Goal: Task Accomplishment & Management: Use online tool/utility

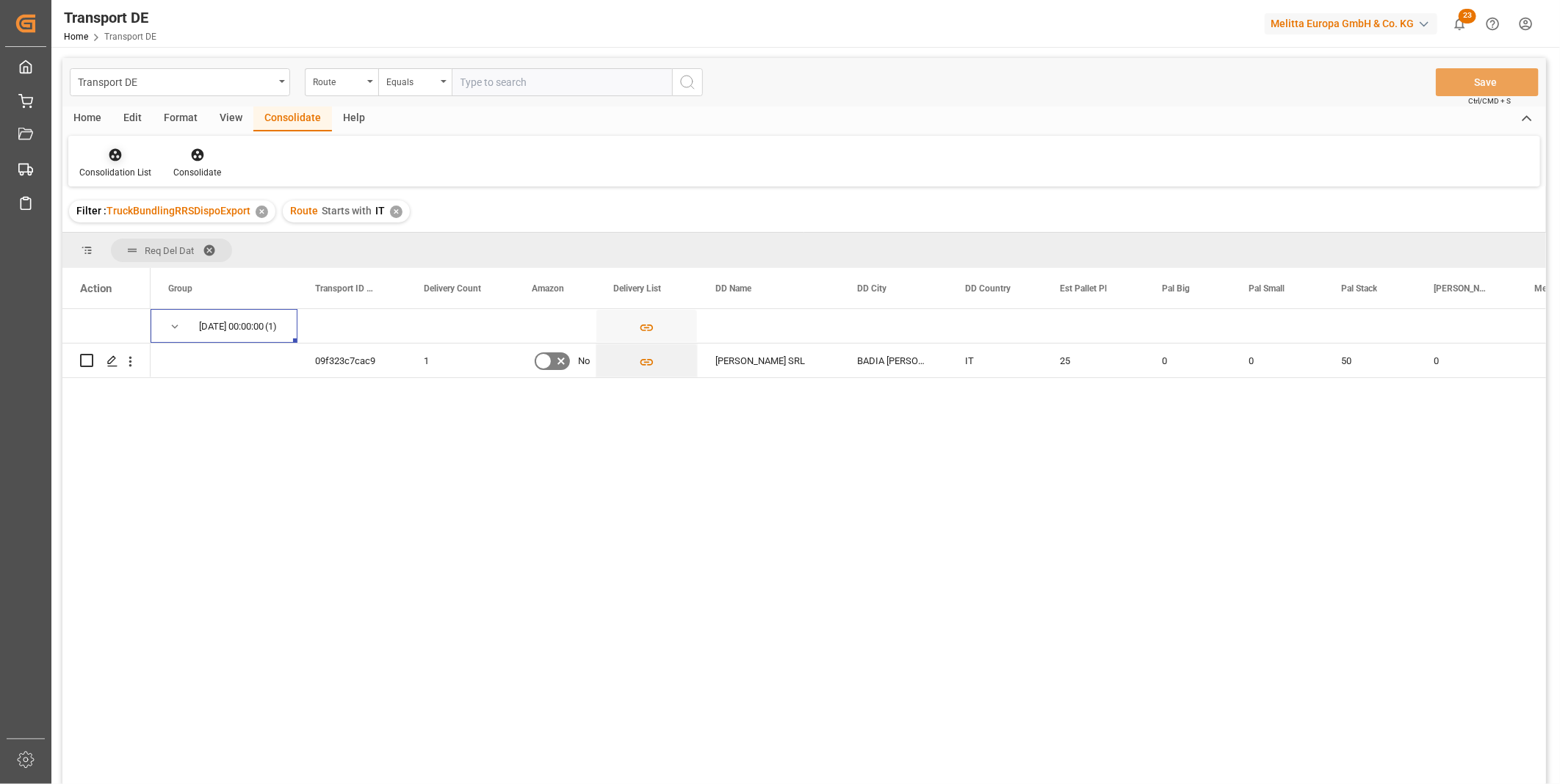
click at [109, 153] on icon at bounding box center [115, 155] width 13 height 13
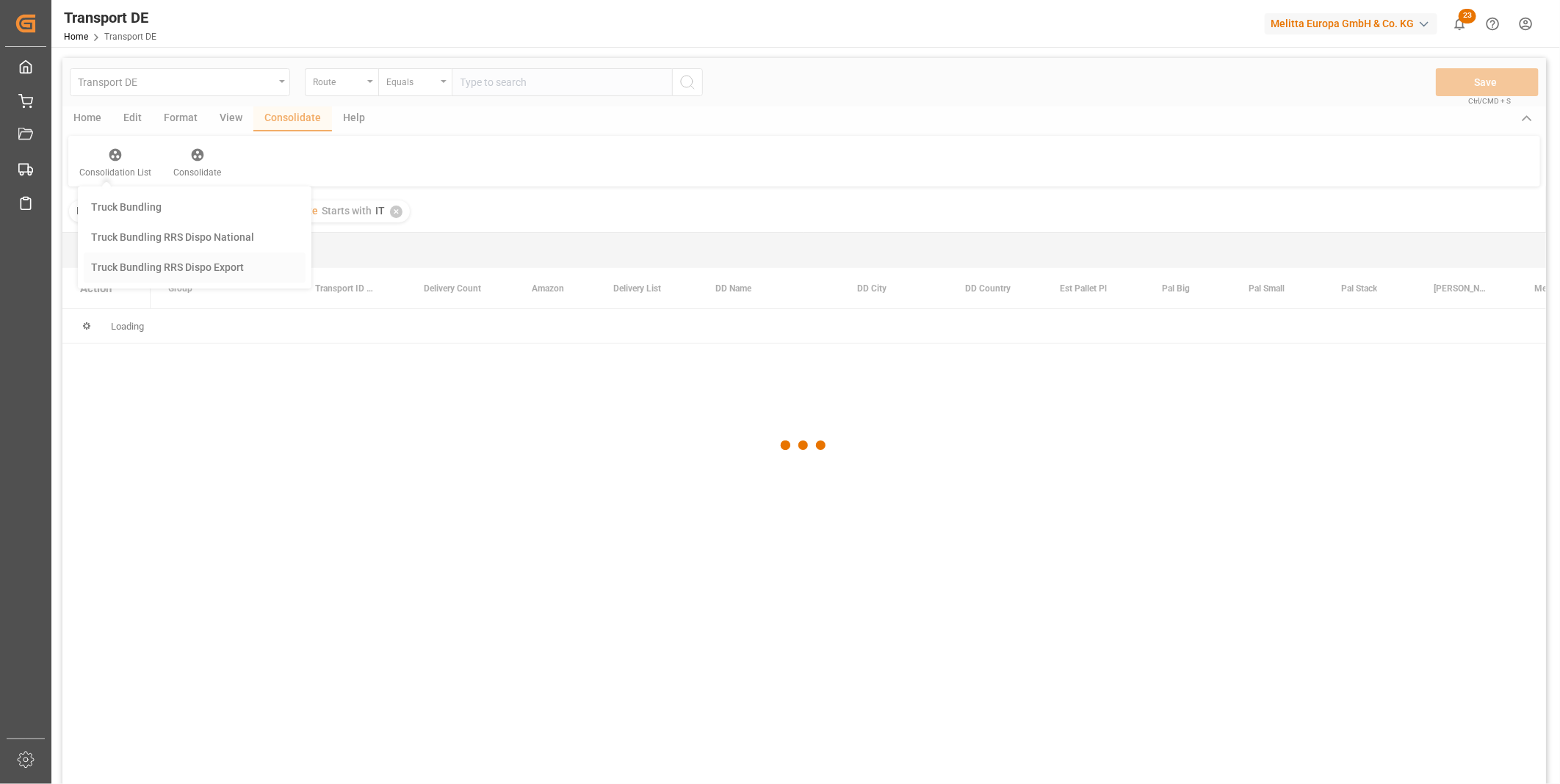
click at [168, 267] on div "Transport DE Route Equals Save Ctrl/CMD + S Home Edit Format View Consolidate H…" at bounding box center [804, 441] width 1484 height 765
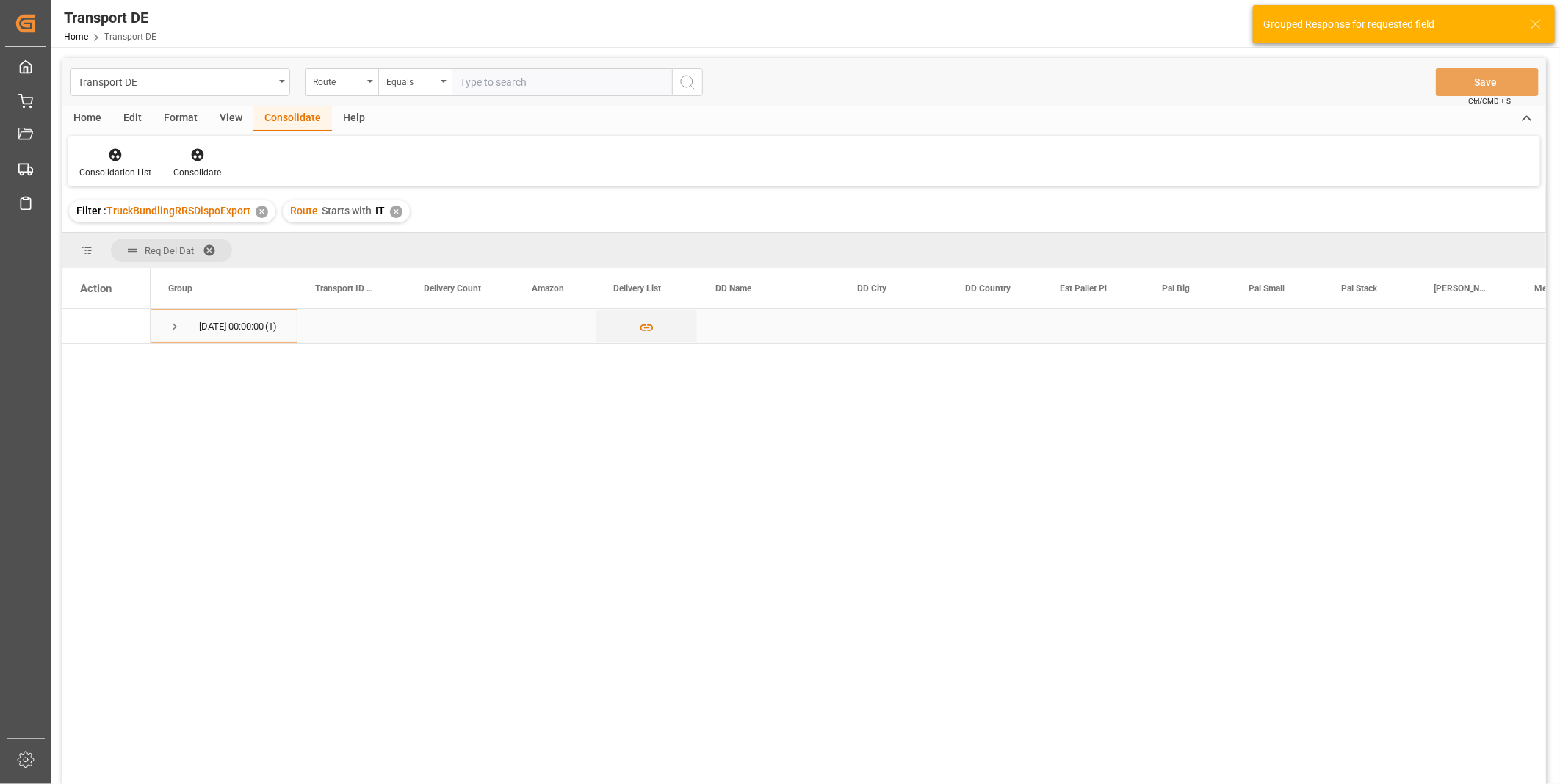
drag, startPoint x: 184, startPoint y: 320, endPoint x: 208, endPoint y: 294, distance: 35.4
click at [183, 320] on span "16.10.2025 00:00:00 (1)" at bounding box center [224, 325] width 112 height 32
click at [333, 79] on div "Route" at bounding box center [337, 80] width 50 height 17
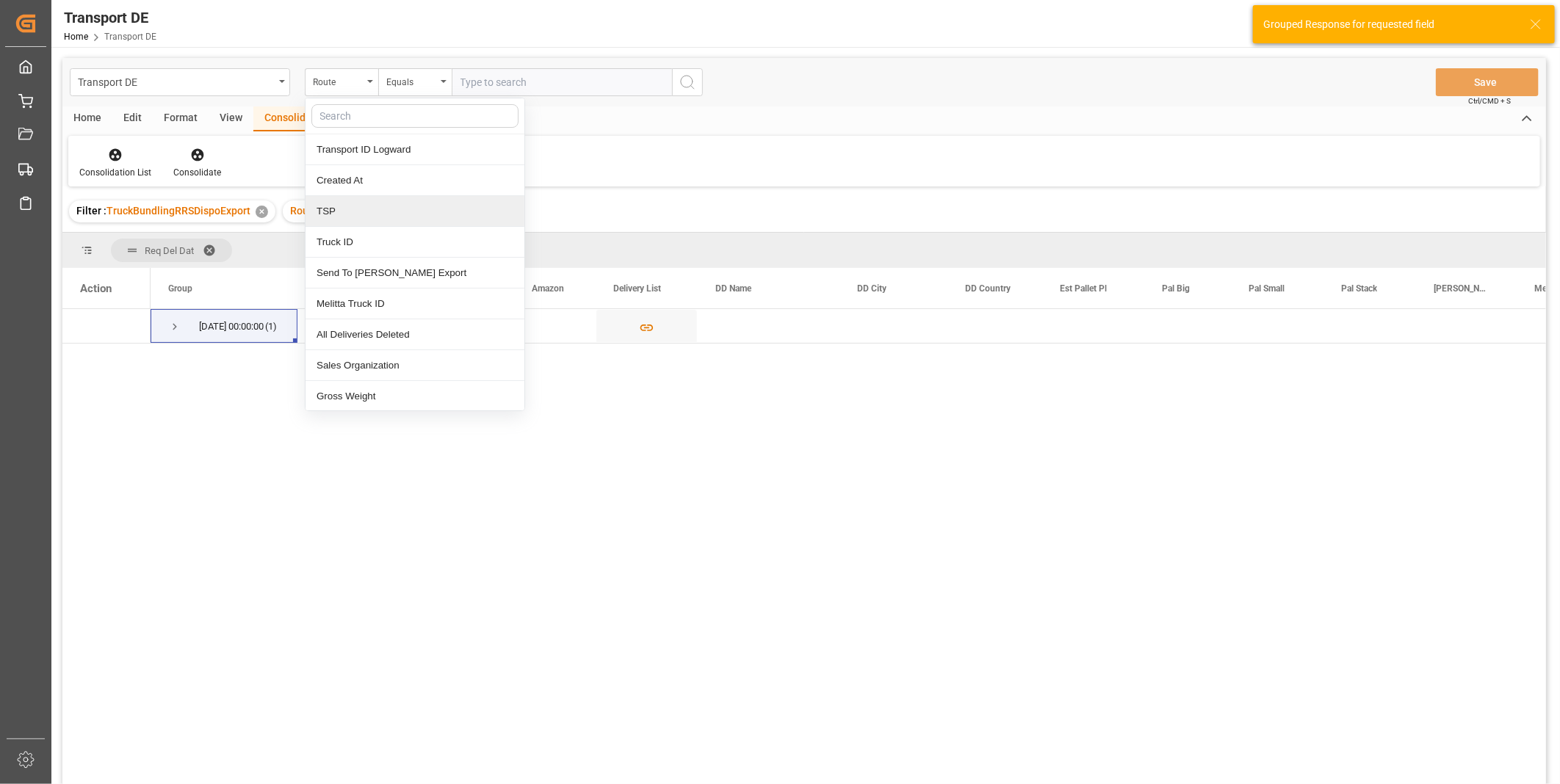
click at [355, 222] on div "TSP" at bounding box center [415, 211] width 219 height 31
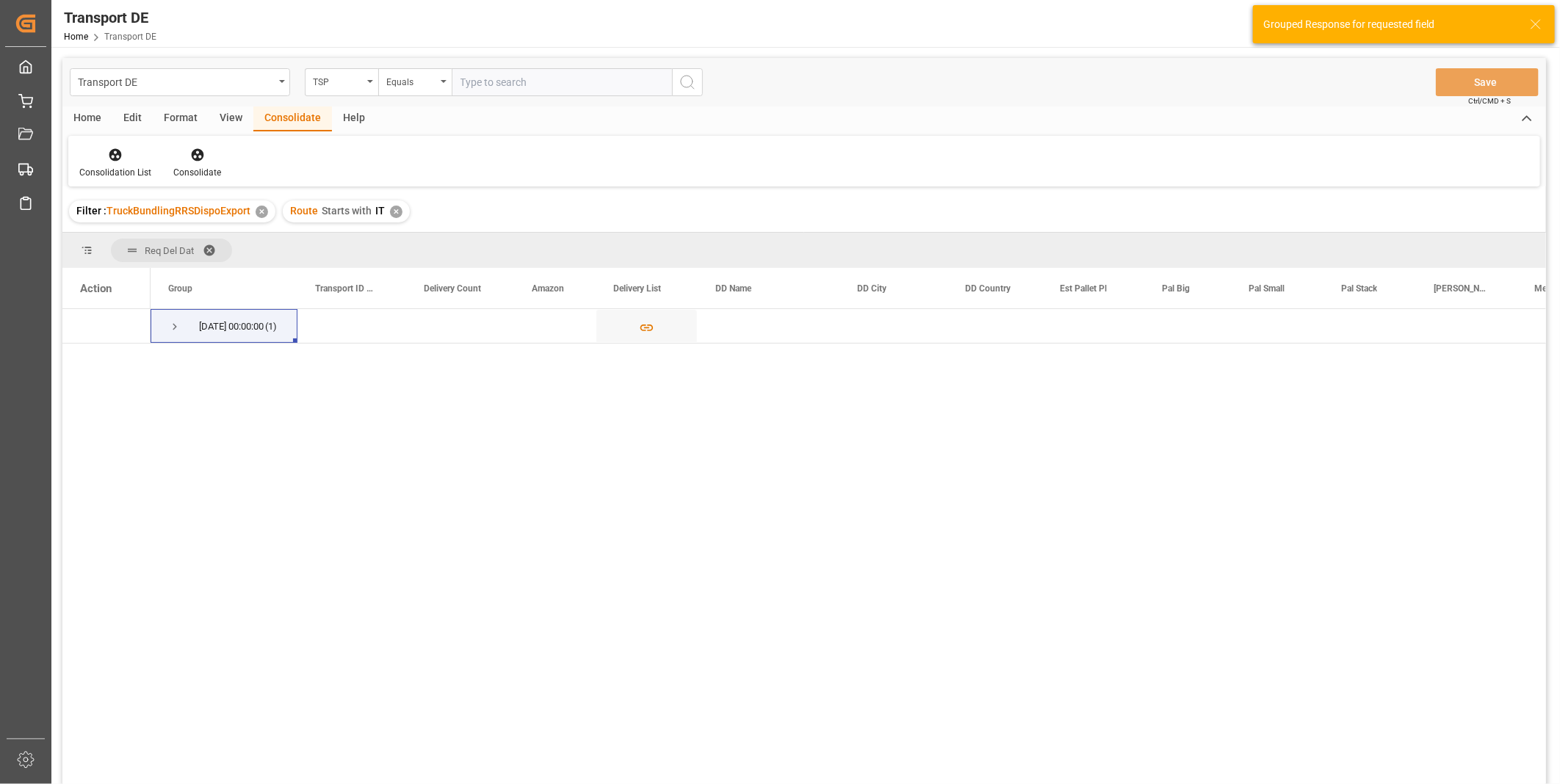
click at [393, 213] on div "✕" at bounding box center [396, 211] width 13 height 13
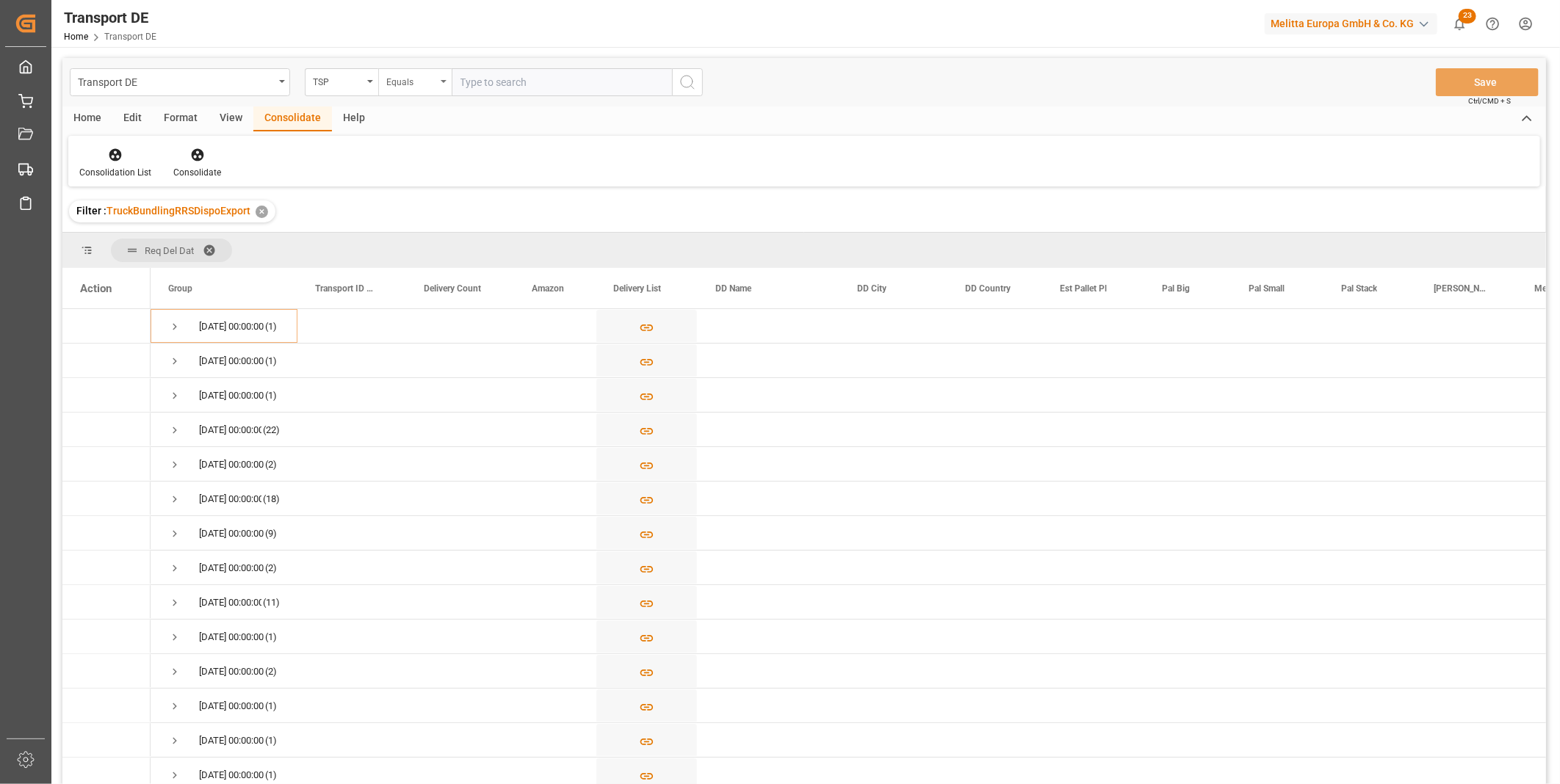
click at [419, 77] on div "Equals" at bounding box center [411, 80] width 50 height 17
click at [432, 240] on div "Starts with" at bounding box center [488, 243] width 219 height 31
type input "Van R"
click at [700, 76] on button "search button" at bounding box center [688, 82] width 31 height 28
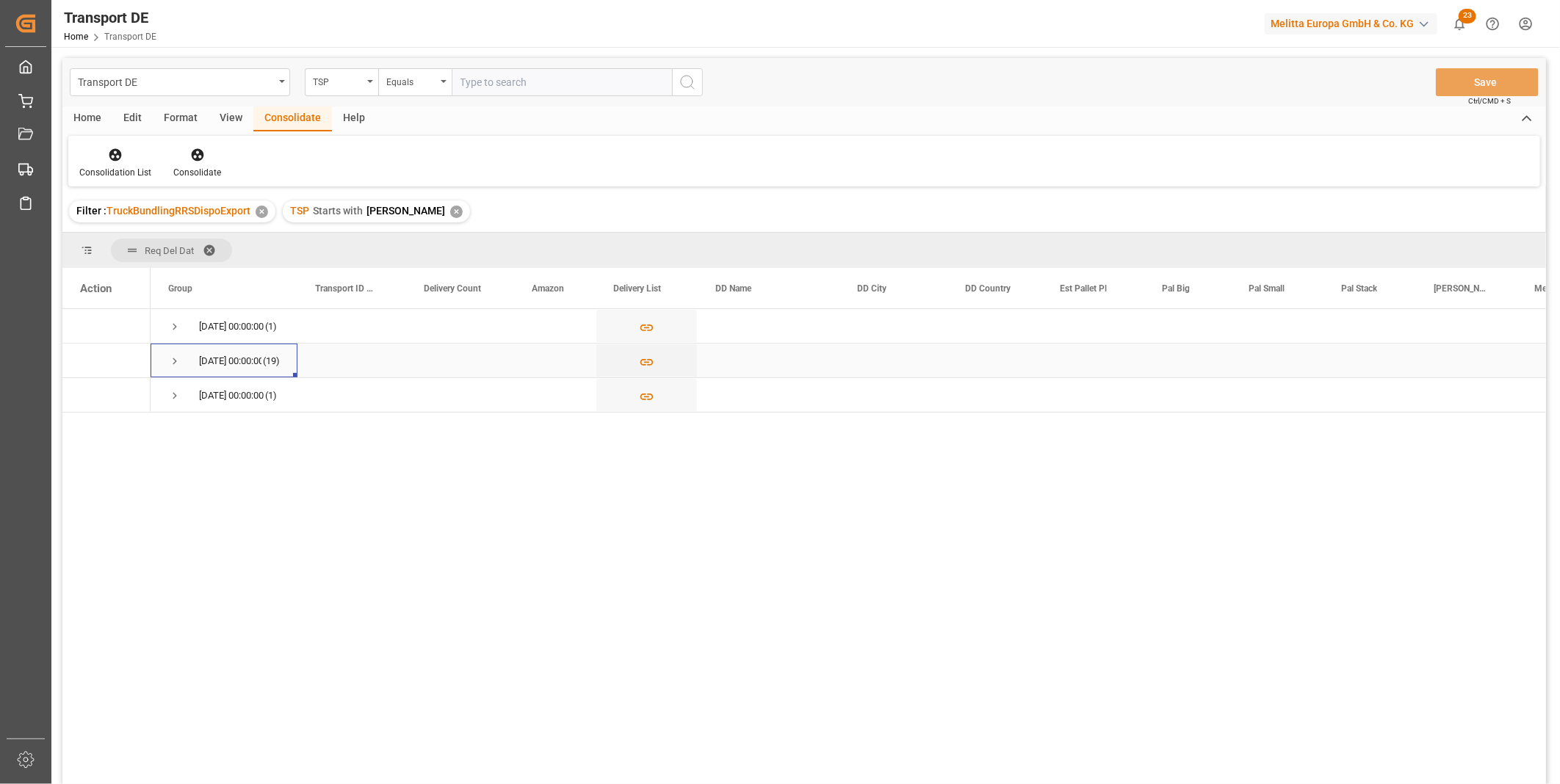
click at [166, 361] on div "14.10.2025 00:00:00 (19)" at bounding box center [224, 360] width 147 height 34
click at [172, 362] on span "Press SPACE to select this row." at bounding box center [175, 361] width 14 height 14
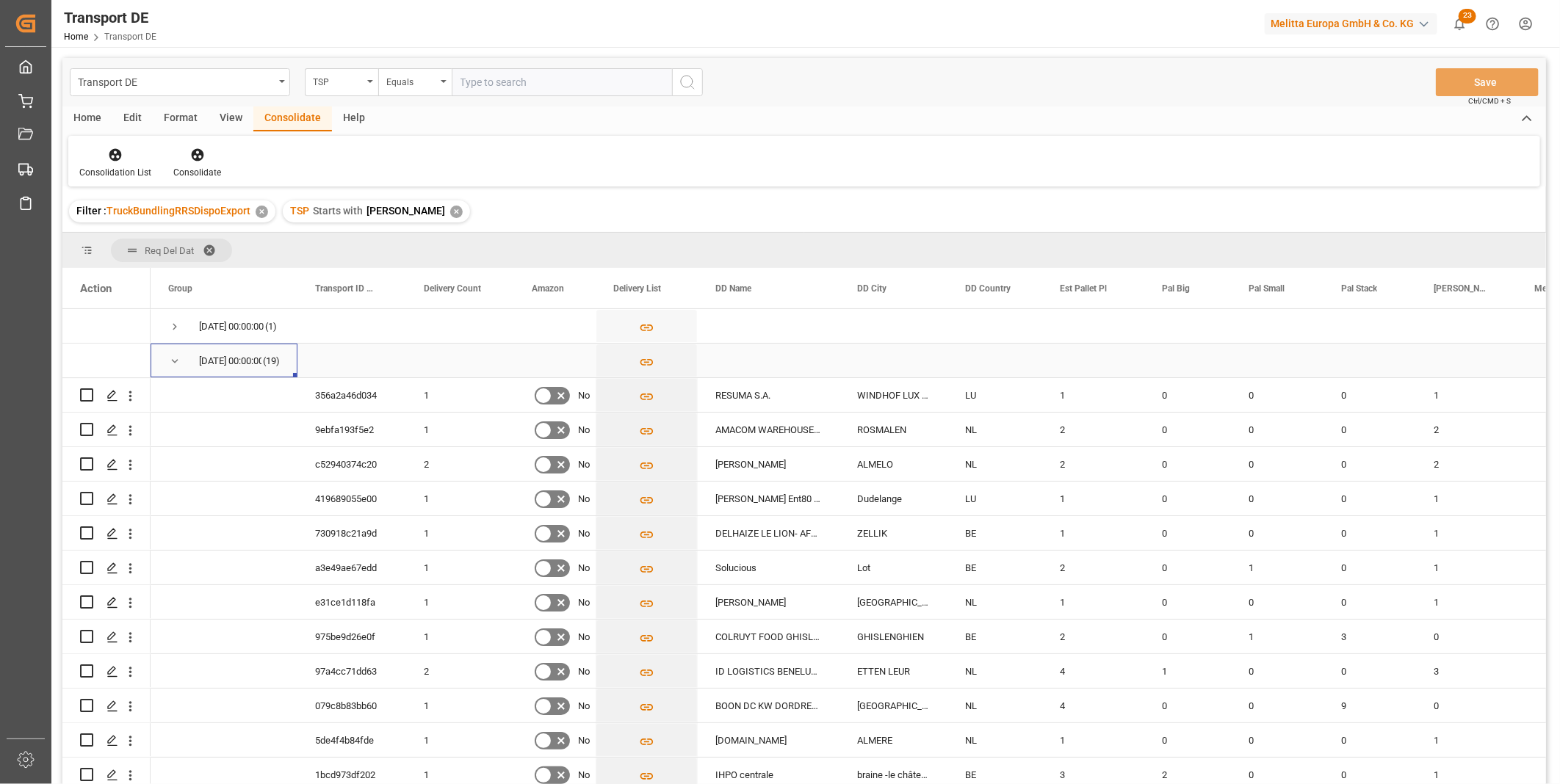
click at [177, 360] on span "Press SPACE to select this row." at bounding box center [175, 361] width 14 height 14
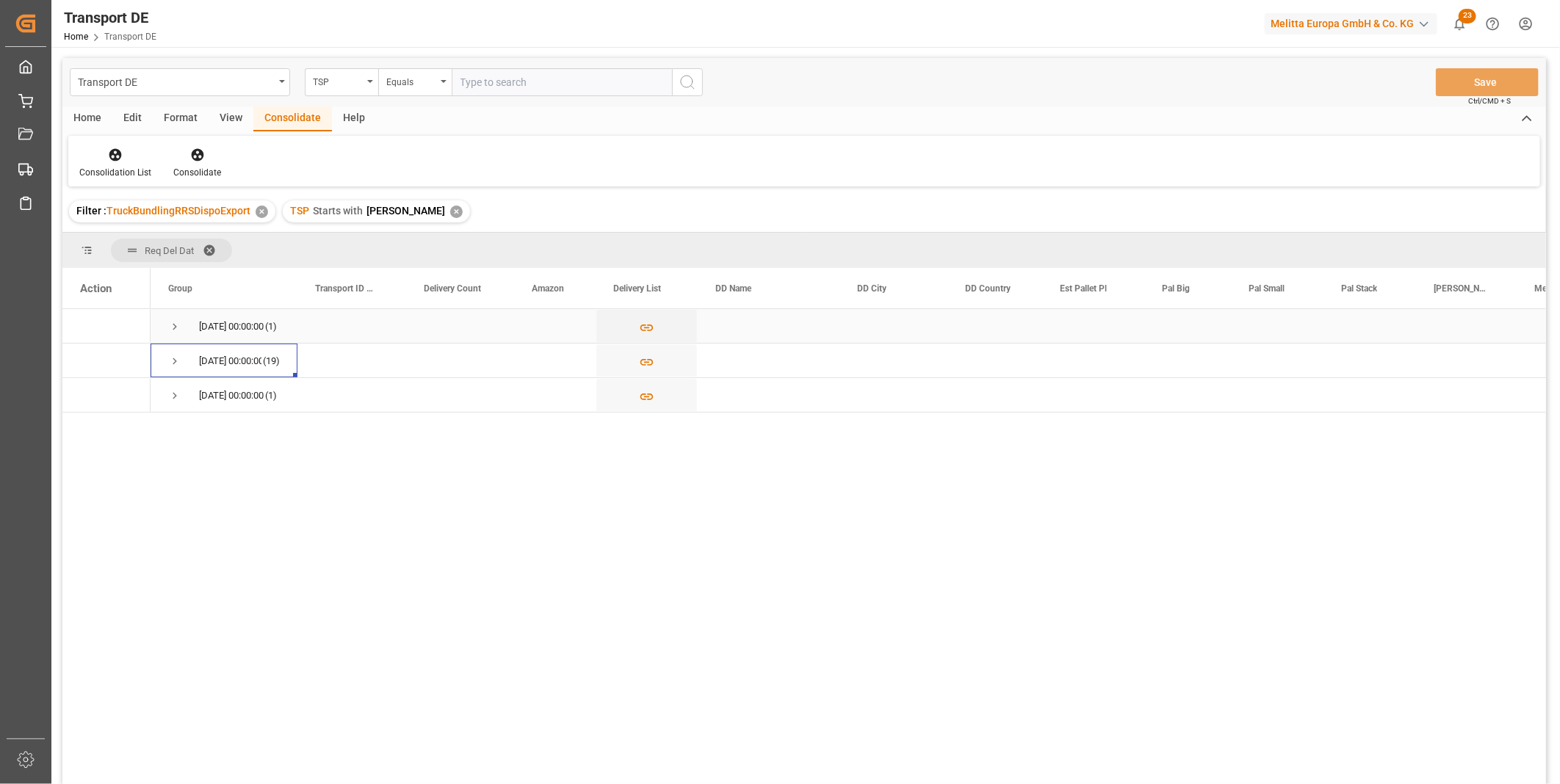
click at [169, 324] on span "Press SPACE to select this row." at bounding box center [175, 327] width 14 height 14
click at [636, 356] on button "Press SPACE to select this row." at bounding box center [646, 361] width 100 height 34
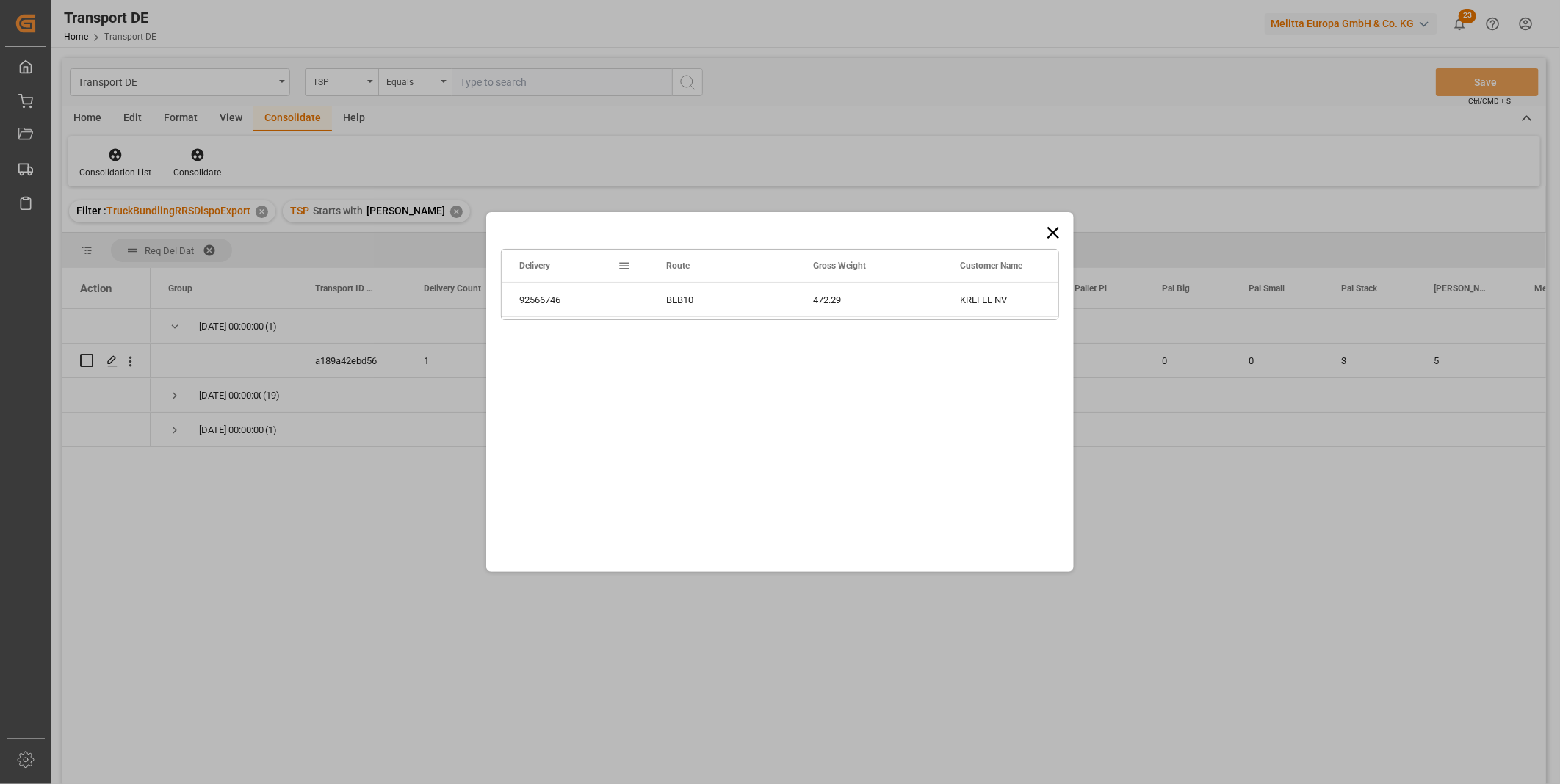
click at [1054, 223] on icon at bounding box center [1053, 232] width 20 height 20
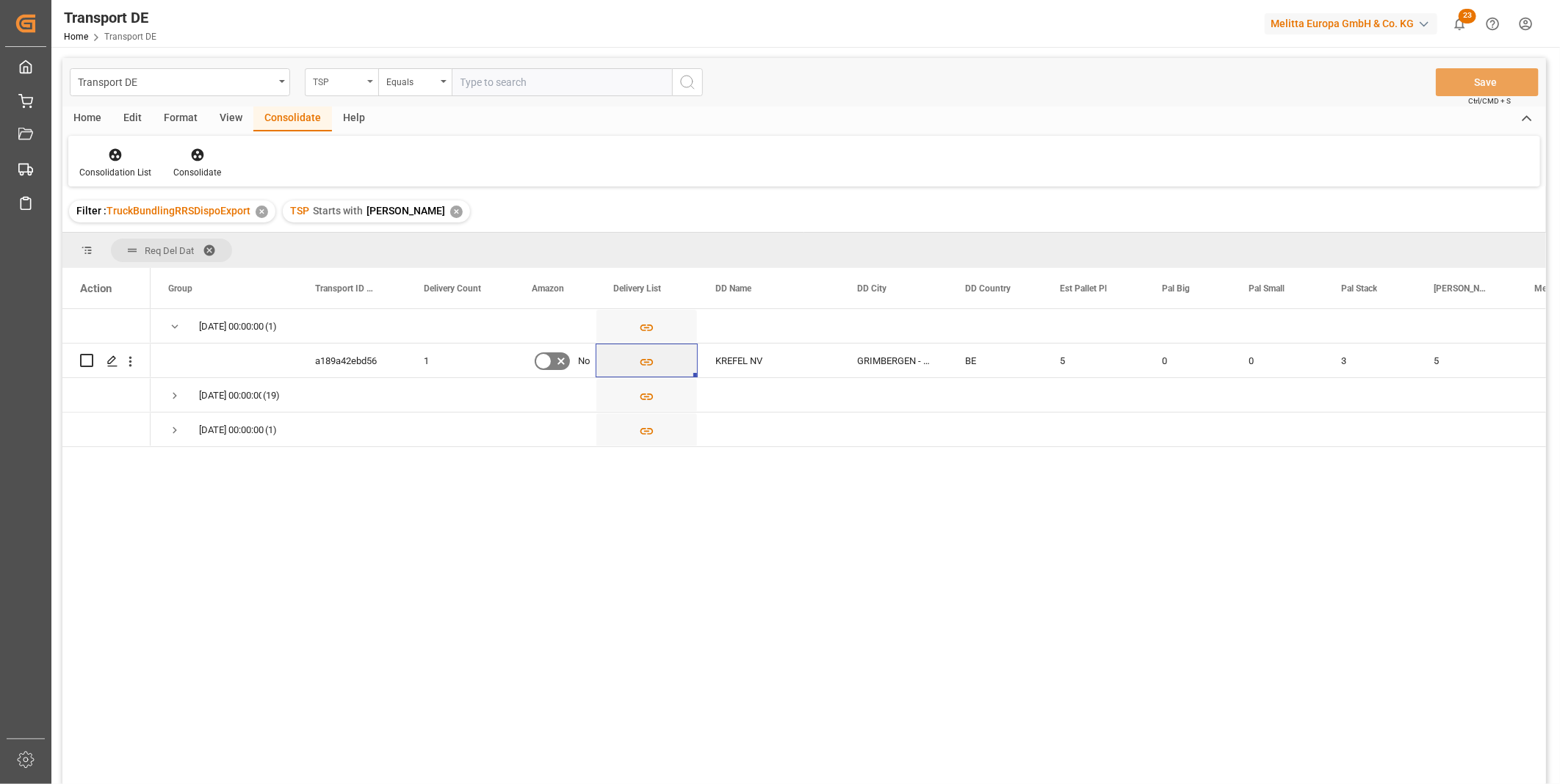
click at [361, 76] on div "TSP" at bounding box center [337, 80] width 50 height 17
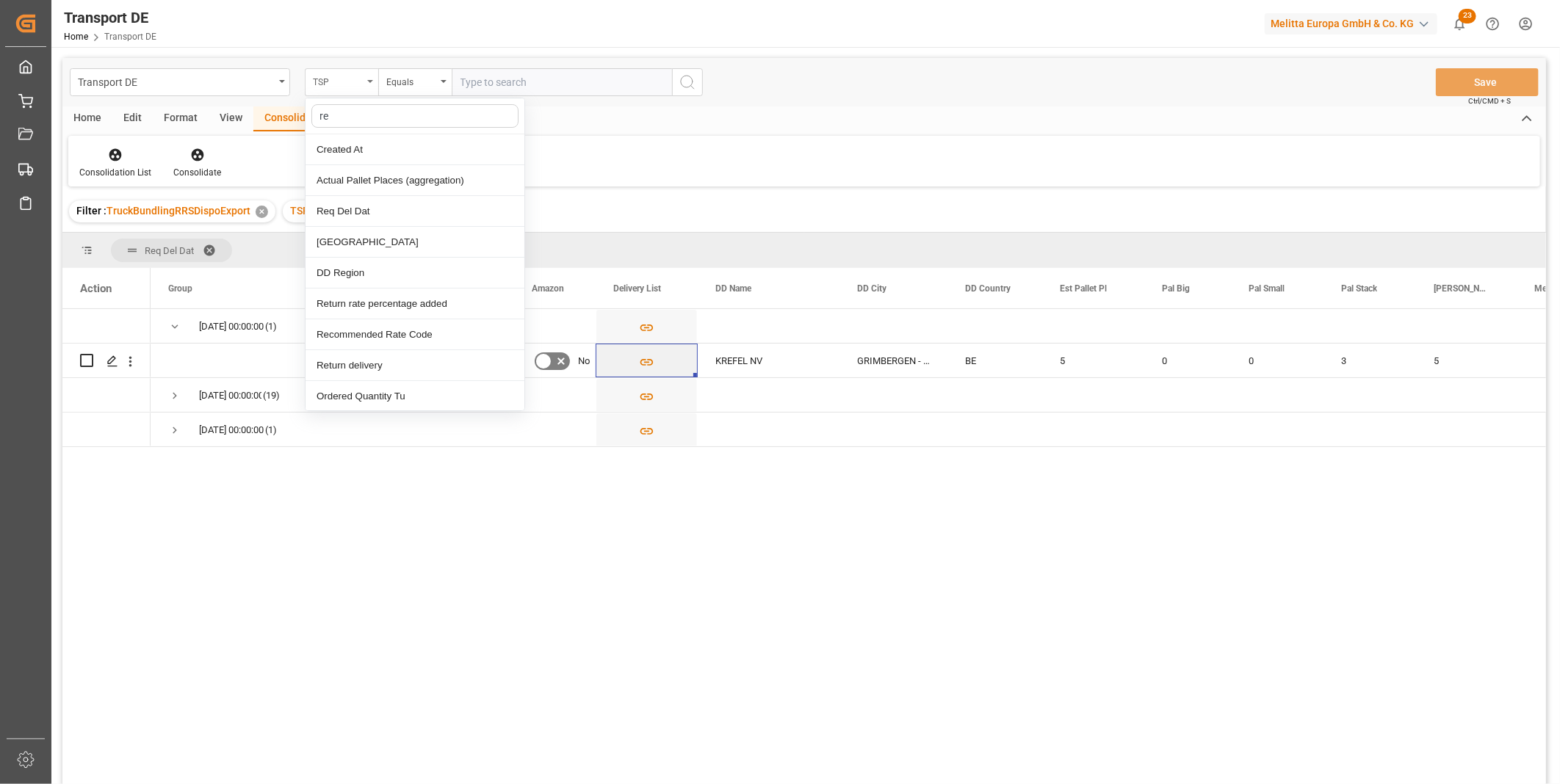
type input "req"
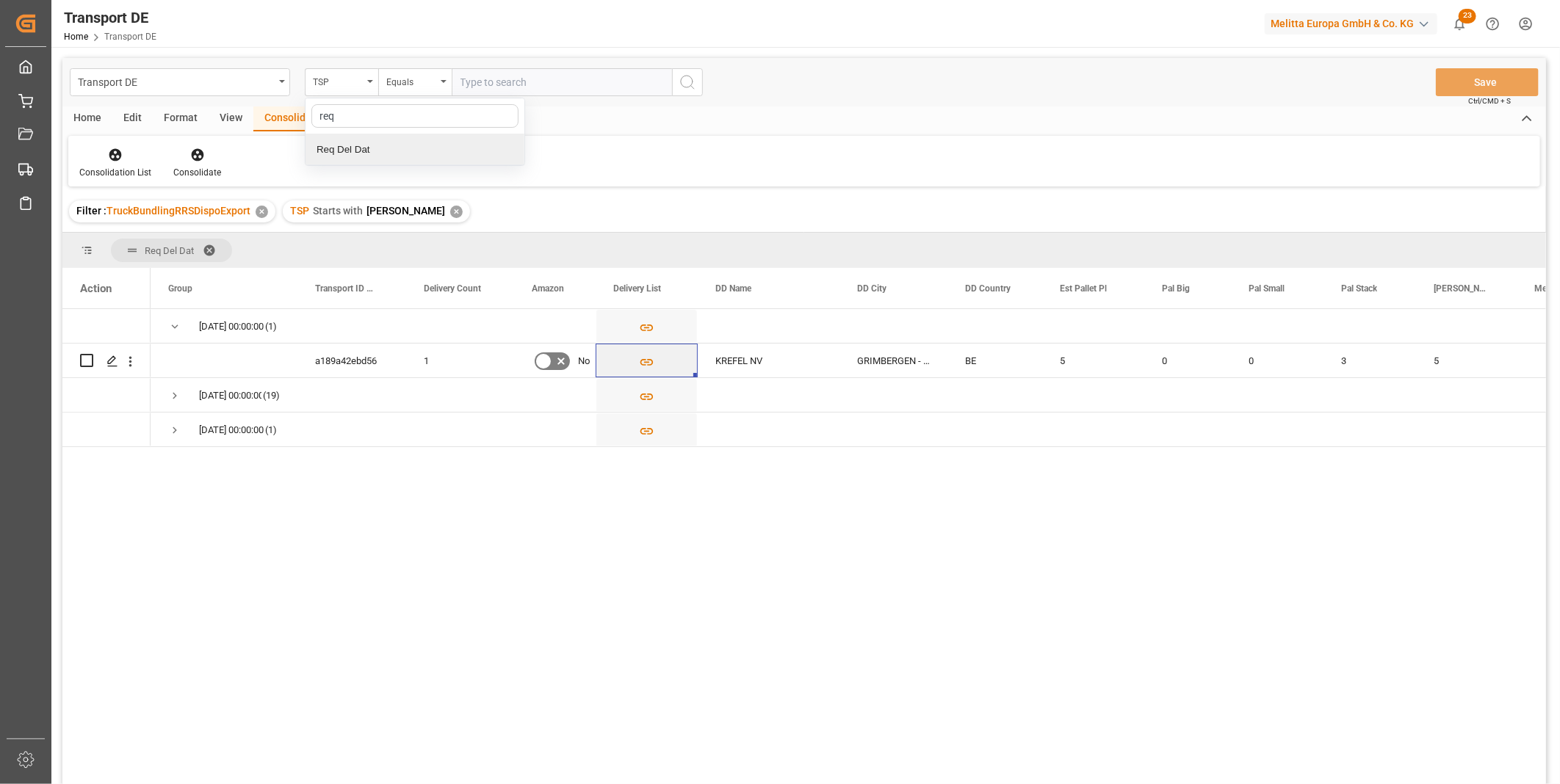
click at [383, 152] on div "Req Del Dat" at bounding box center [415, 150] width 219 height 31
click at [489, 84] on input "text" at bounding box center [562, 82] width 220 height 28
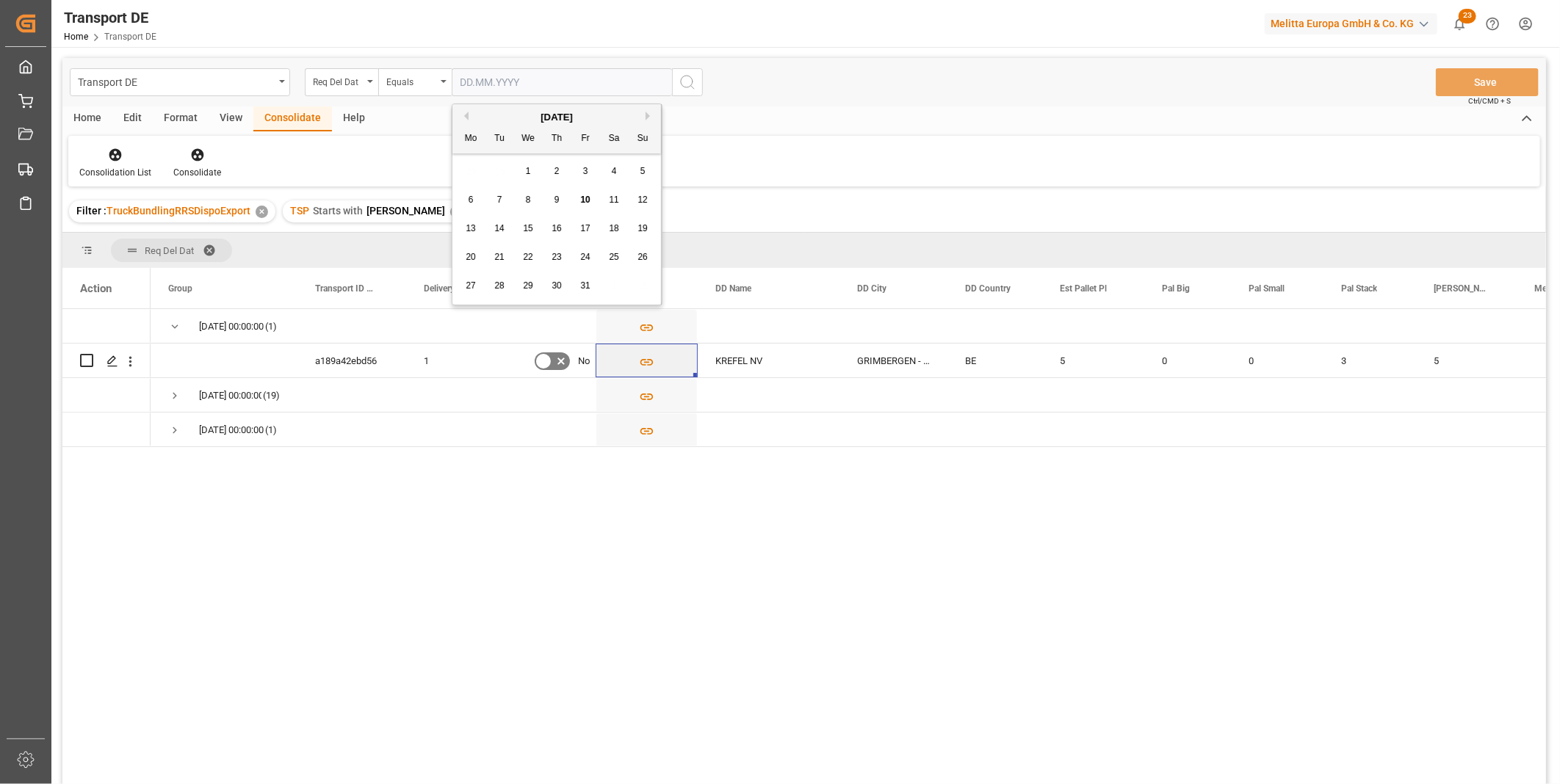
click at [554, 204] on span "9" at bounding box center [556, 200] width 5 height 11
type input "09.10.2025"
click at [545, 88] on input "09.10.2025" at bounding box center [562, 82] width 220 height 28
click at [449, 82] on div "Req Del Dat Equals 09.10.2025" at bounding box center [504, 82] width 399 height 28
click at [435, 82] on div "Equals" at bounding box center [411, 80] width 50 height 17
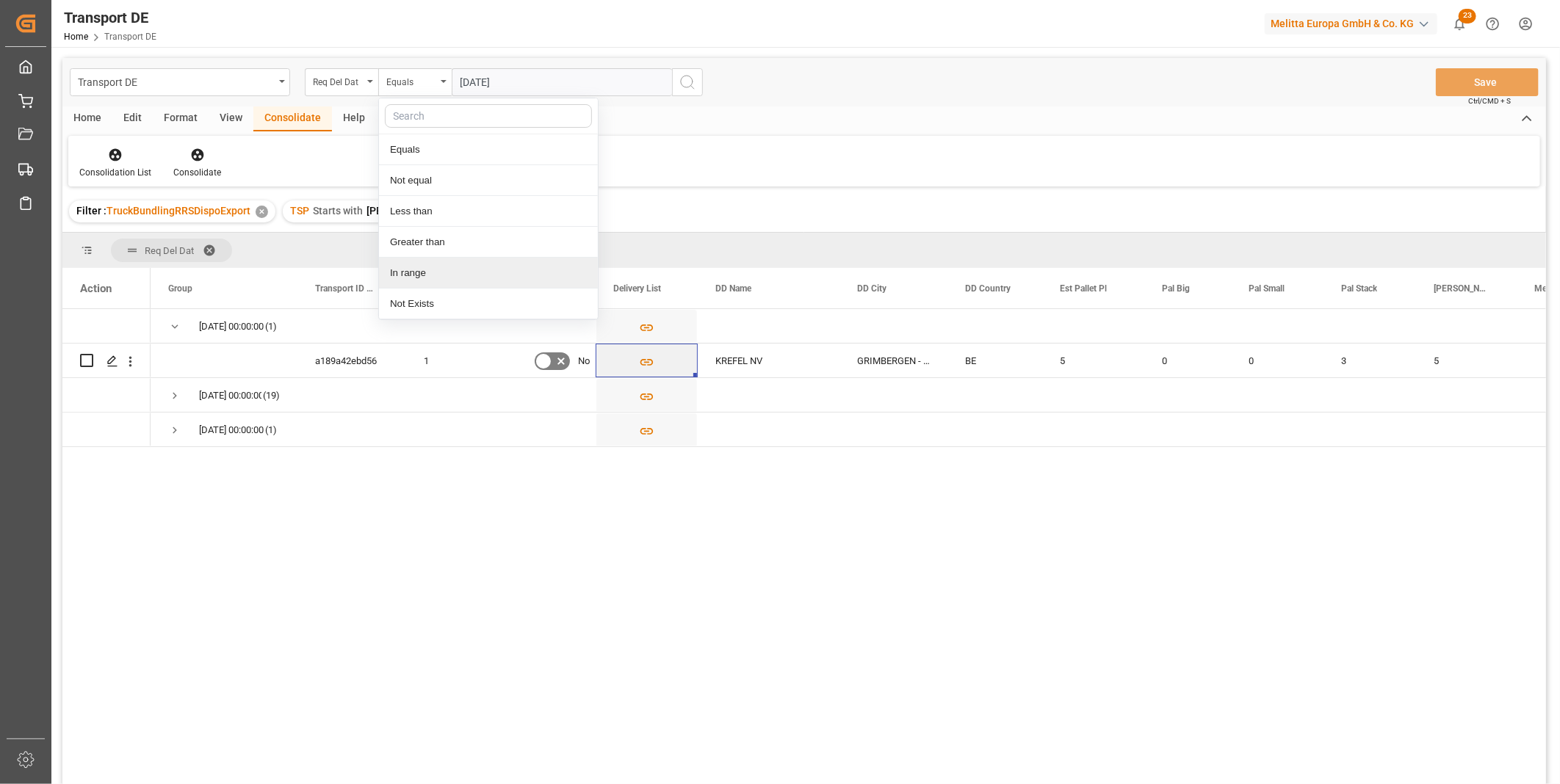
click at [437, 267] on div "In range" at bounding box center [488, 274] width 219 height 31
click at [494, 83] on input "text" at bounding box center [507, 82] width 110 height 28
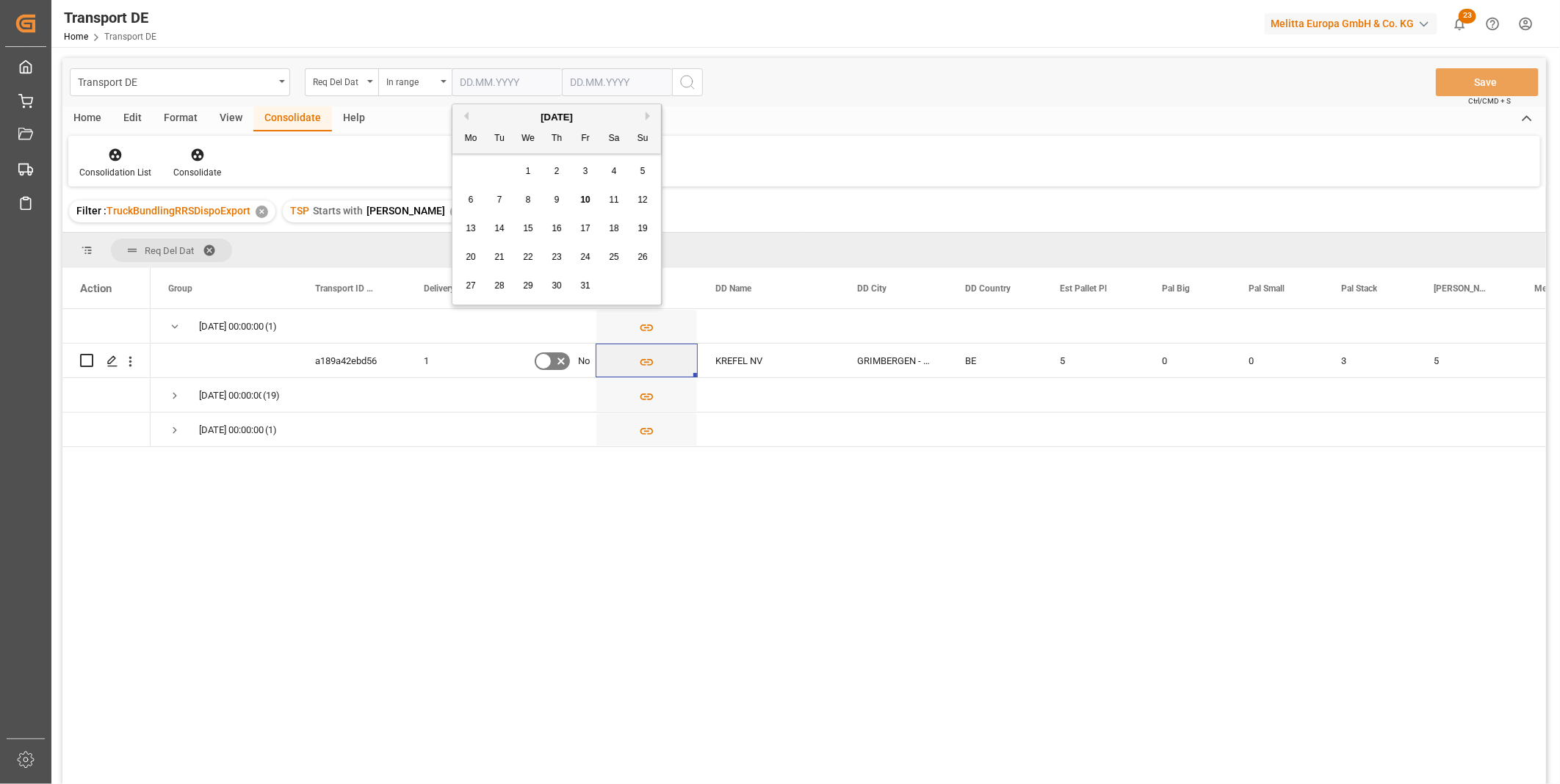
click at [550, 196] on div "9" at bounding box center [556, 201] width 19 height 18
type input "09.10.2025"
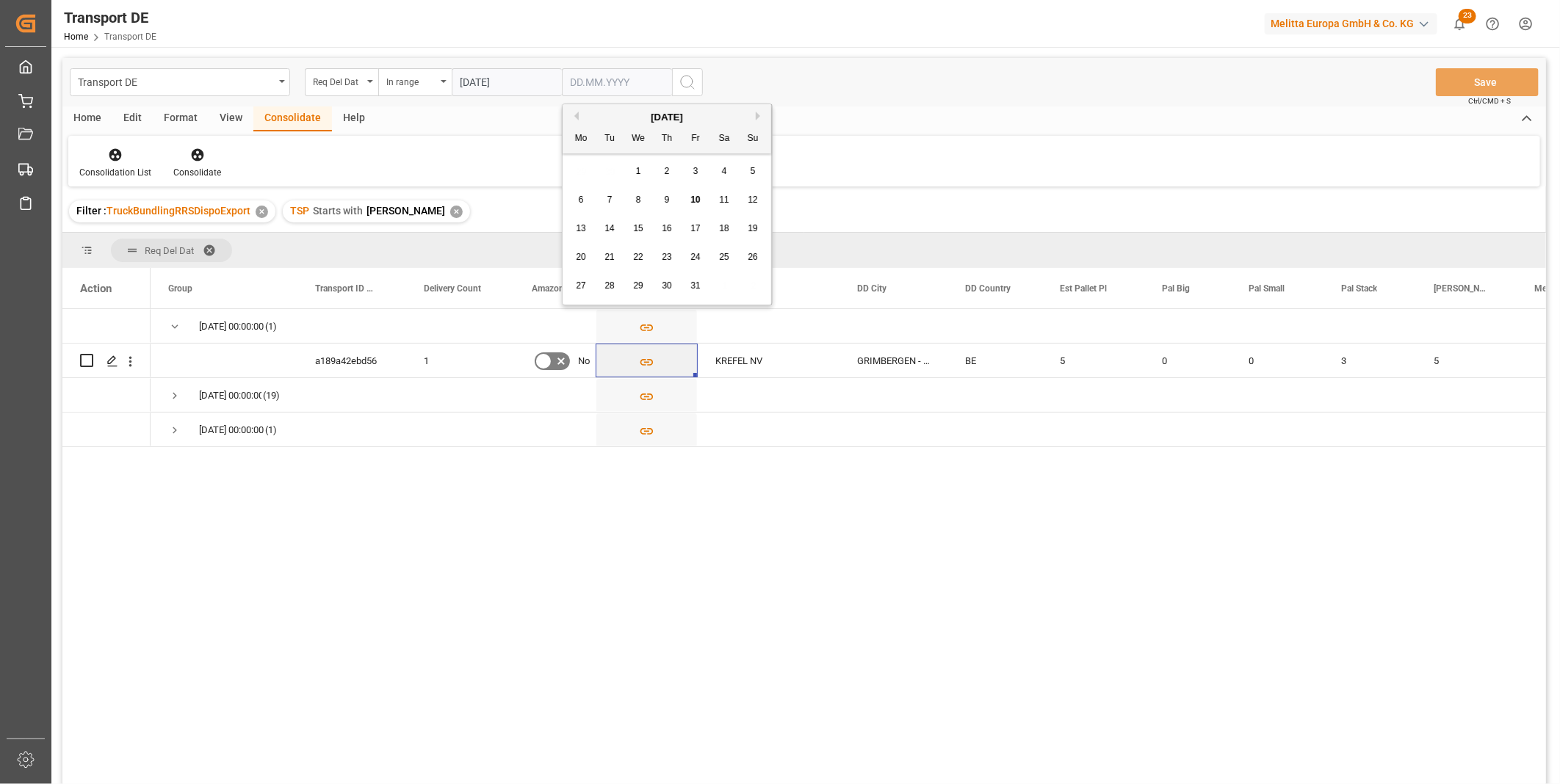
click at [604, 70] on input "text" at bounding box center [617, 82] width 110 height 28
click at [604, 231] on span "14" at bounding box center [609, 228] width 10 height 11
type input "[DATE]"
click at [700, 92] on button "search button" at bounding box center [688, 82] width 31 height 28
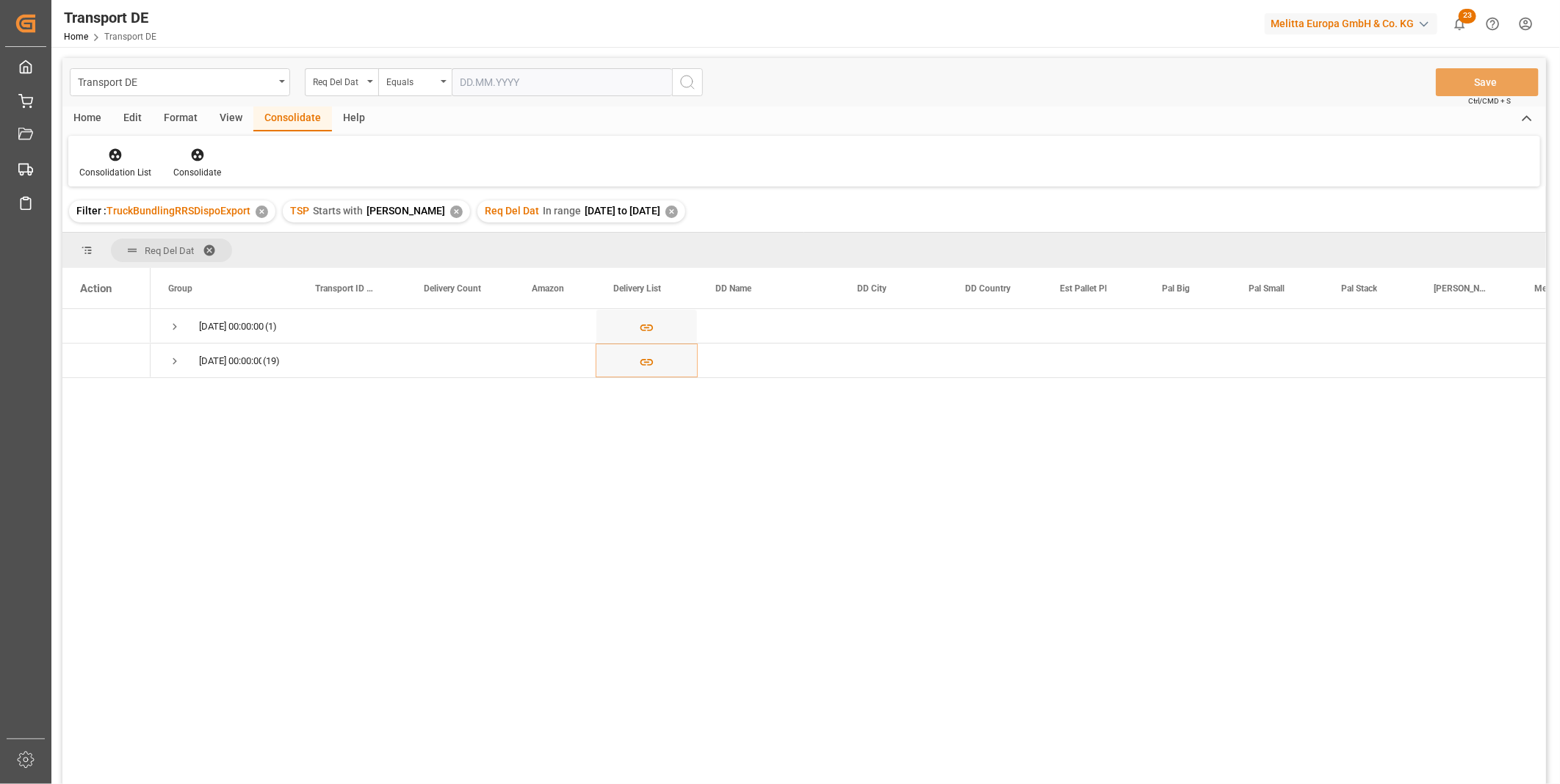
click at [77, 112] on div "Home" at bounding box center [87, 119] width 50 height 25
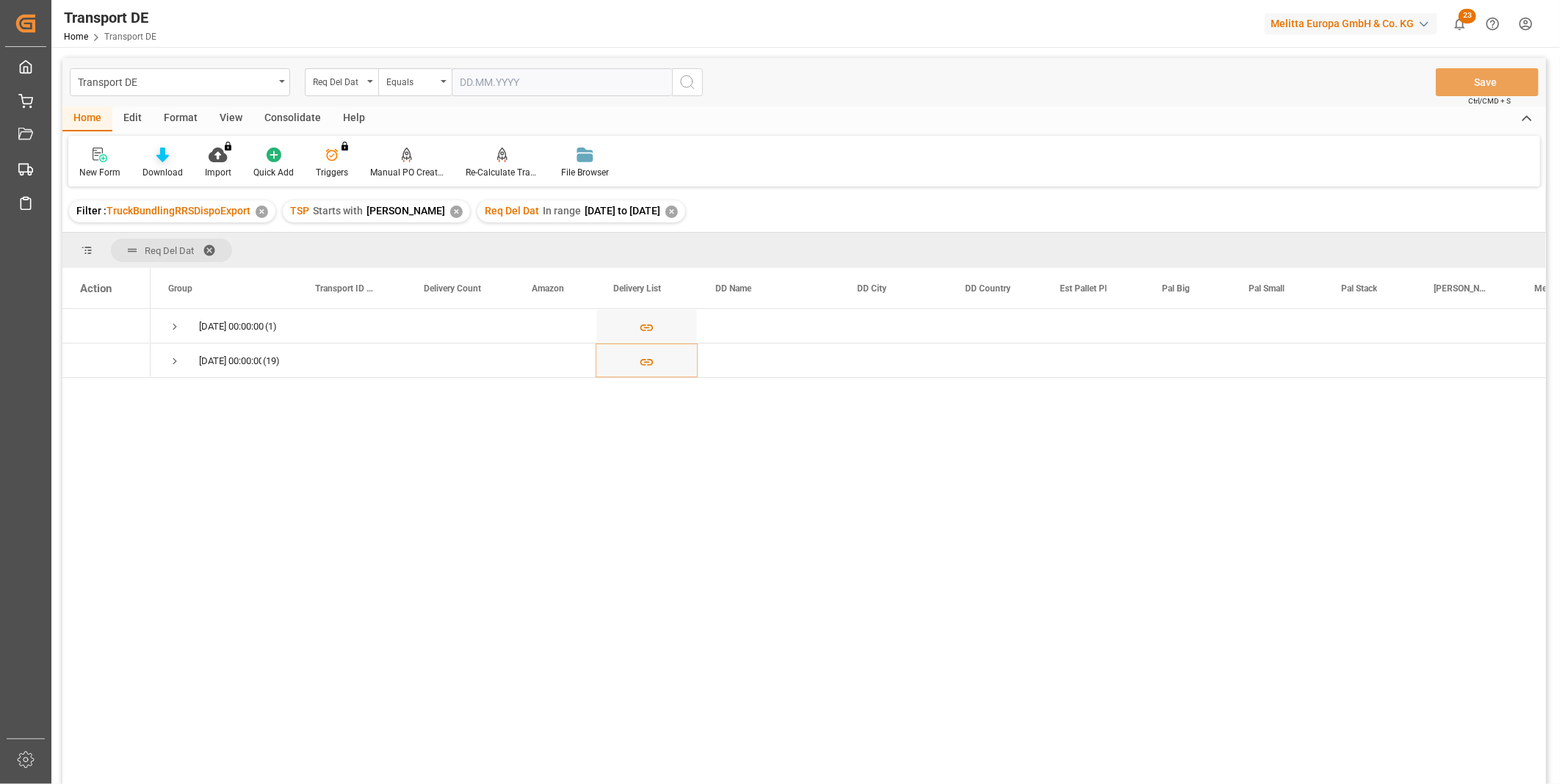
click at [174, 155] on div at bounding box center [162, 155] width 40 height 16
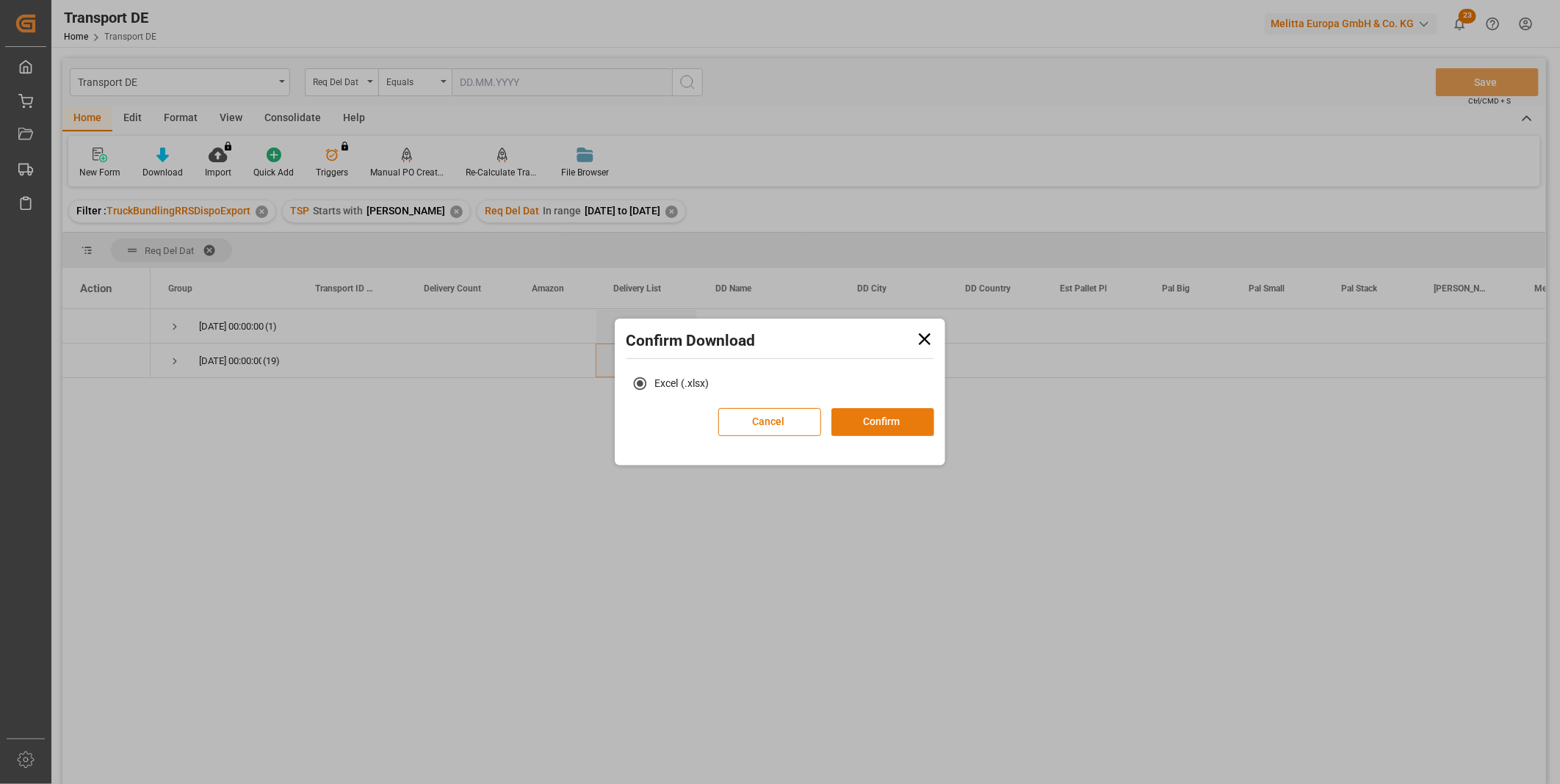
click at [893, 431] on button "Confirm" at bounding box center [883, 422] width 103 height 28
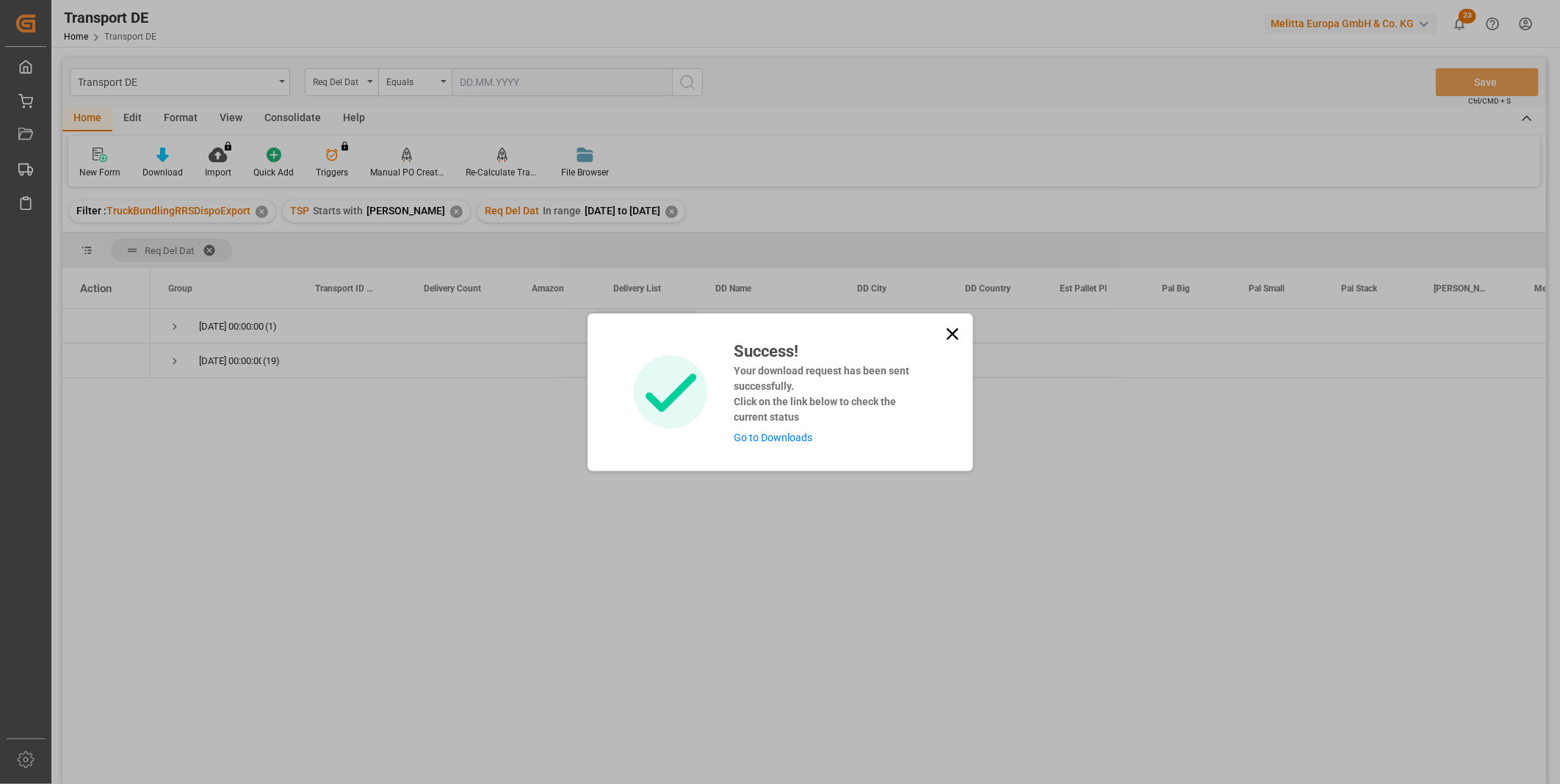
click at [944, 334] on icon at bounding box center [952, 333] width 20 height 20
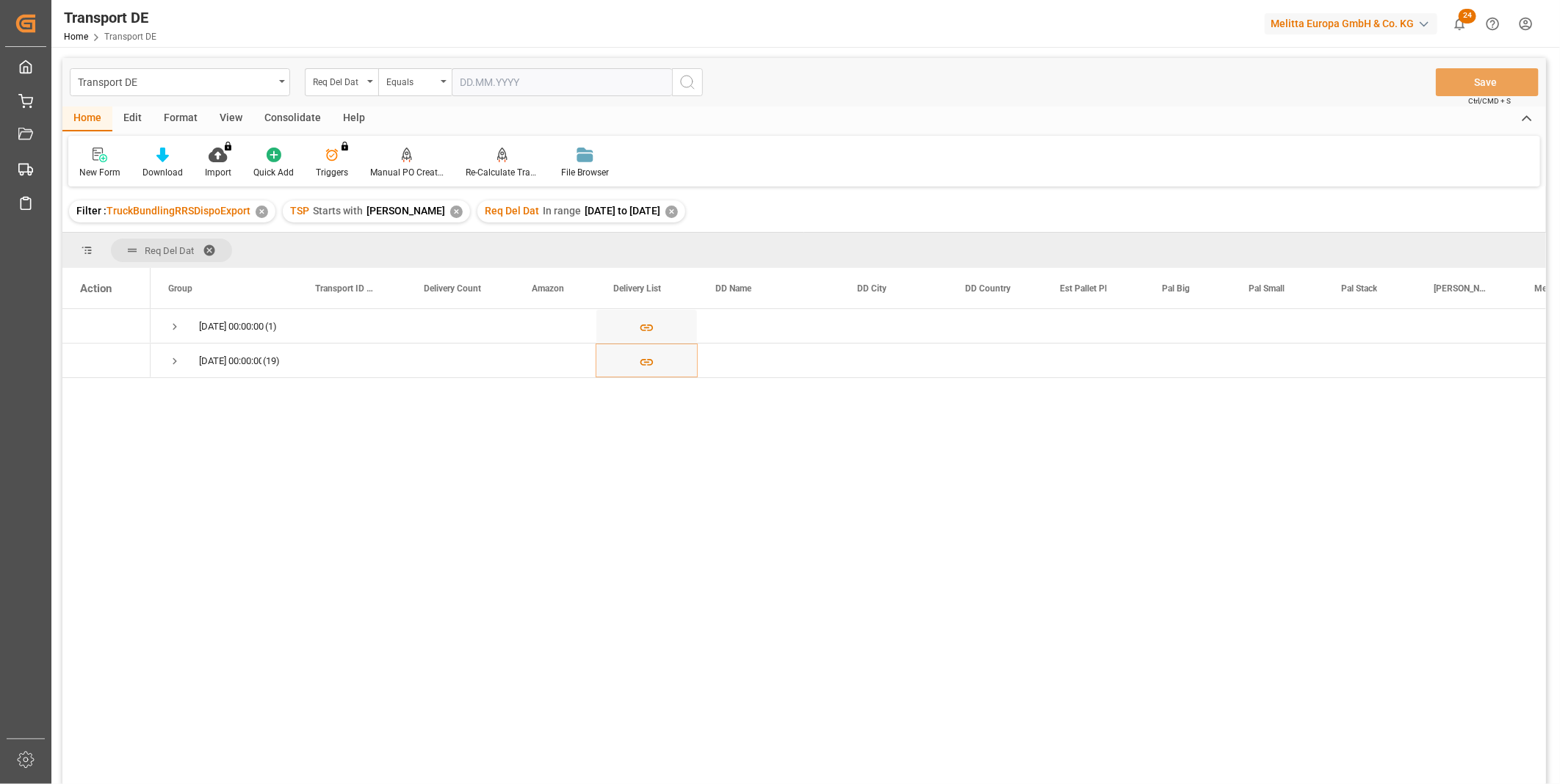
click at [294, 110] on div "Consolidate" at bounding box center [292, 119] width 79 height 25
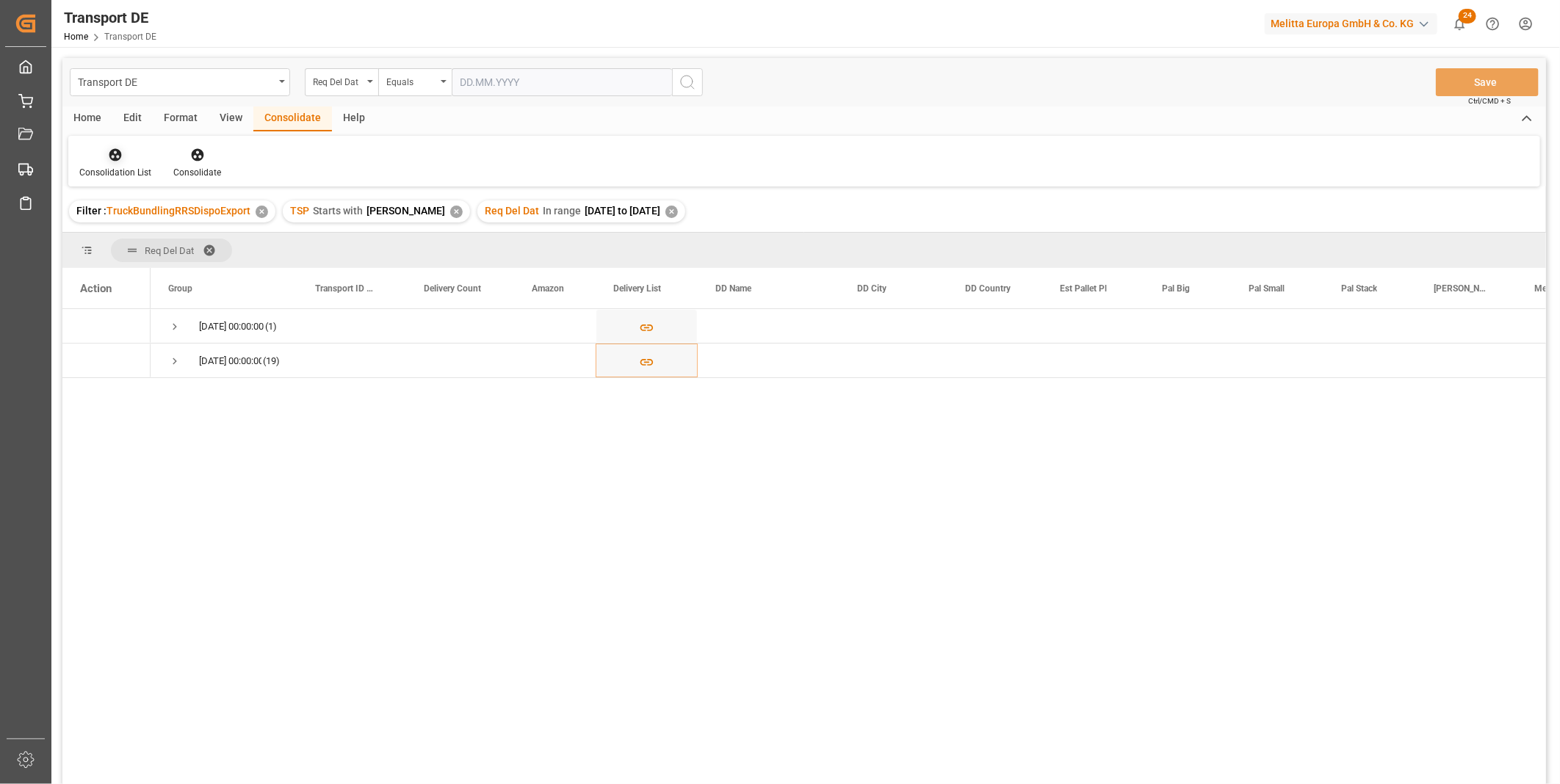
click at [103, 159] on div at bounding box center [115, 155] width 72 height 16
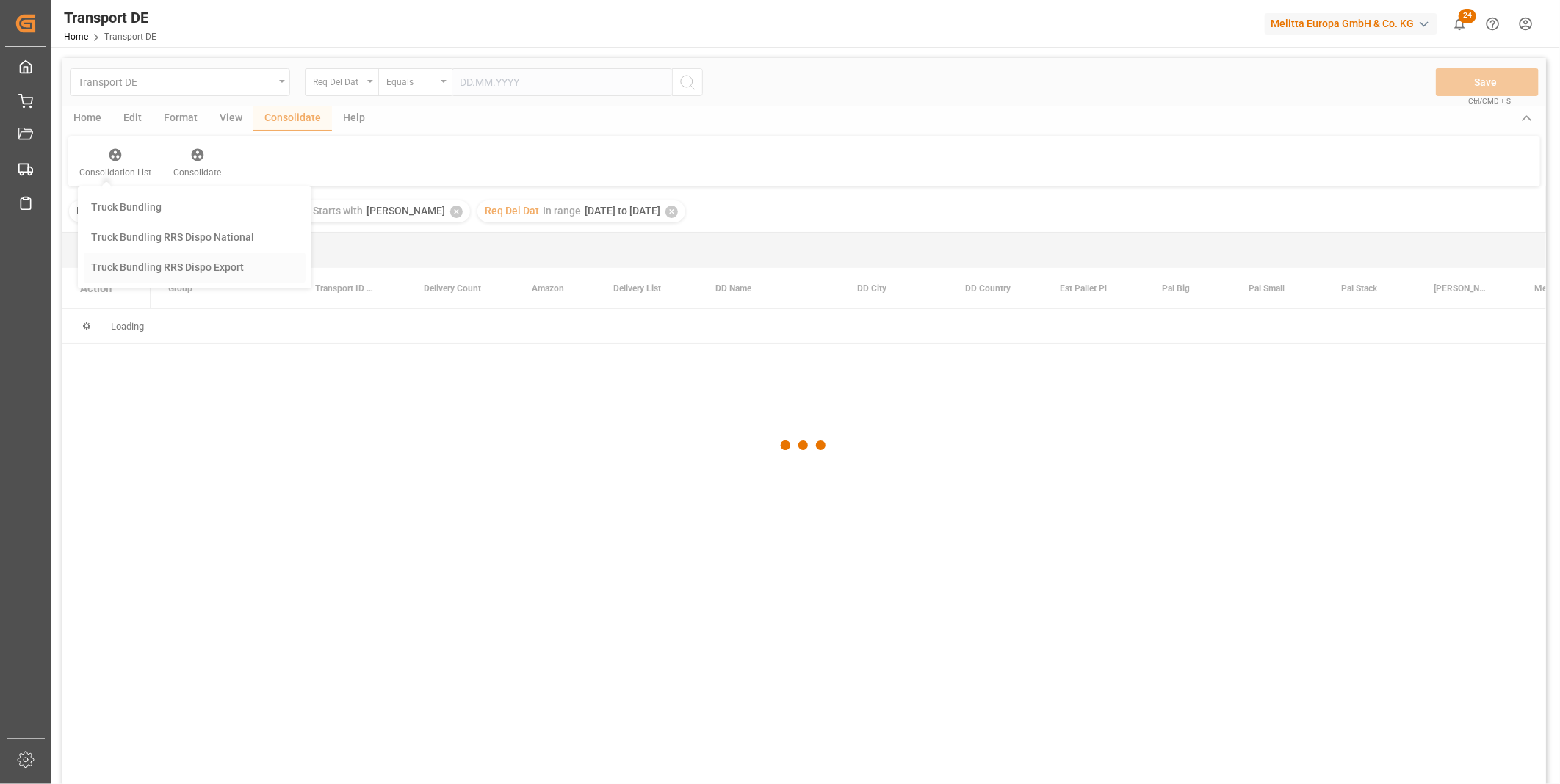
click at [211, 267] on div "Transport DE Req Del Dat Equals Save Ctrl/CMD + S Home Edit Format View Consoli…" at bounding box center [804, 441] width 1484 height 765
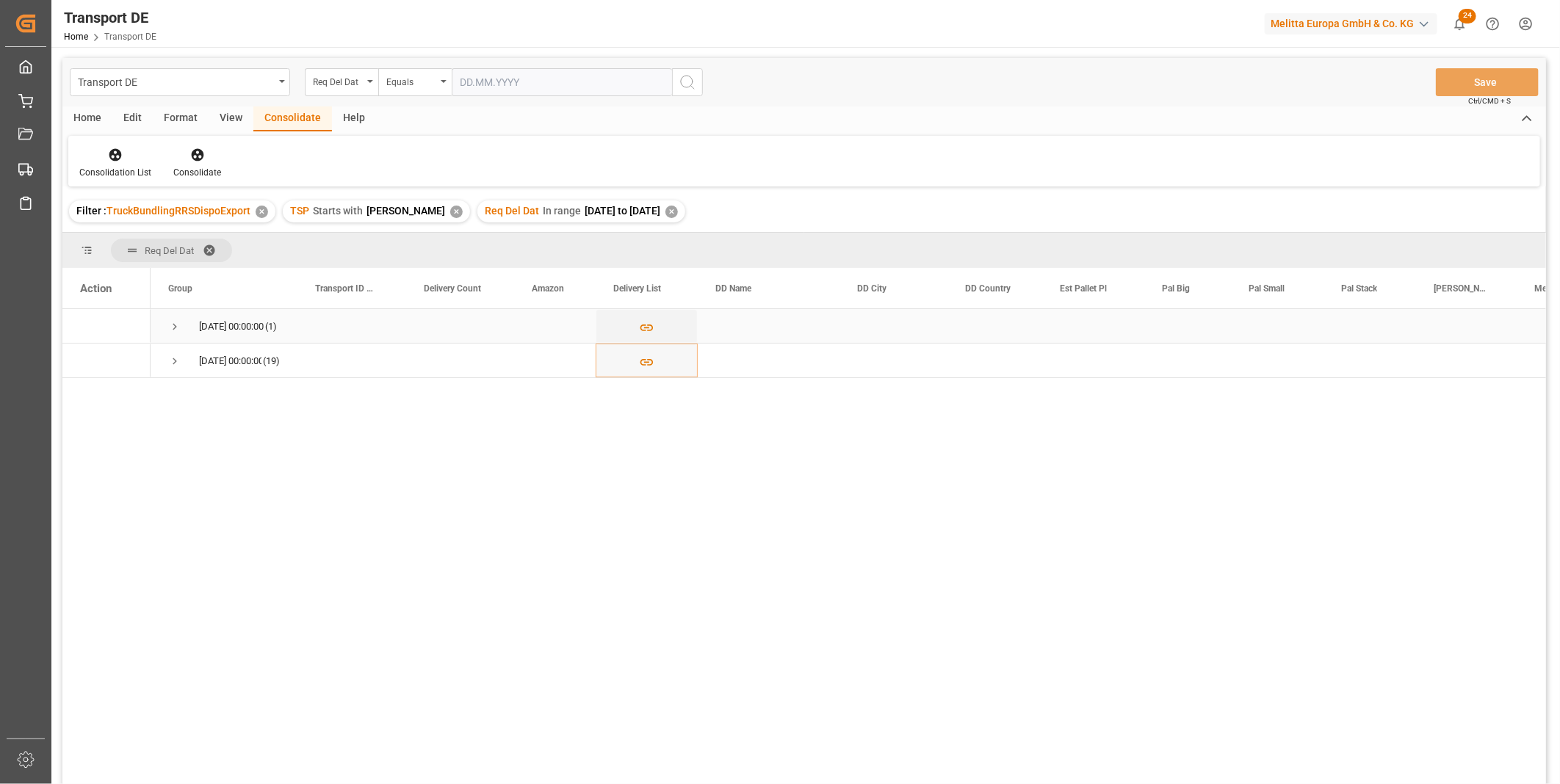
click at [173, 317] on span "Press SPACE to select this row." at bounding box center [175, 326] width 14 height 34
click at [163, 396] on div "14.10.2025 00:00:00 (19)" at bounding box center [224, 394] width 147 height 34
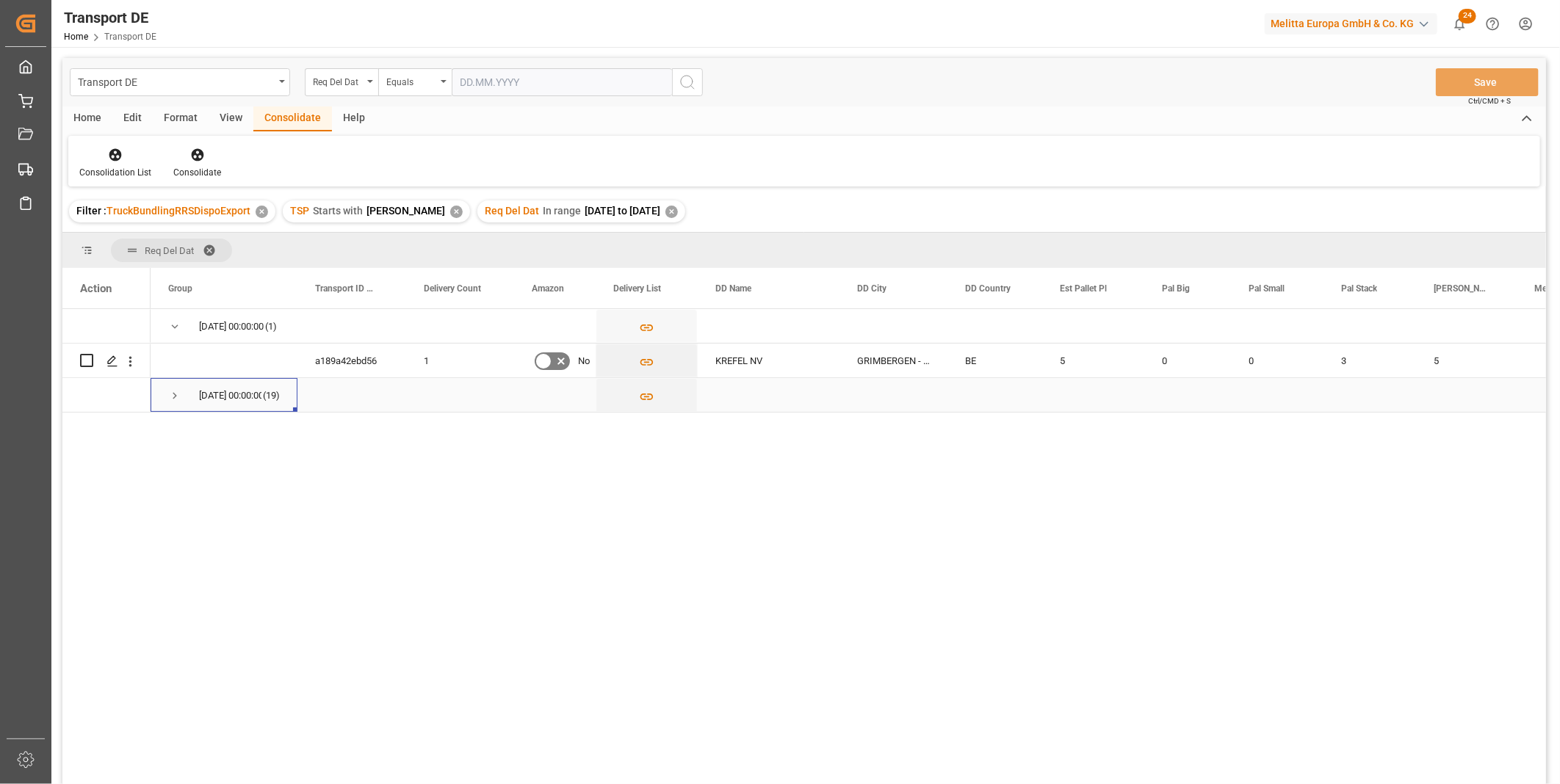
click at [171, 399] on span "Press SPACE to select this row." at bounding box center [175, 396] width 14 height 14
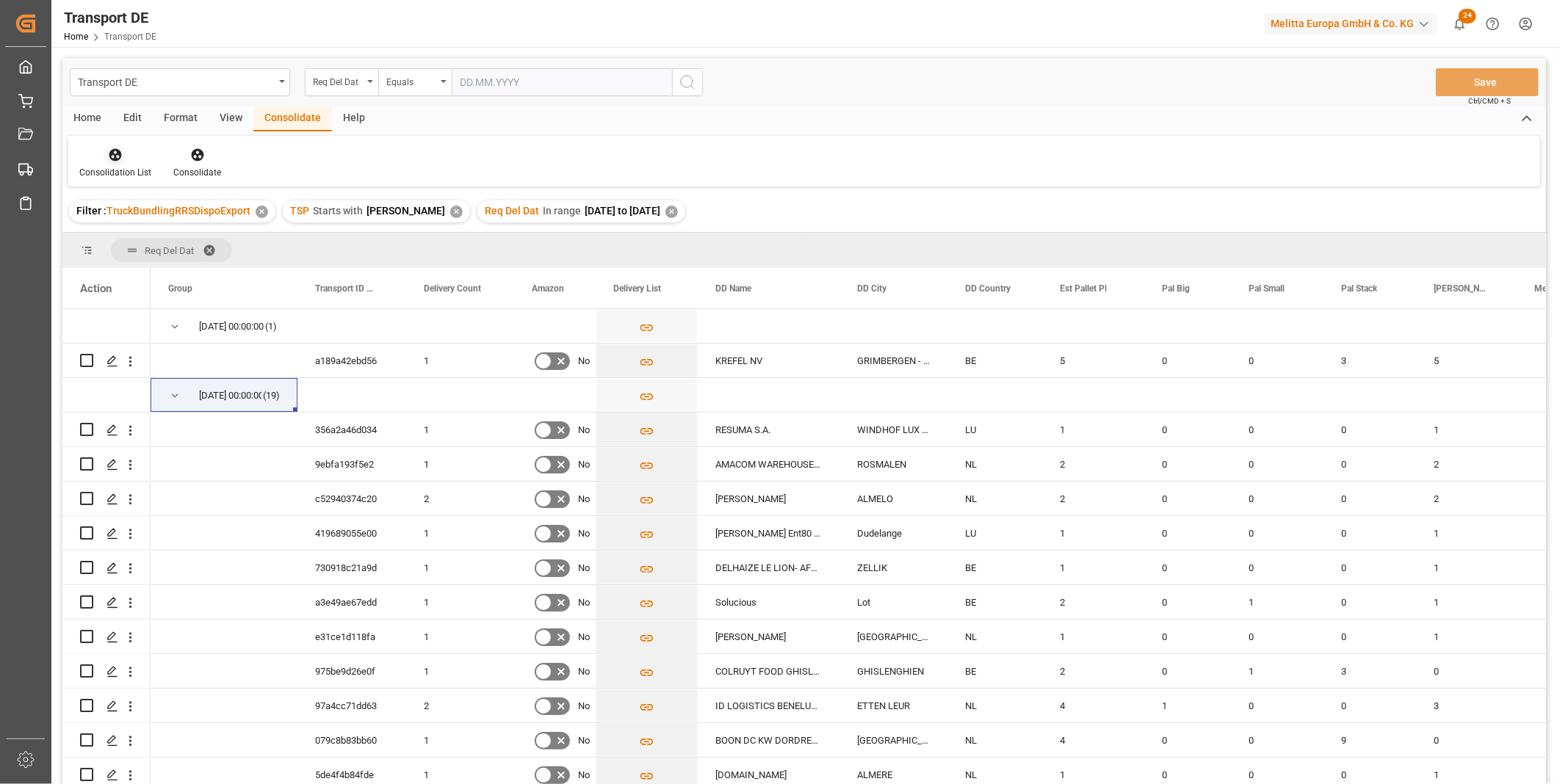
click at [124, 157] on div at bounding box center [115, 155] width 72 height 16
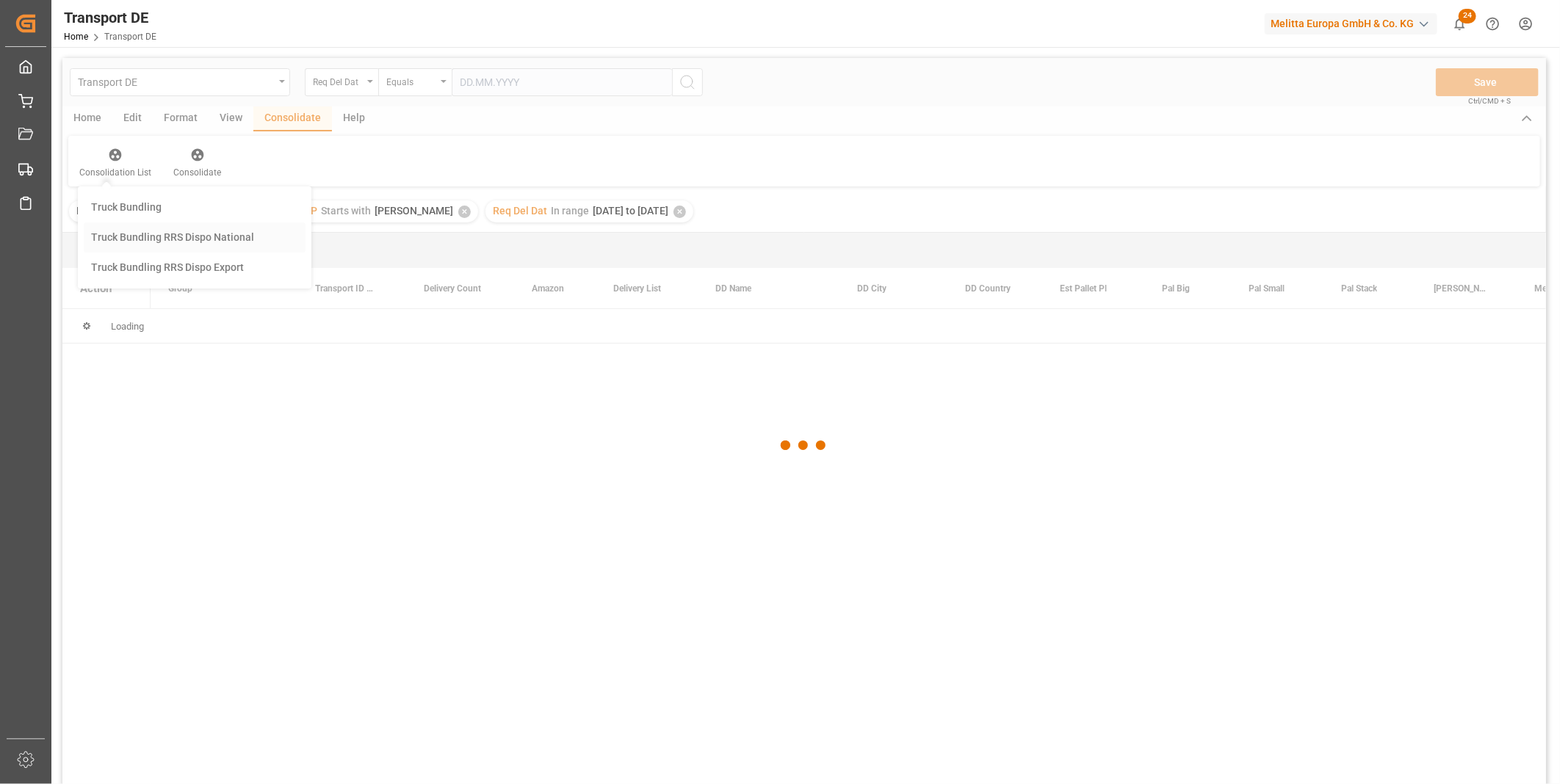
click at [183, 239] on div "Transport DE Req Del Dat Equals Save Ctrl/CMD + S Home Edit Format View Consoli…" at bounding box center [804, 441] width 1484 height 765
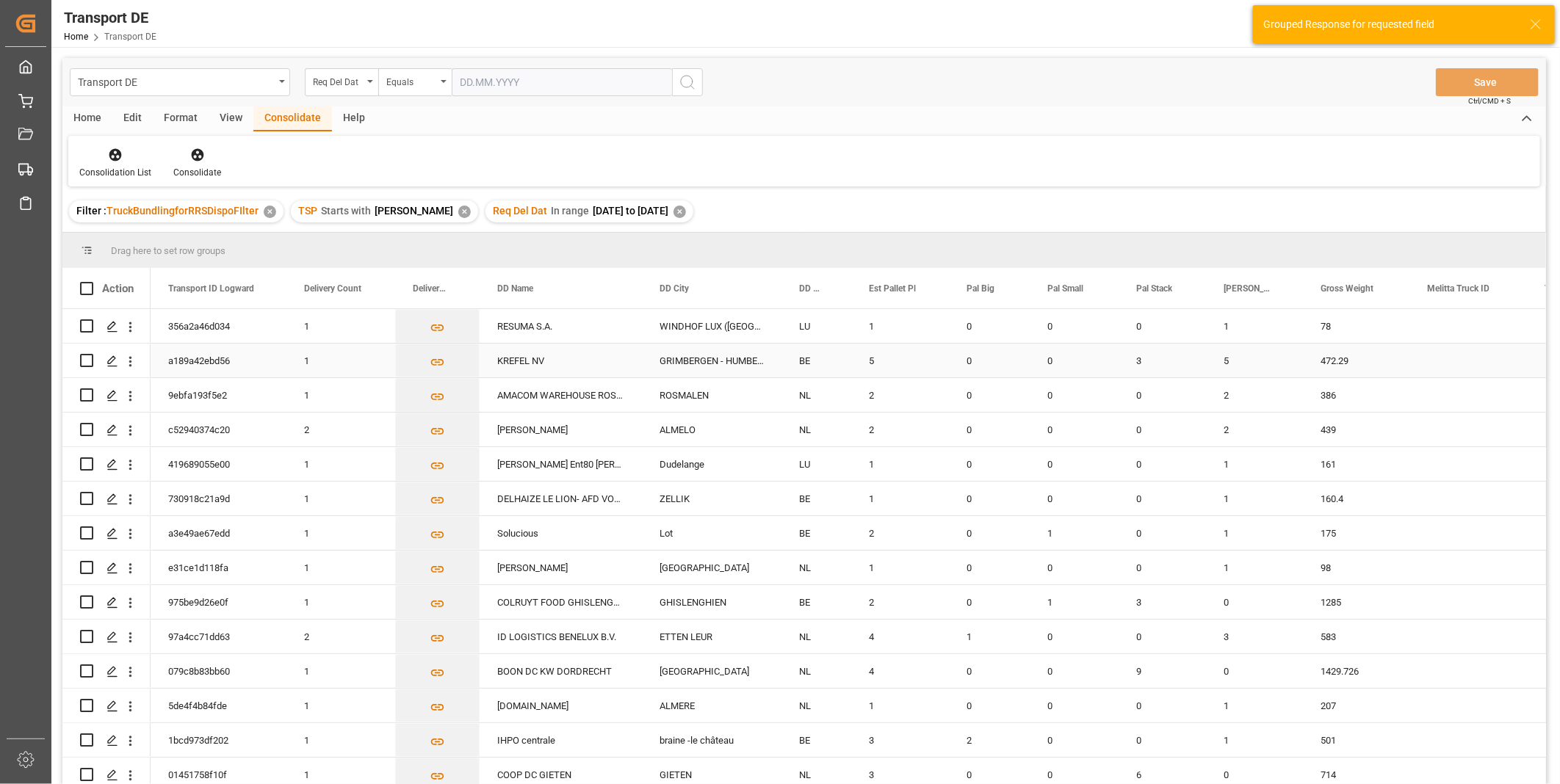
click at [82, 362] on input "Press Space to toggle row selection (unchecked)" at bounding box center [87, 360] width 14 height 14
checkbox input "true"
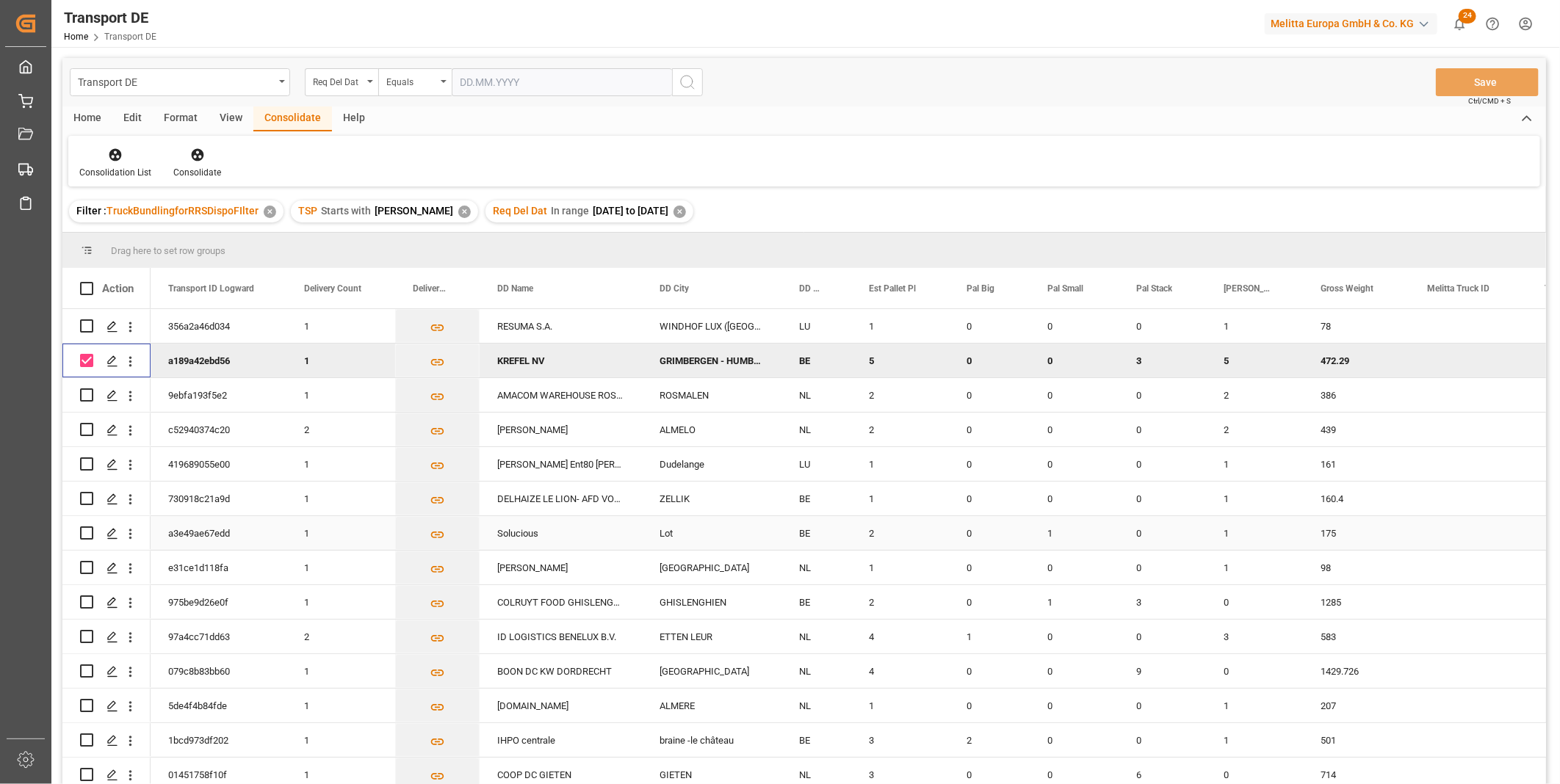
click at [89, 541] on div "Press SPACE to select this row." at bounding box center [87, 533] width 14 height 34
click at [85, 531] on input "Press Space to toggle row selection (unchecked)" at bounding box center [87, 534] width 14 height 14
checkbox input "true"
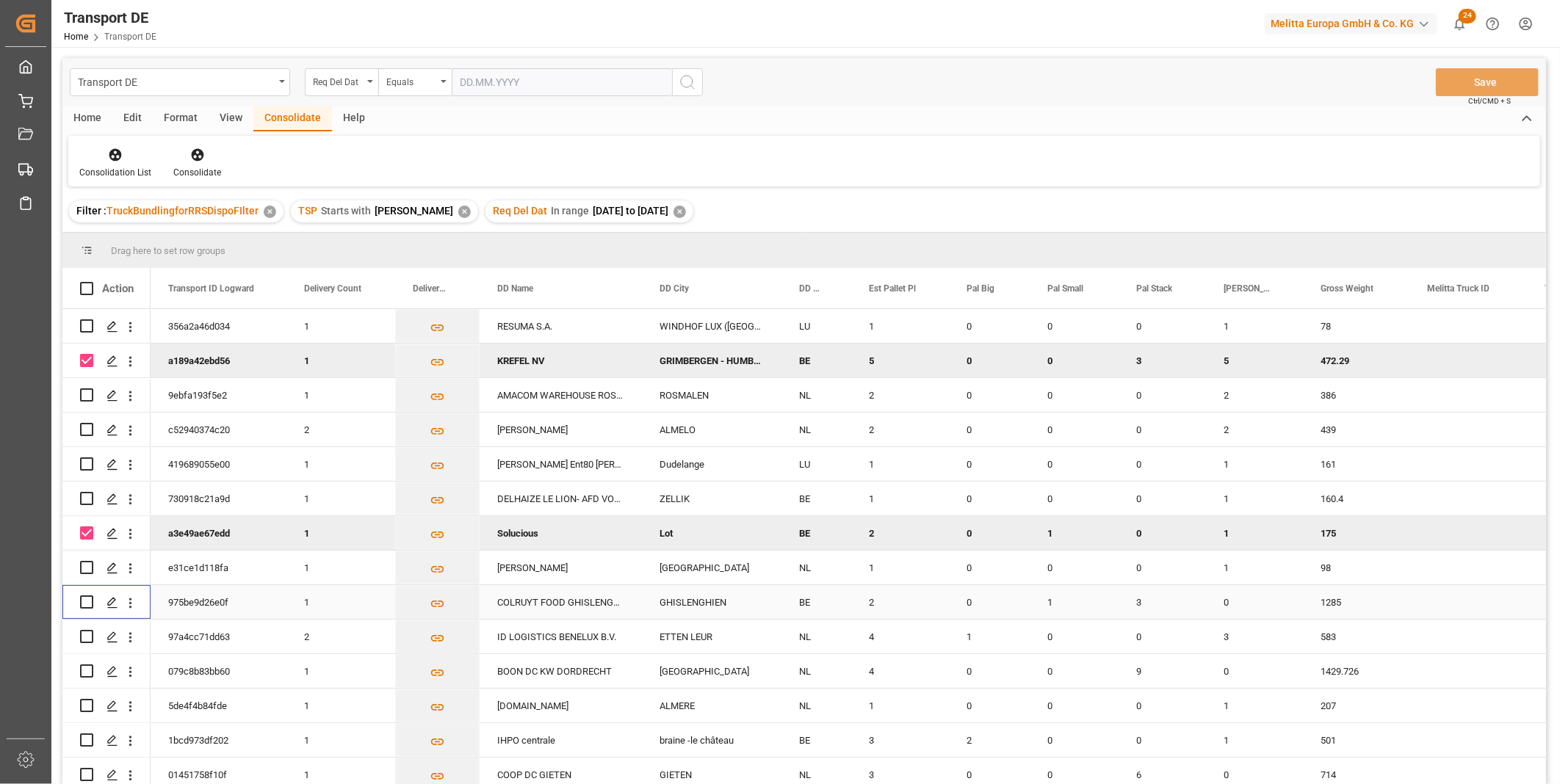
click at [86, 602] on input "Press Space to toggle row selection (unchecked)" at bounding box center [87, 602] width 14 height 14
checkbox input "true"
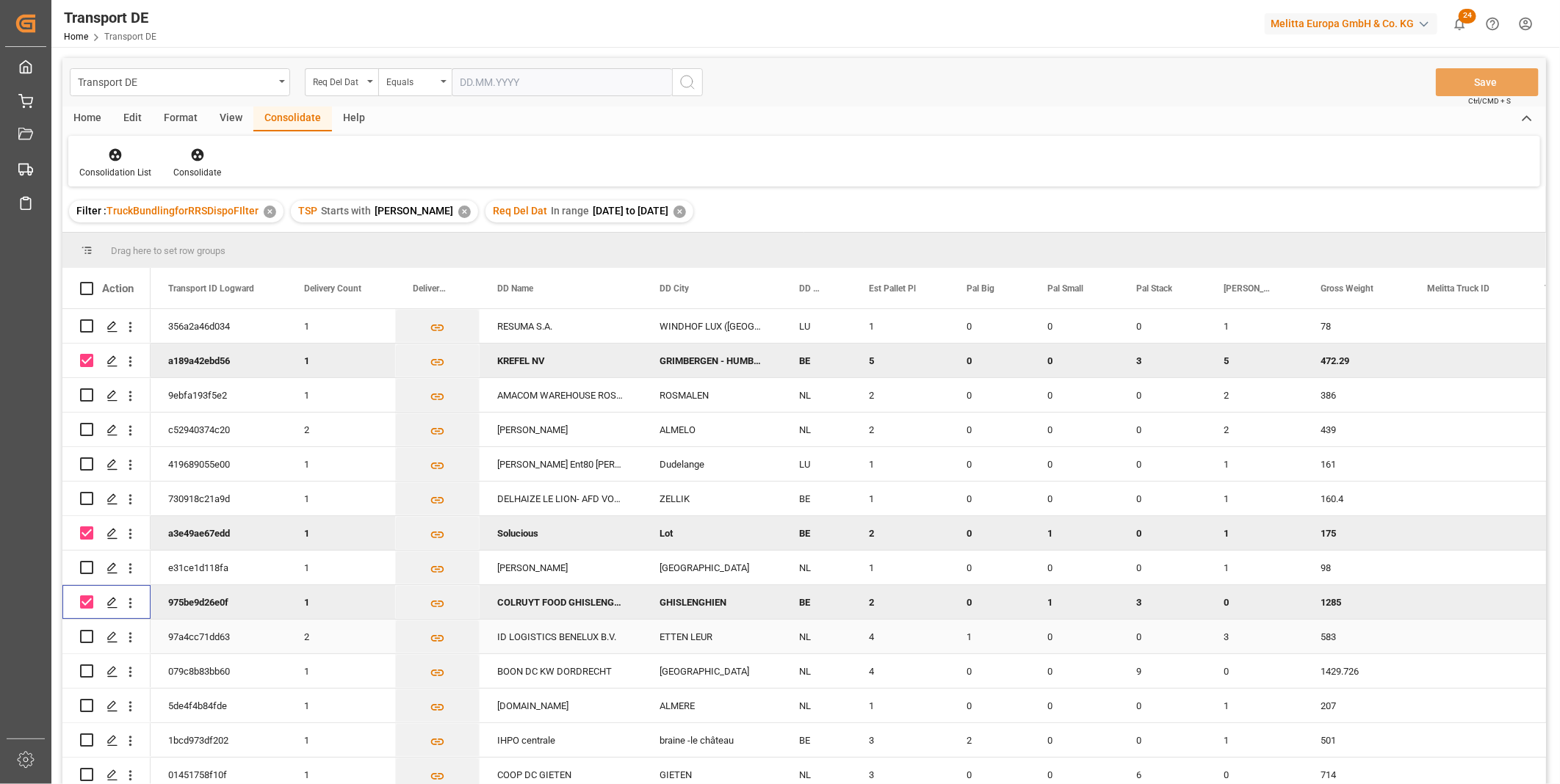
scroll to position [214, 0]
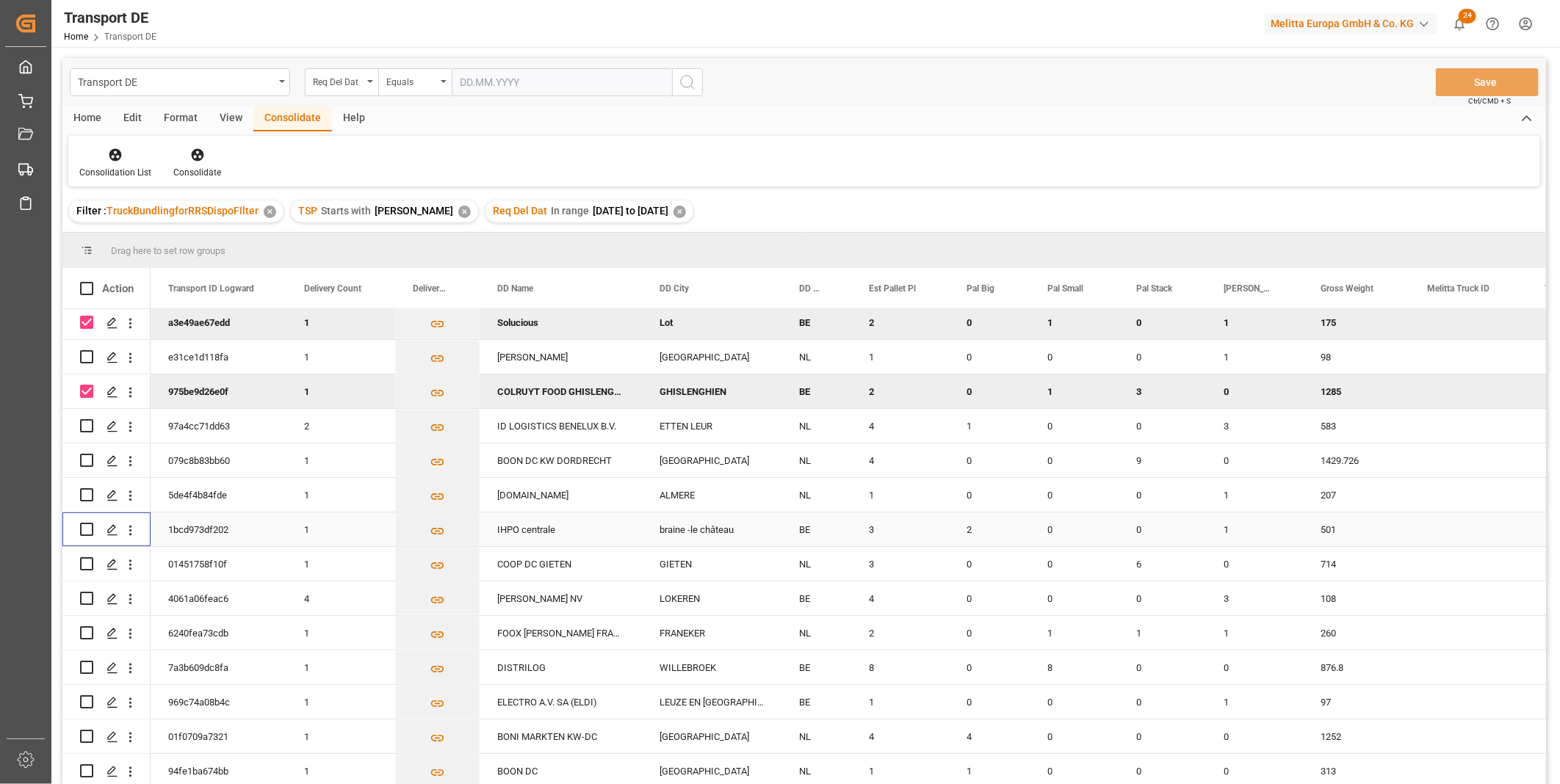
click at [92, 523] on input "Press Space to toggle row selection (unchecked)" at bounding box center [87, 530] width 14 height 14
checkbox input "true"
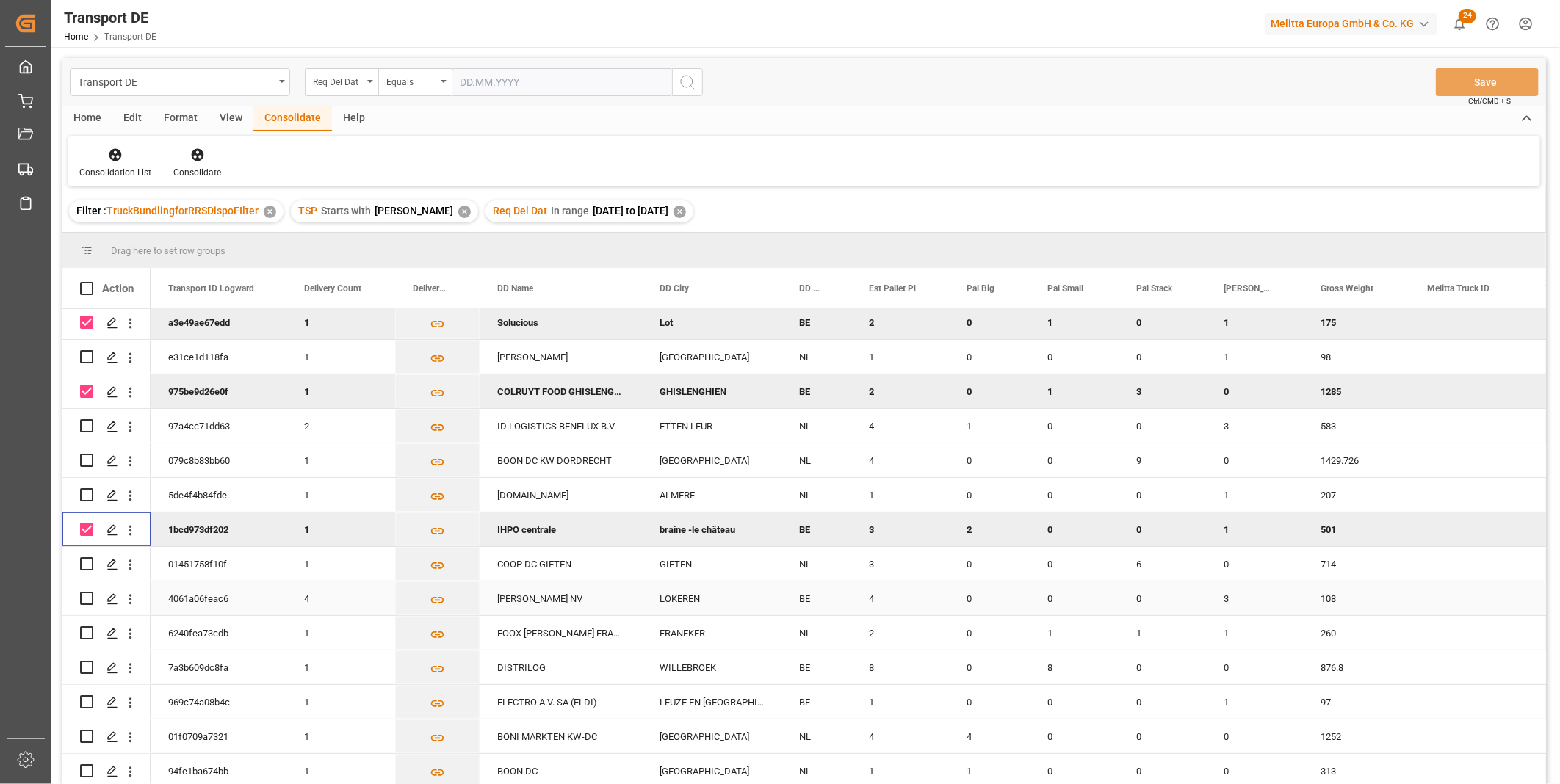
click at [84, 592] on input "Press Space to toggle row selection (unchecked)" at bounding box center [87, 599] width 14 height 14
checkbox input "true"
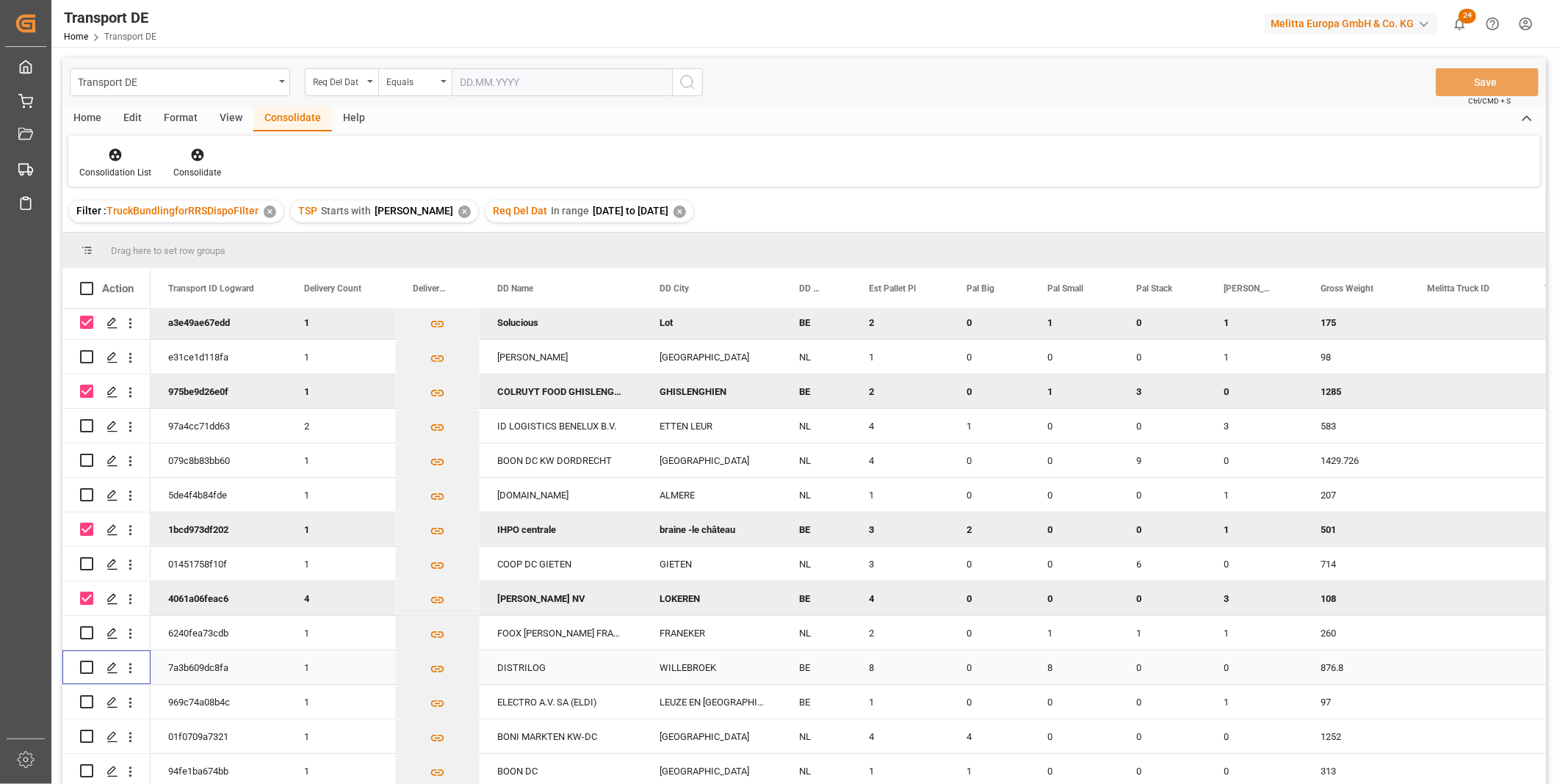
click at [84, 661] on input "Press Space to toggle row selection (unchecked)" at bounding box center [87, 668] width 14 height 14
checkbox input "true"
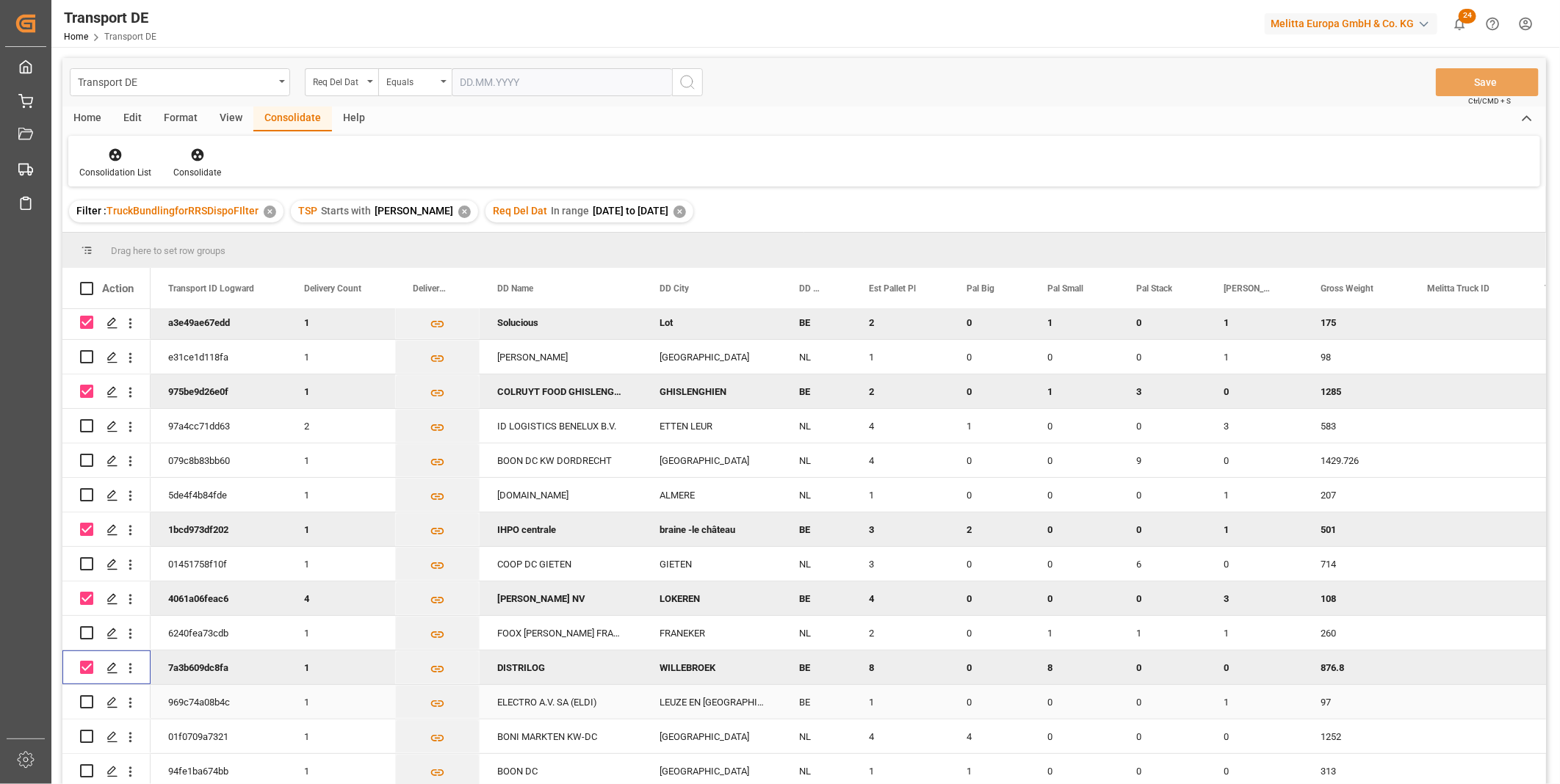
click at [87, 698] on input "Press Space to toggle row selection (unchecked)" at bounding box center [87, 702] width 14 height 14
checkbox input "true"
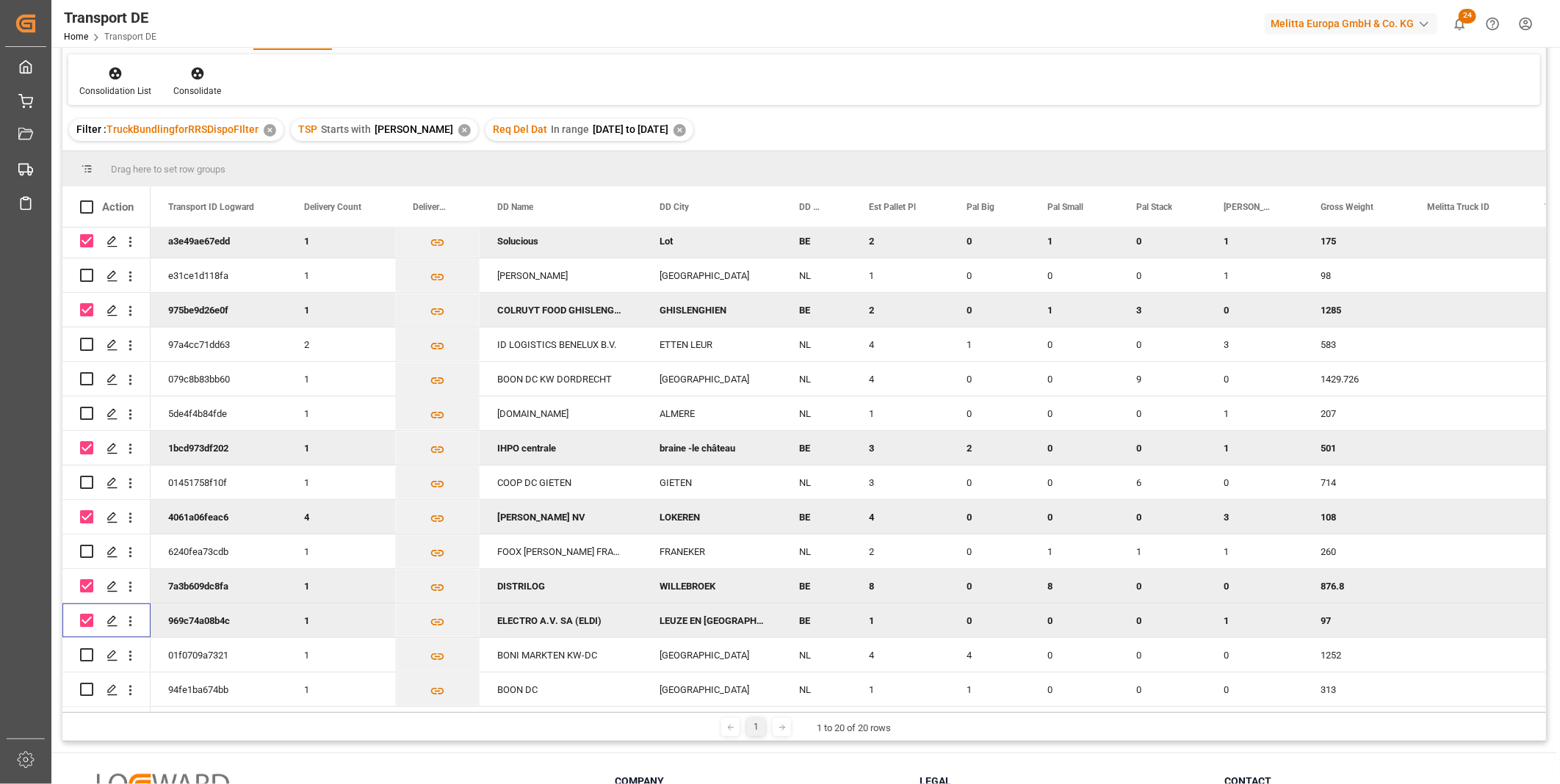
scroll to position [0, 0]
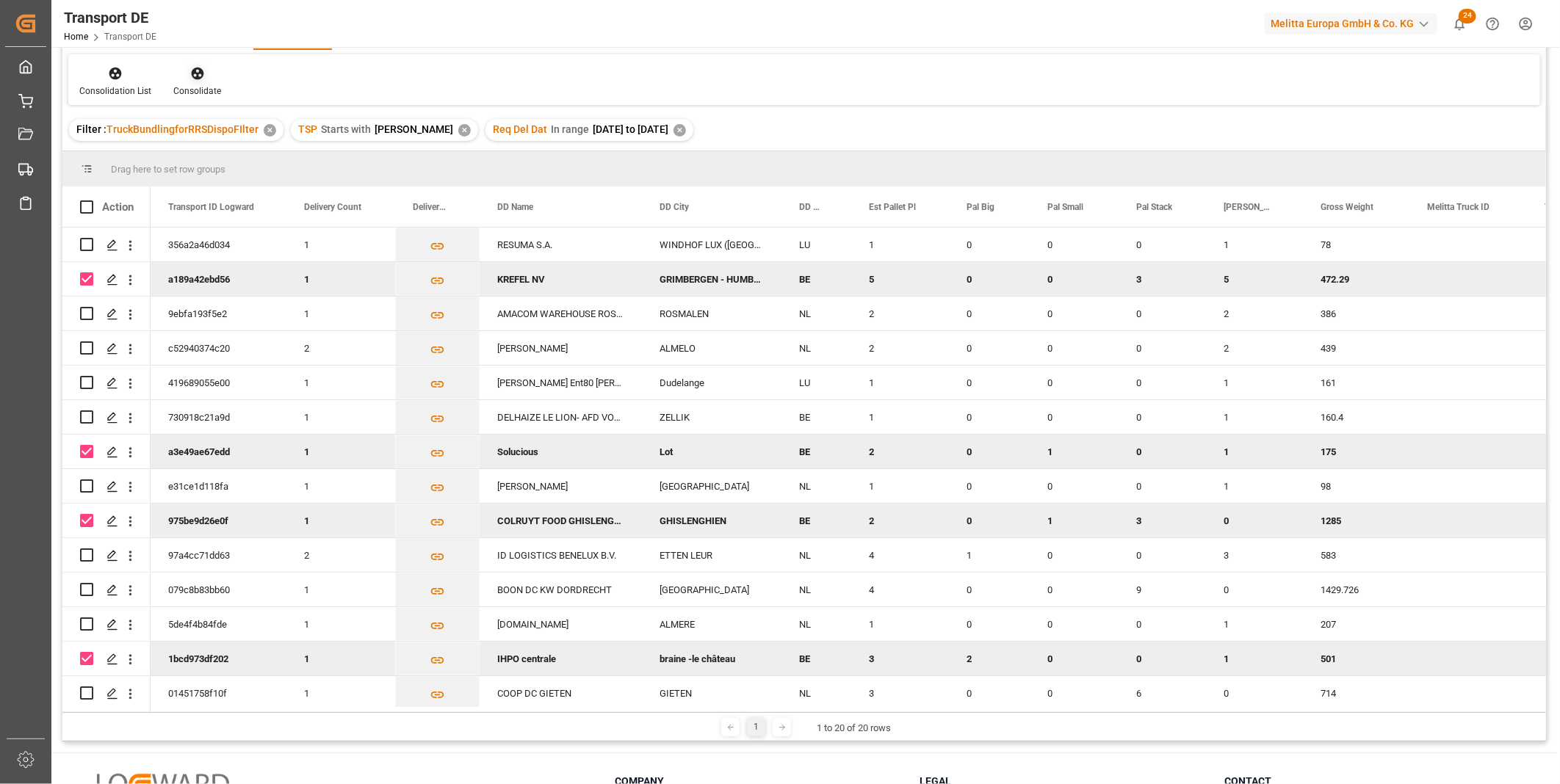
click at [186, 75] on div at bounding box center [197, 73] width 48 height 16
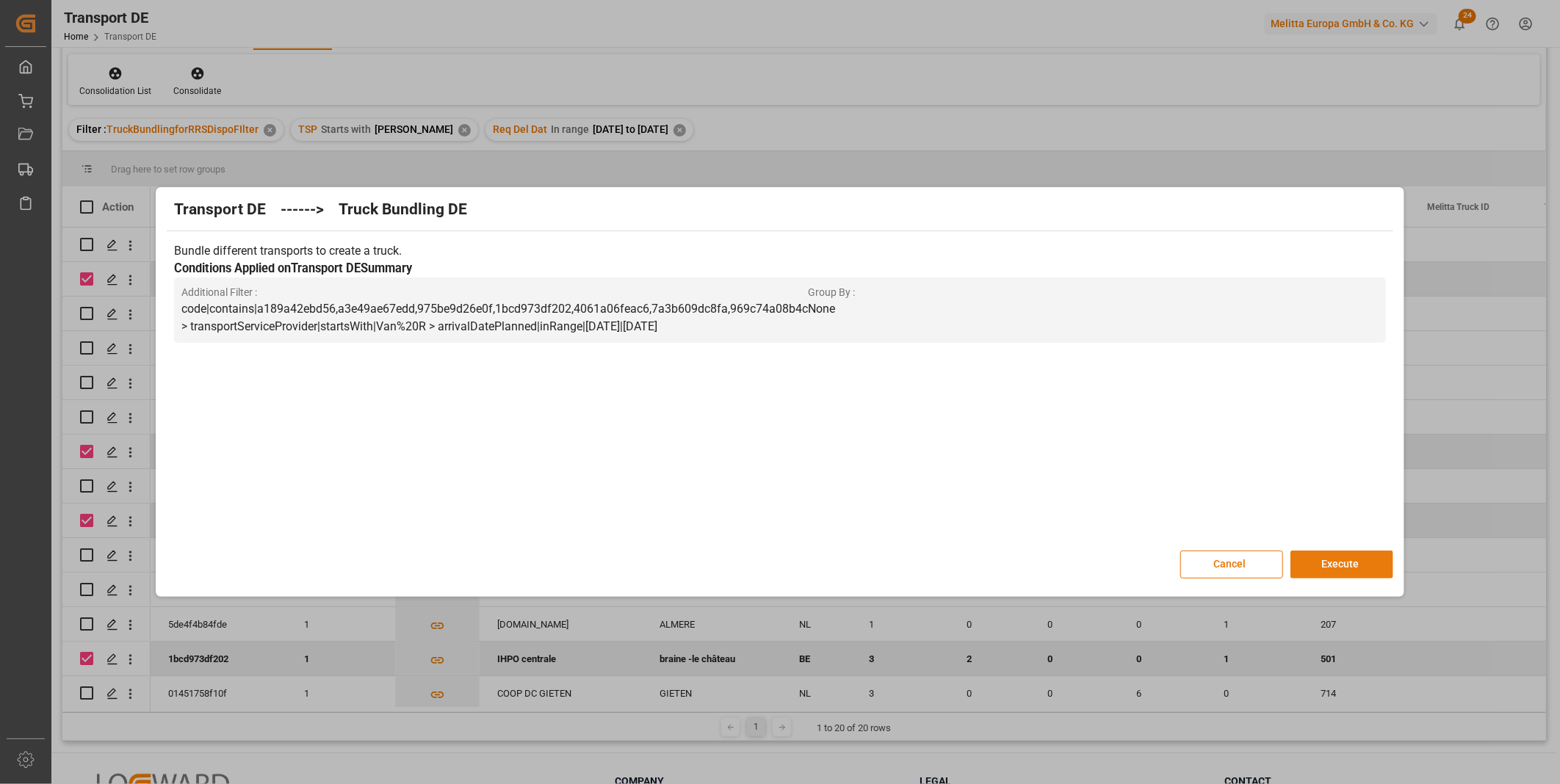
click at [1327, 563] on button "Execute" at bounding box center [1343, 564] width 103 height 28
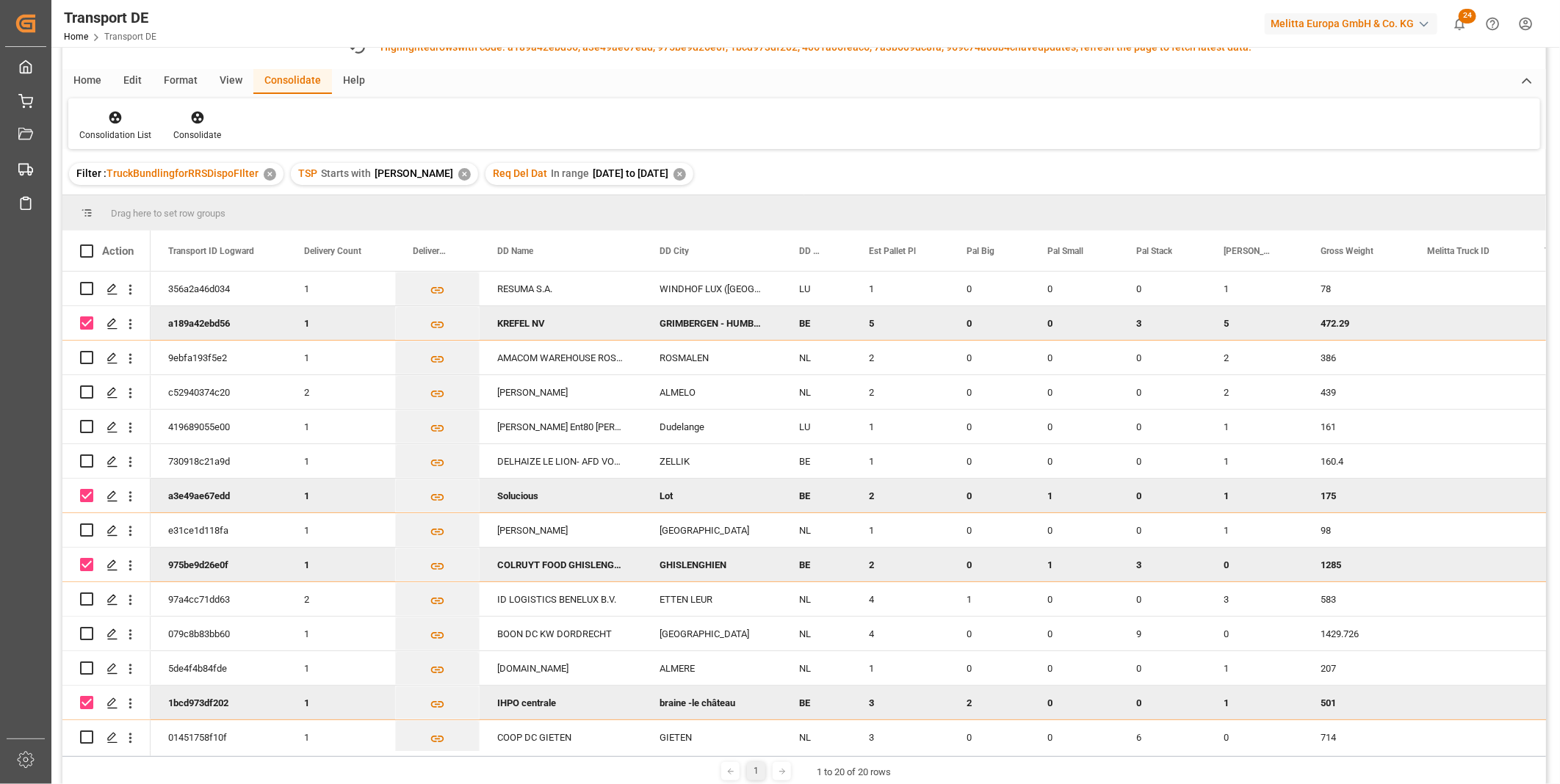
scroll to position [126, 0]
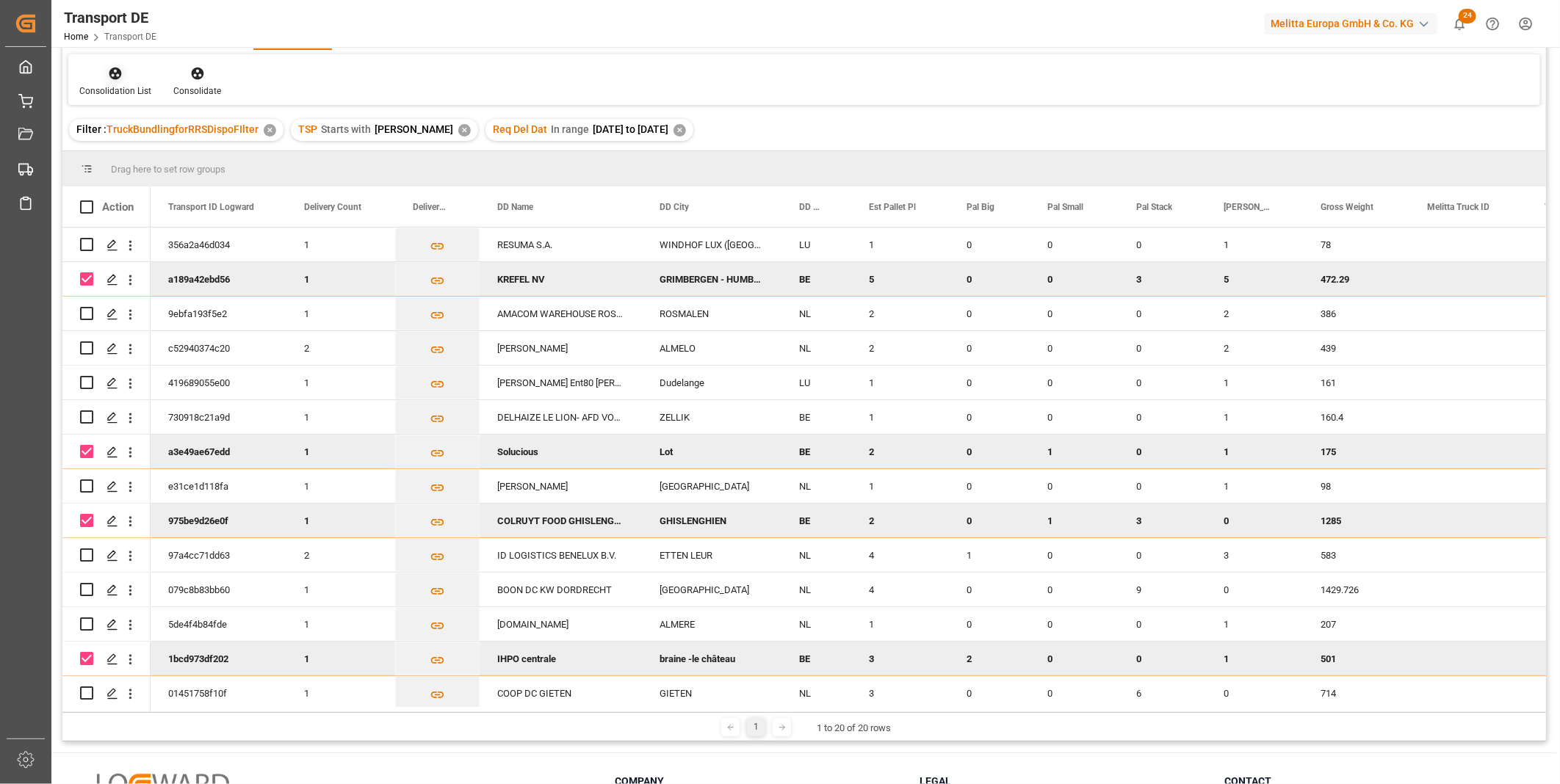
click at [109, 70] on icon at bounding box center [115, 73] width 13 height 13
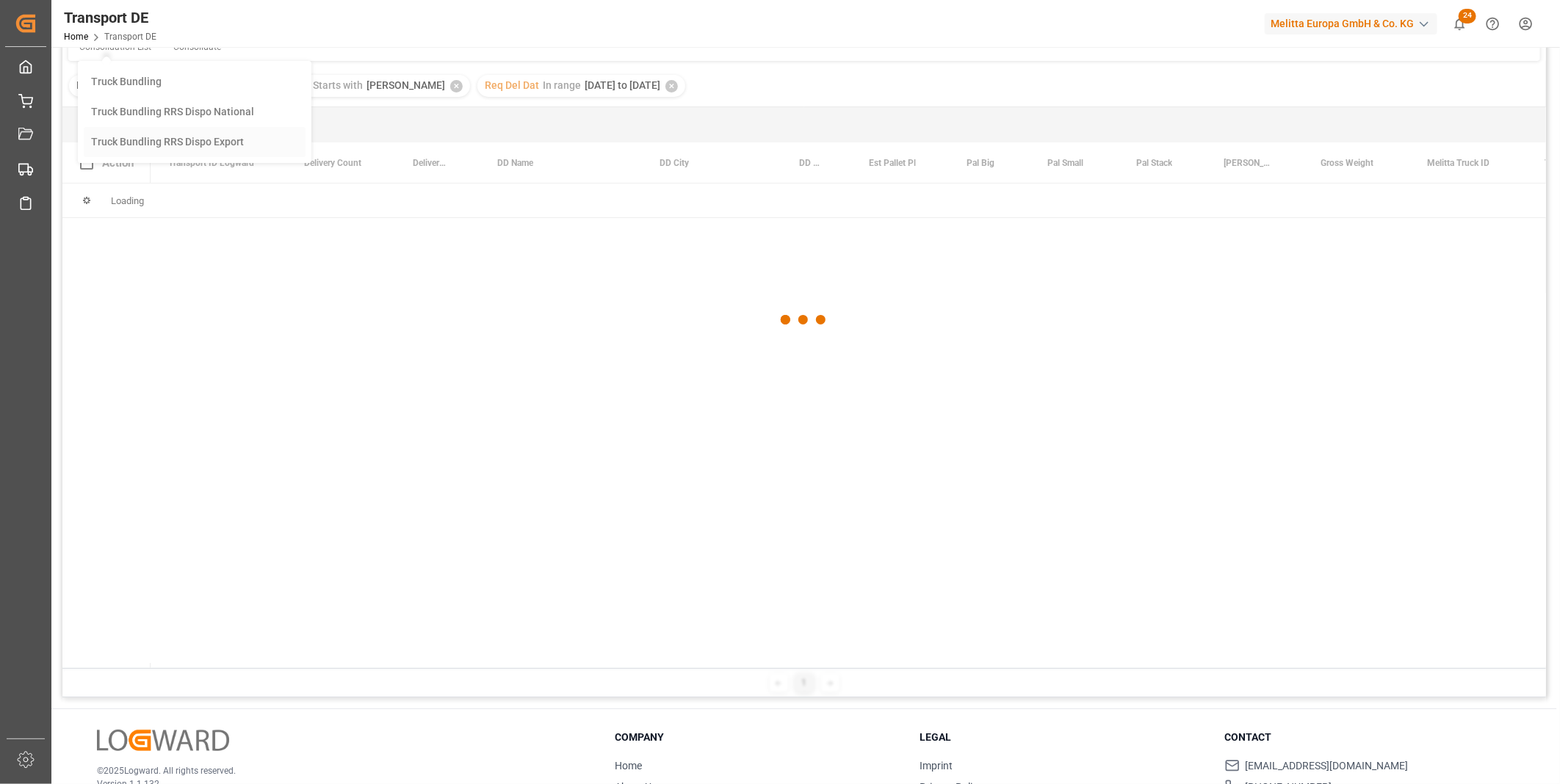
click at [202, 180] on div "Transport DE Req Del Dat Equals Save Ctrl/CMD + S Home Edit Format View Consoli…" at bounding box center [804, 316] width 1484 height 765
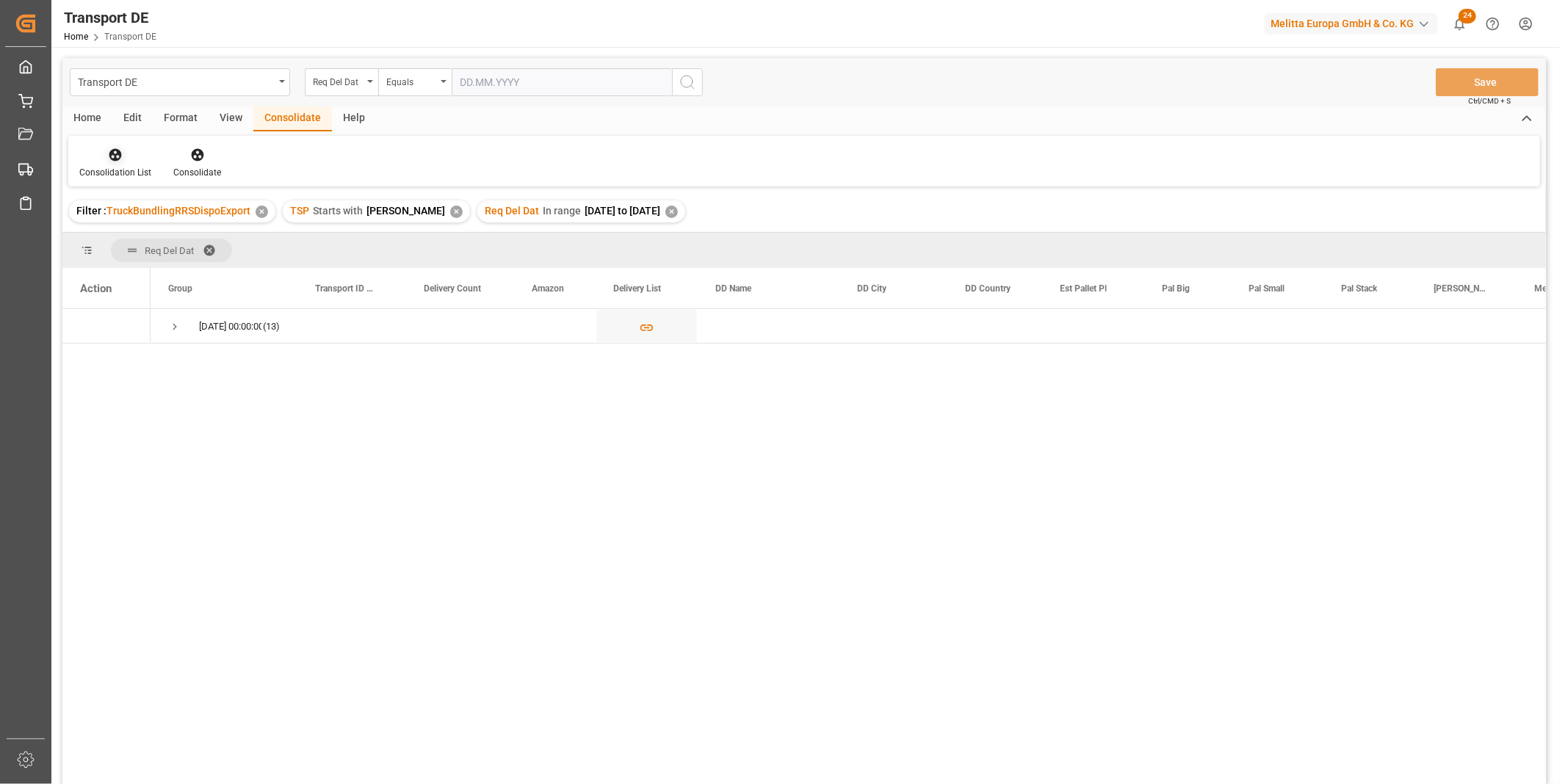
click at [108, 152] on icon at bounding box center [115, 155] width 15 height 15
click at [333, 160] on div "Consolidation List Truck Bundling Truck Bundling RRS Dispo National Truck Bundl…" at bounding box center [804, 161] width 1472 height 51
click at [174, 328] on span "Press SPACE to select this row." at bounding box center [175, 327] width 14 height 14
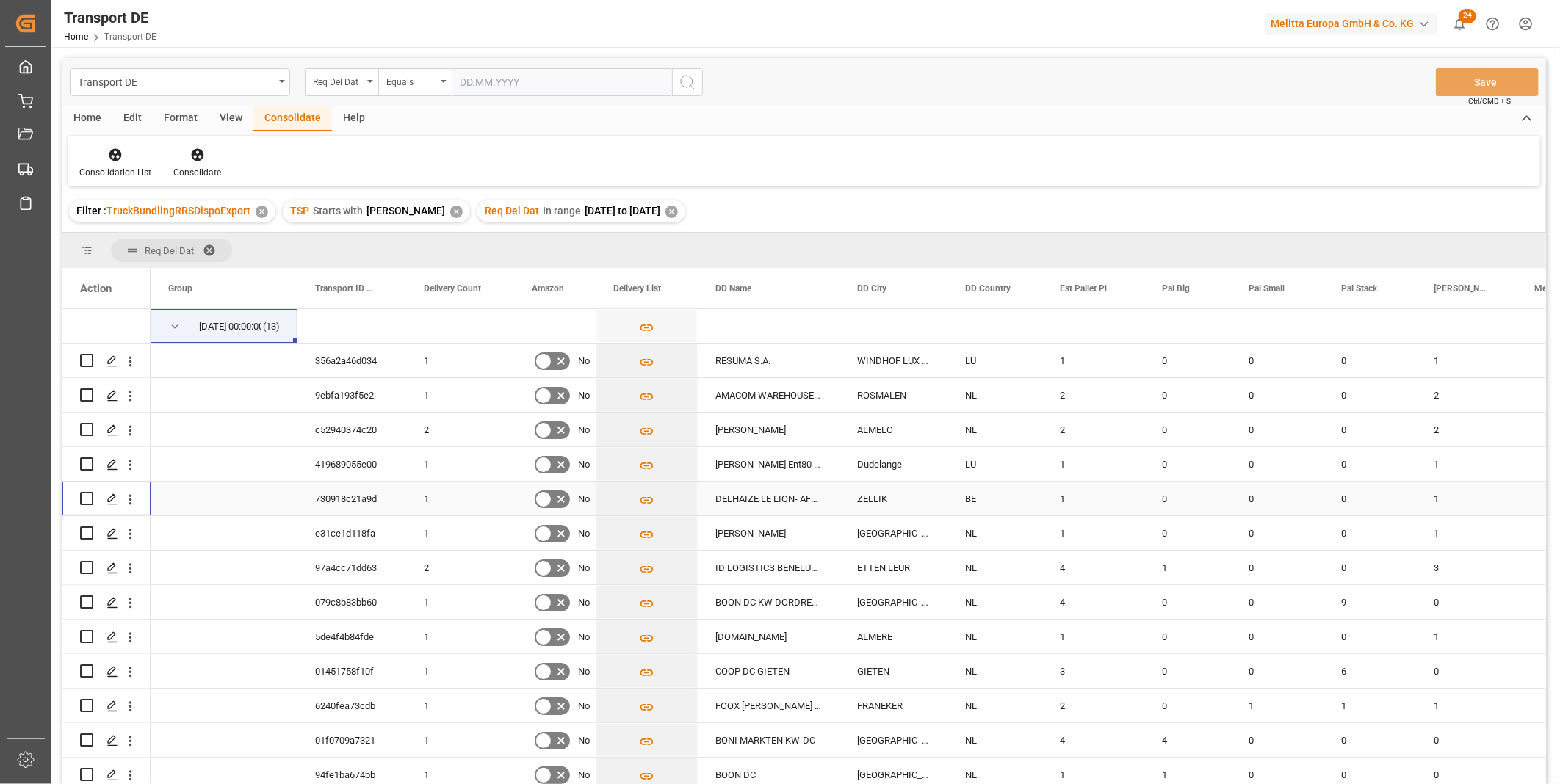
click at [85, 497] on input "Press Space to toggle row selection (unchecked)" at bounding box center [87, 499] width 14 height 14
checkbox input "true"
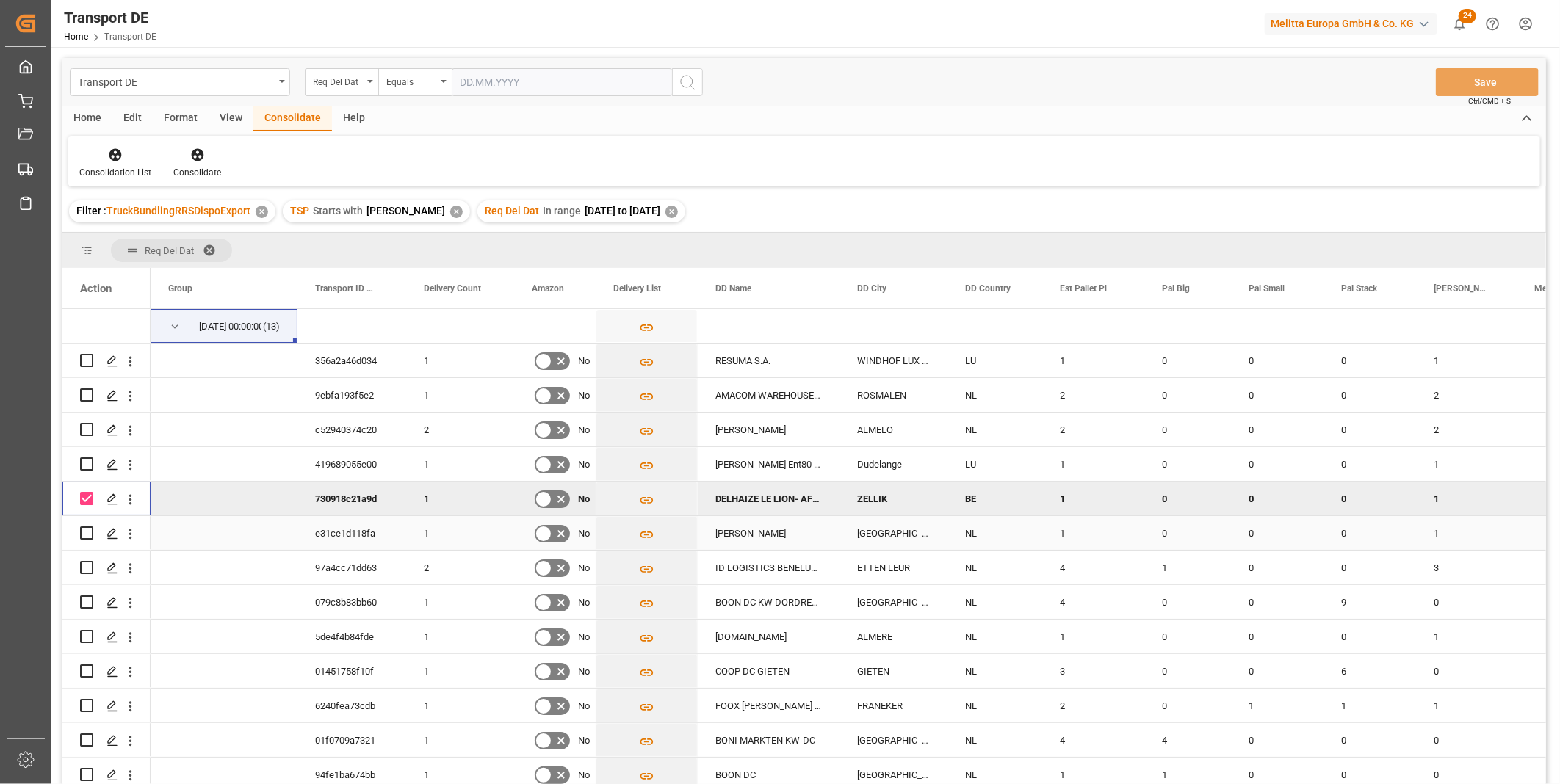
scroll to position [8, 0]
click at [193, 162] on icon at bounding box center [197, 155] width 15 height 15
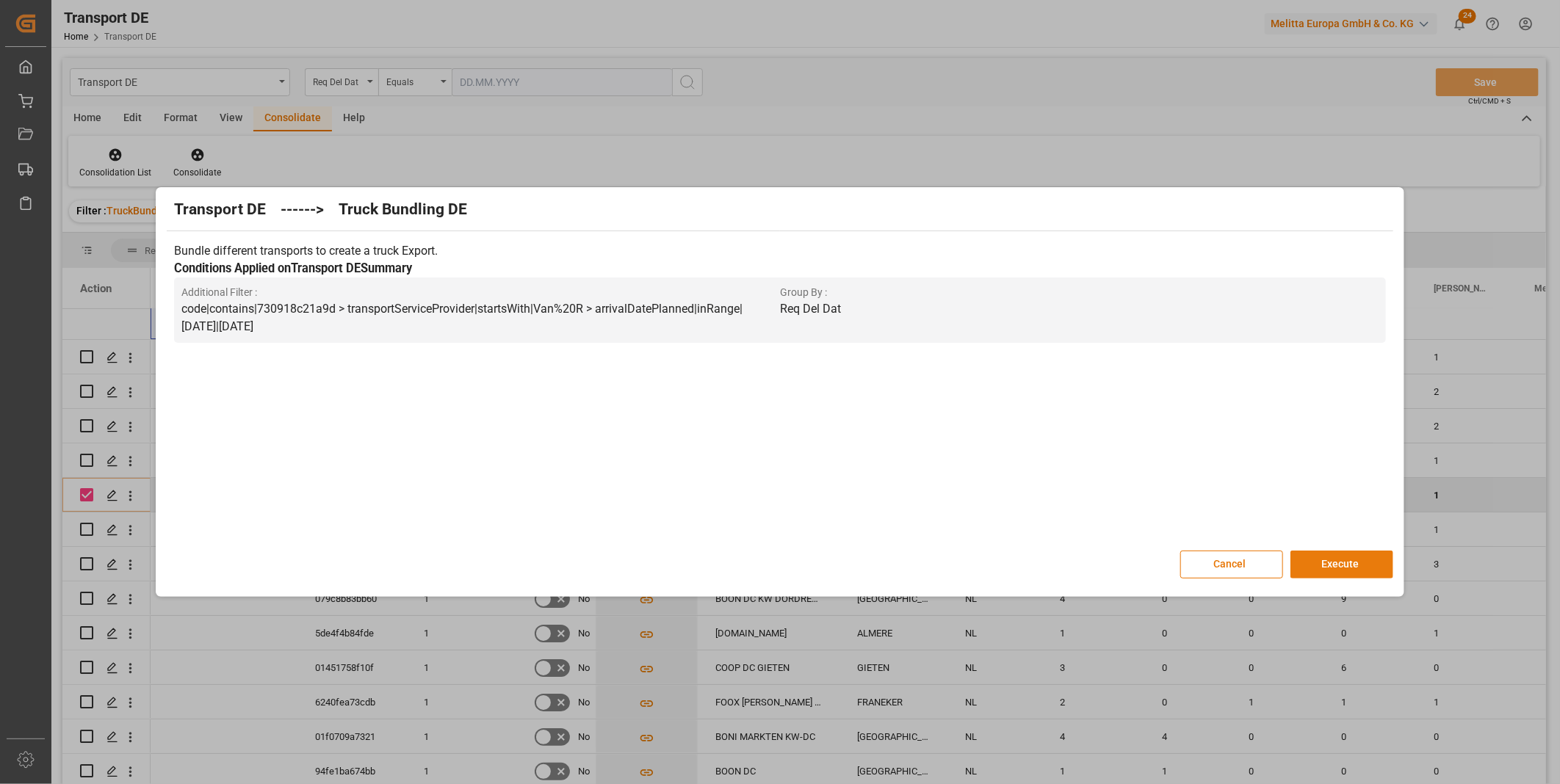
click at [1346, 554] on button "Execute" at bounding box center [1343, 564] width 103 height 28
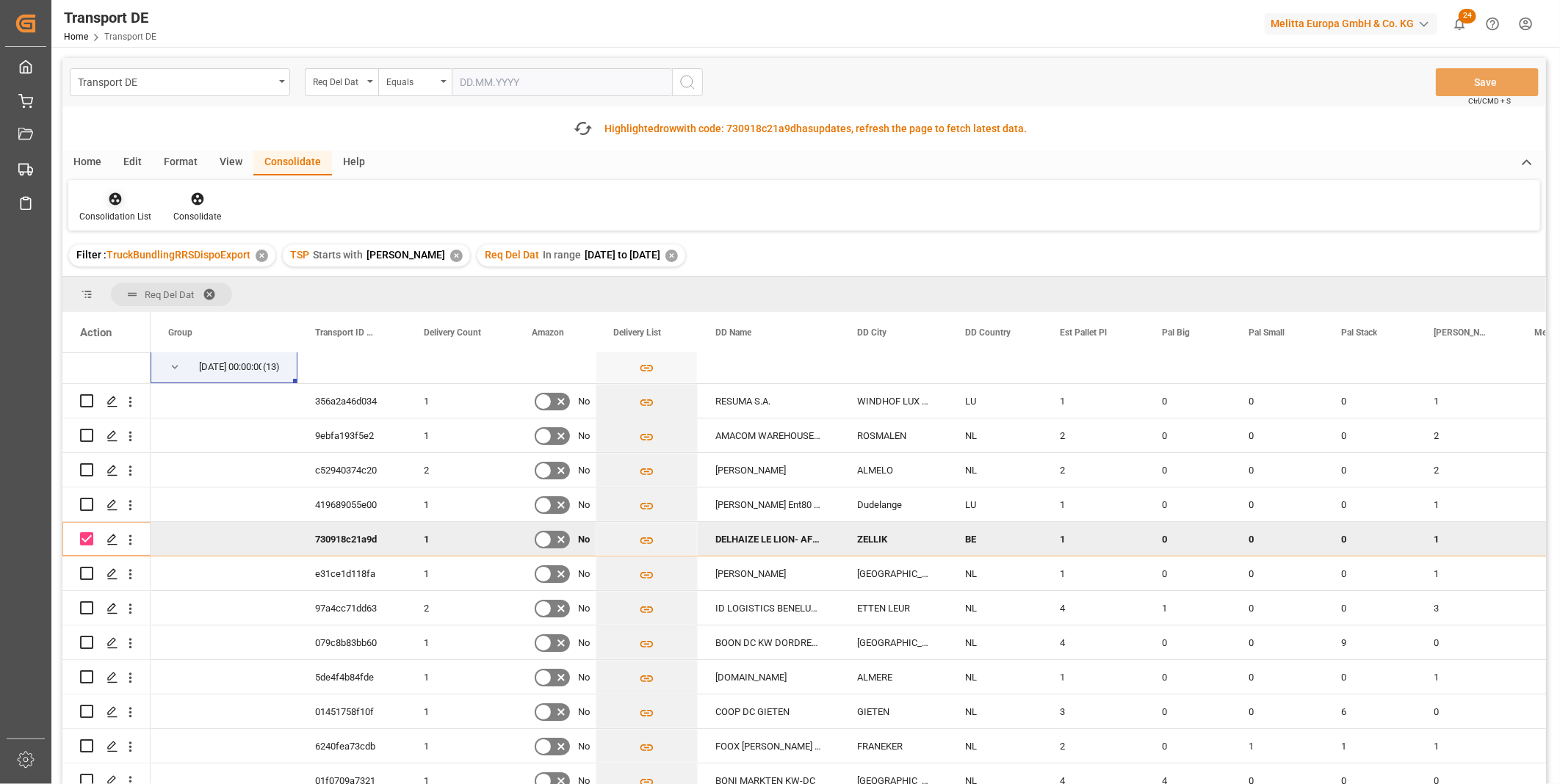
click at [115, 205] on icon at bounding box center [115, 199] width 15 height 15
click at [196, 317] on div "Transport DE Req Del Dat Equals Save Ctrl/CMD + S Fetch latest updates Highligh…" at bounding box center [804, 463] width 1484 height 809
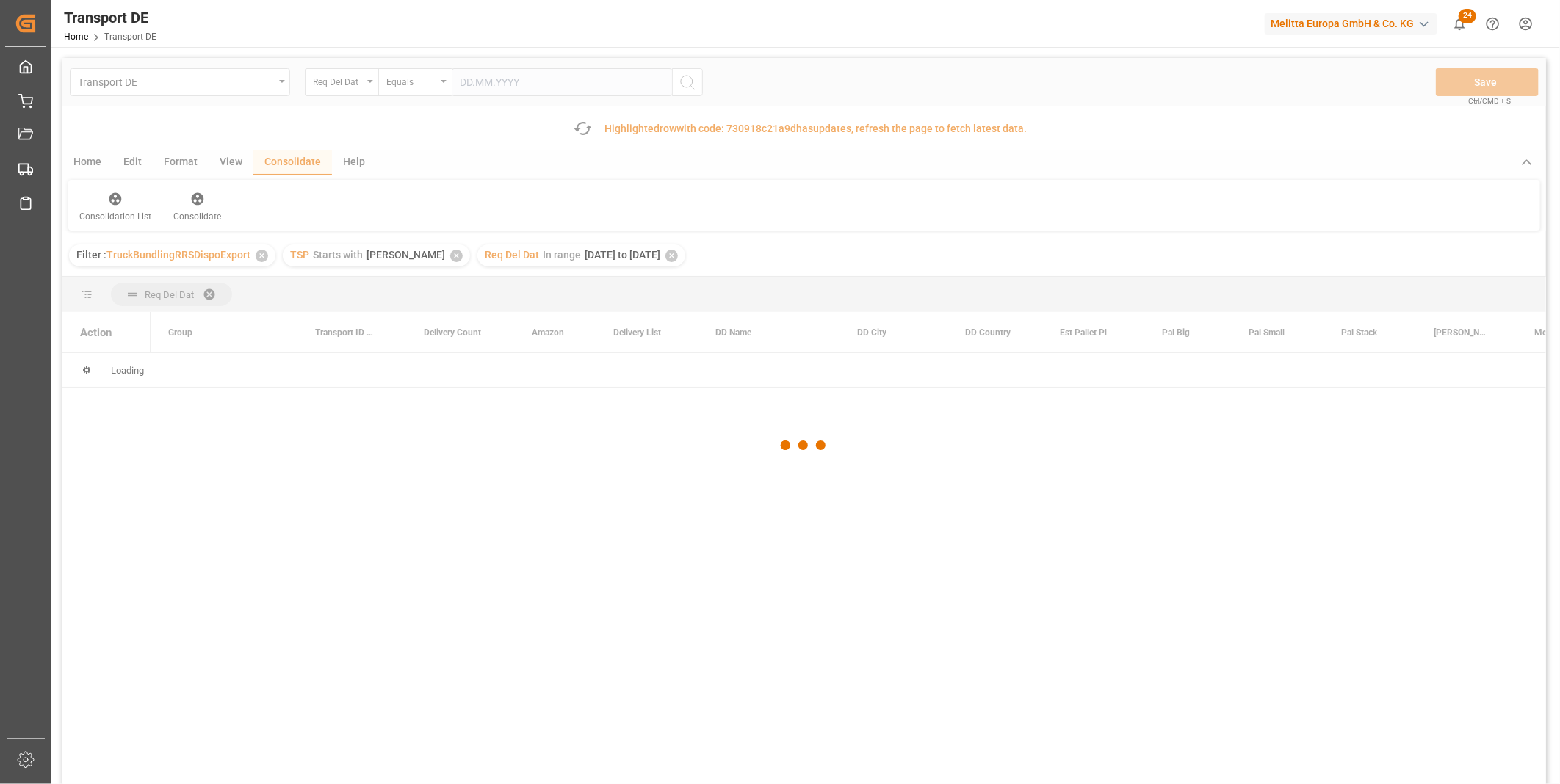
scroll to position [0, 0]
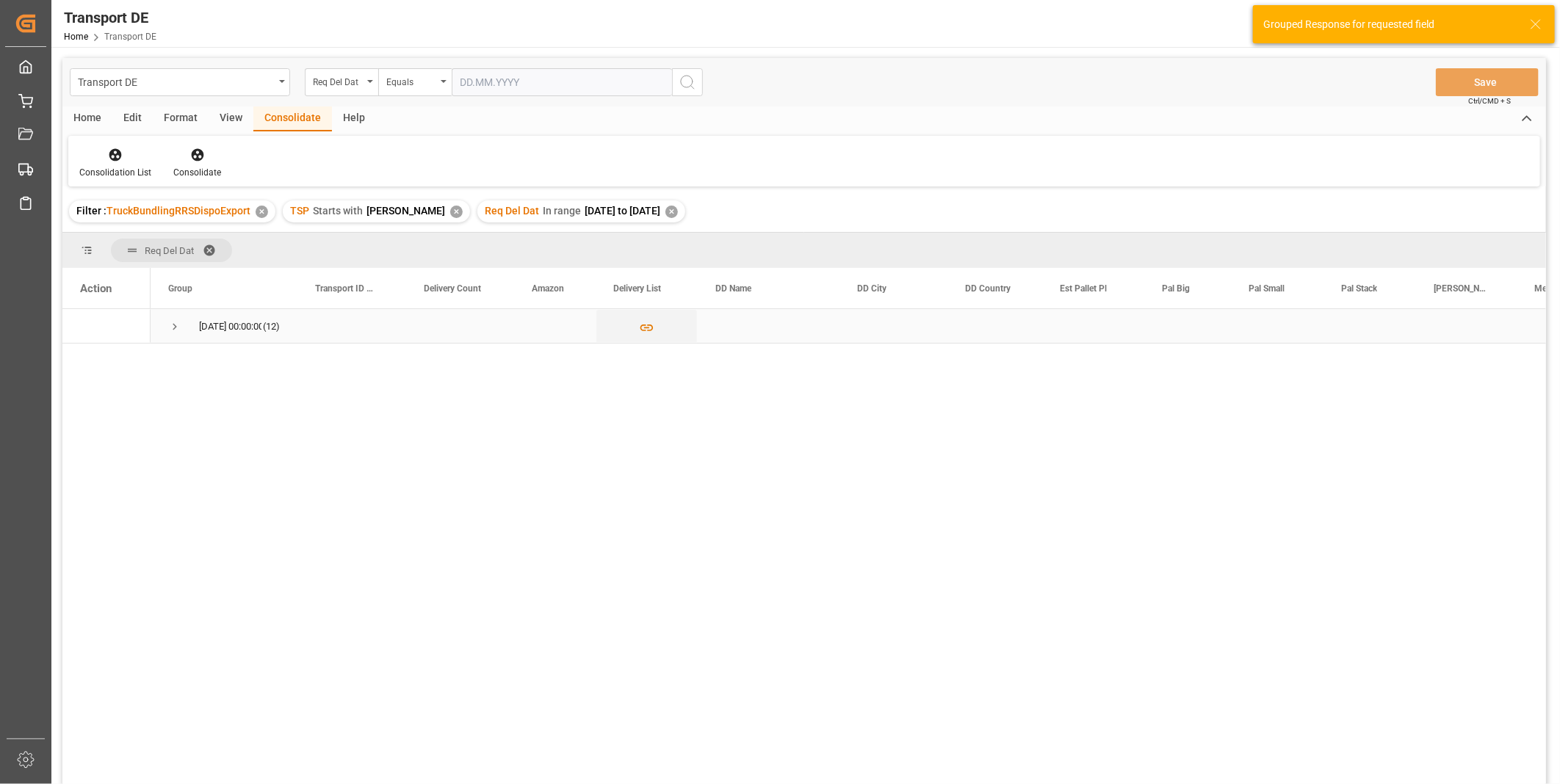
click at [177, 329] on span "Press SPACE to select this row." at bounding box center [175, 327] width 14 height 14
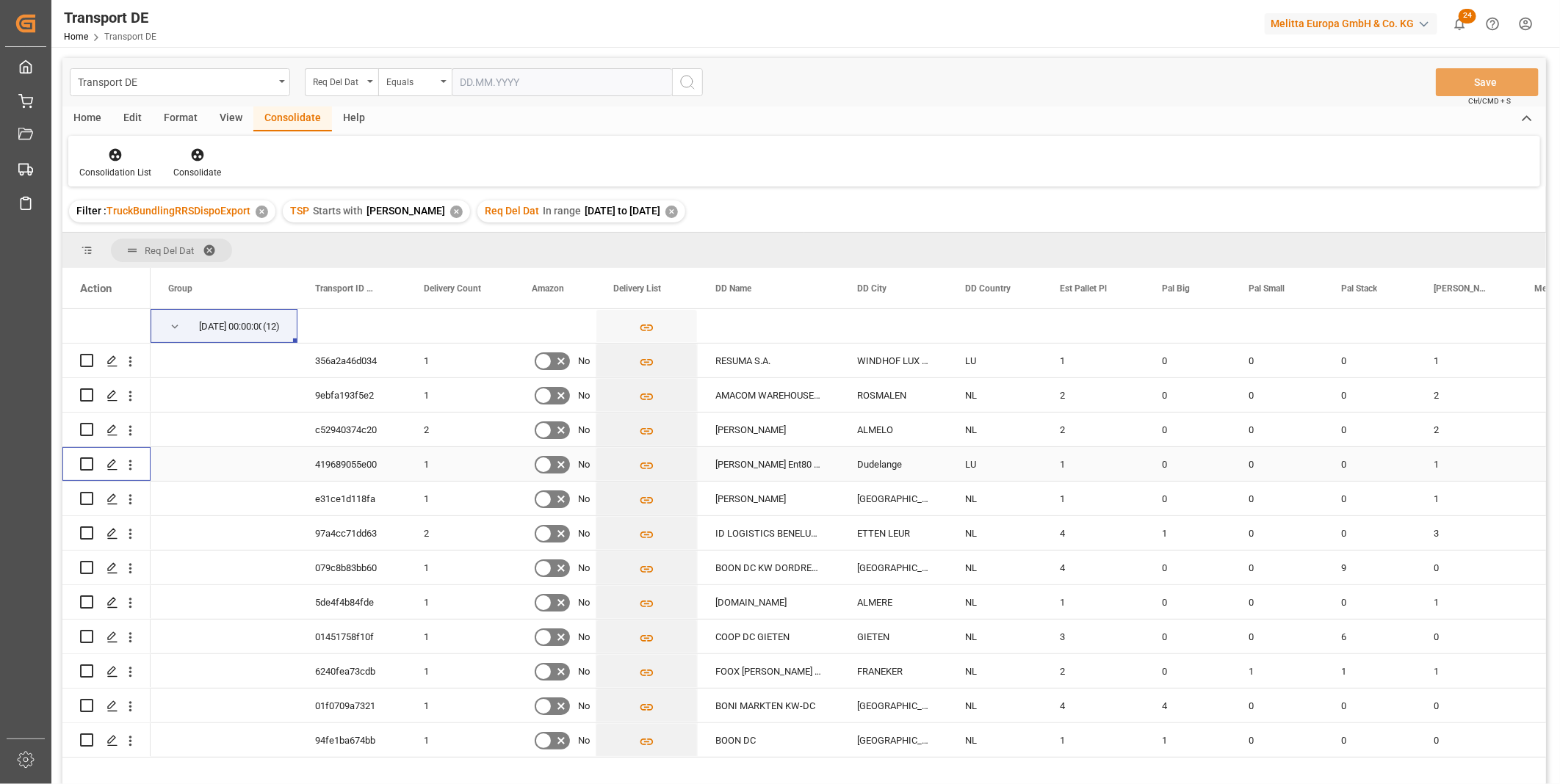
click at [91, 461] on input "Press Space to toggle row selection (unchecked)" at bounding box center [87, 465] width 14 height 14
checkbox input "true"
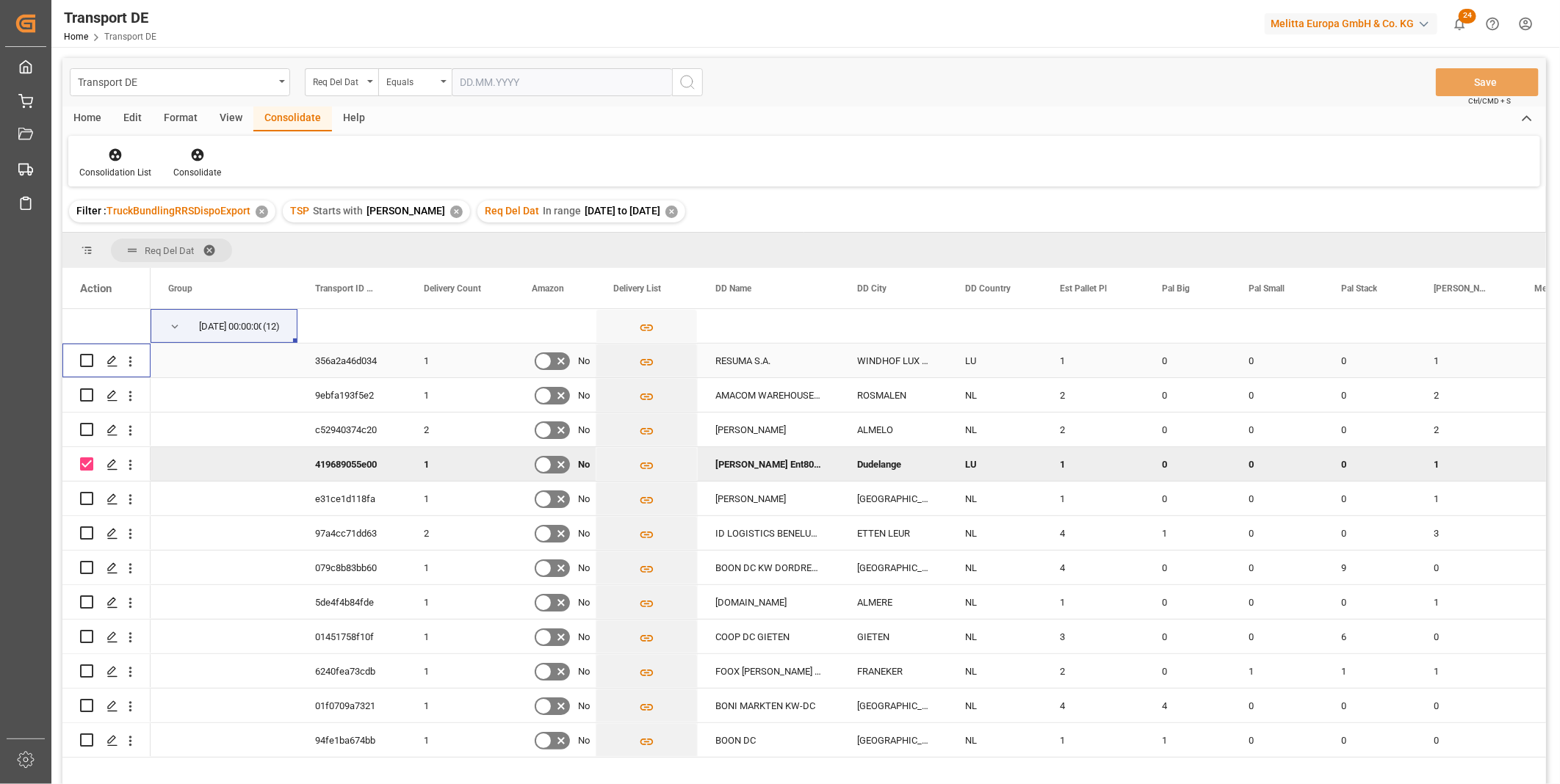
click at [85, 362] on input "Press Space to toggle row selection (unchecked)" at bounding box center [87, 360] width 14 height 14
checkbox input "true"
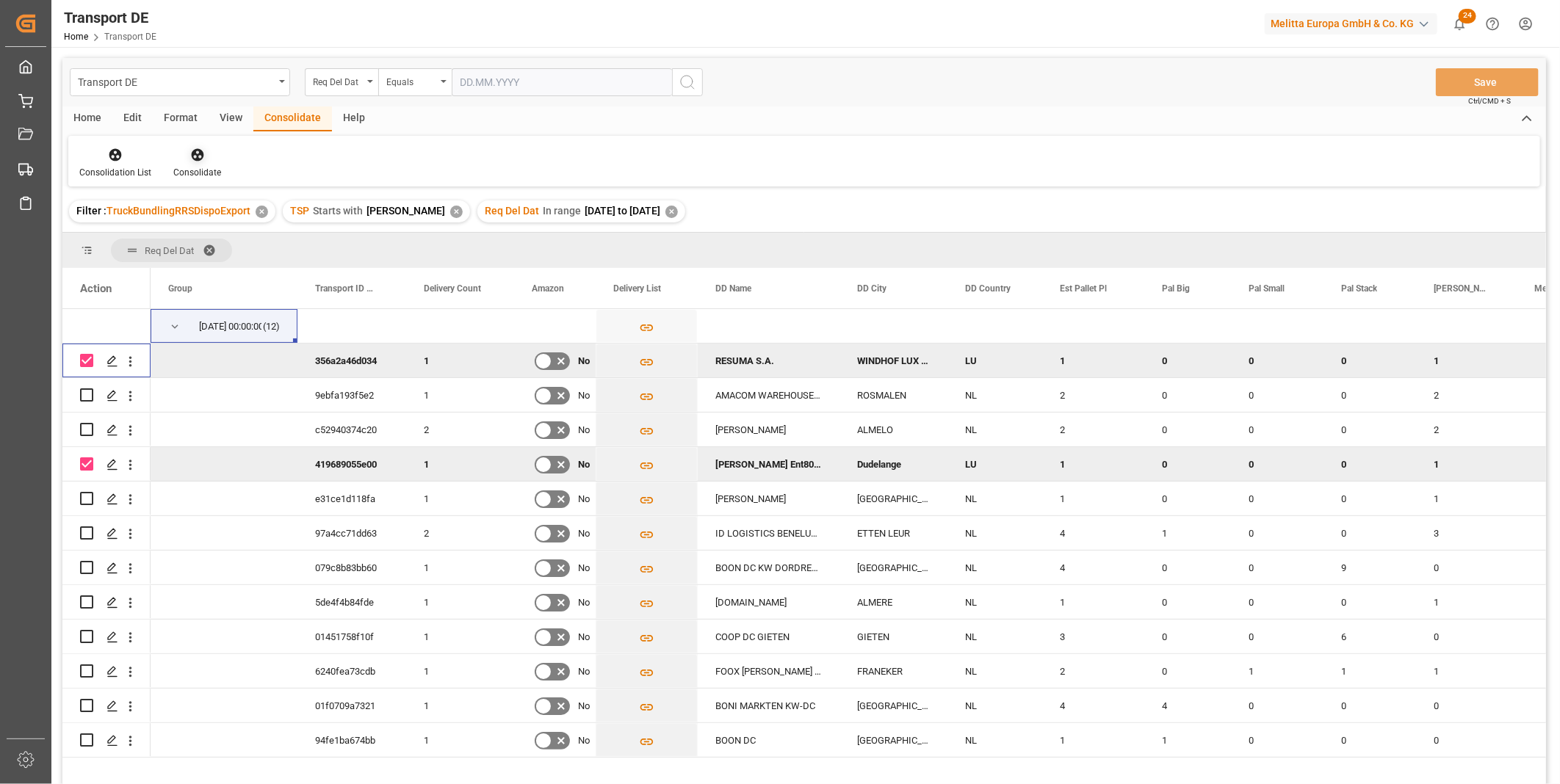
click at [183, 164] on div "Consolidate" at bounding box center [198, 163] width 70 height 32
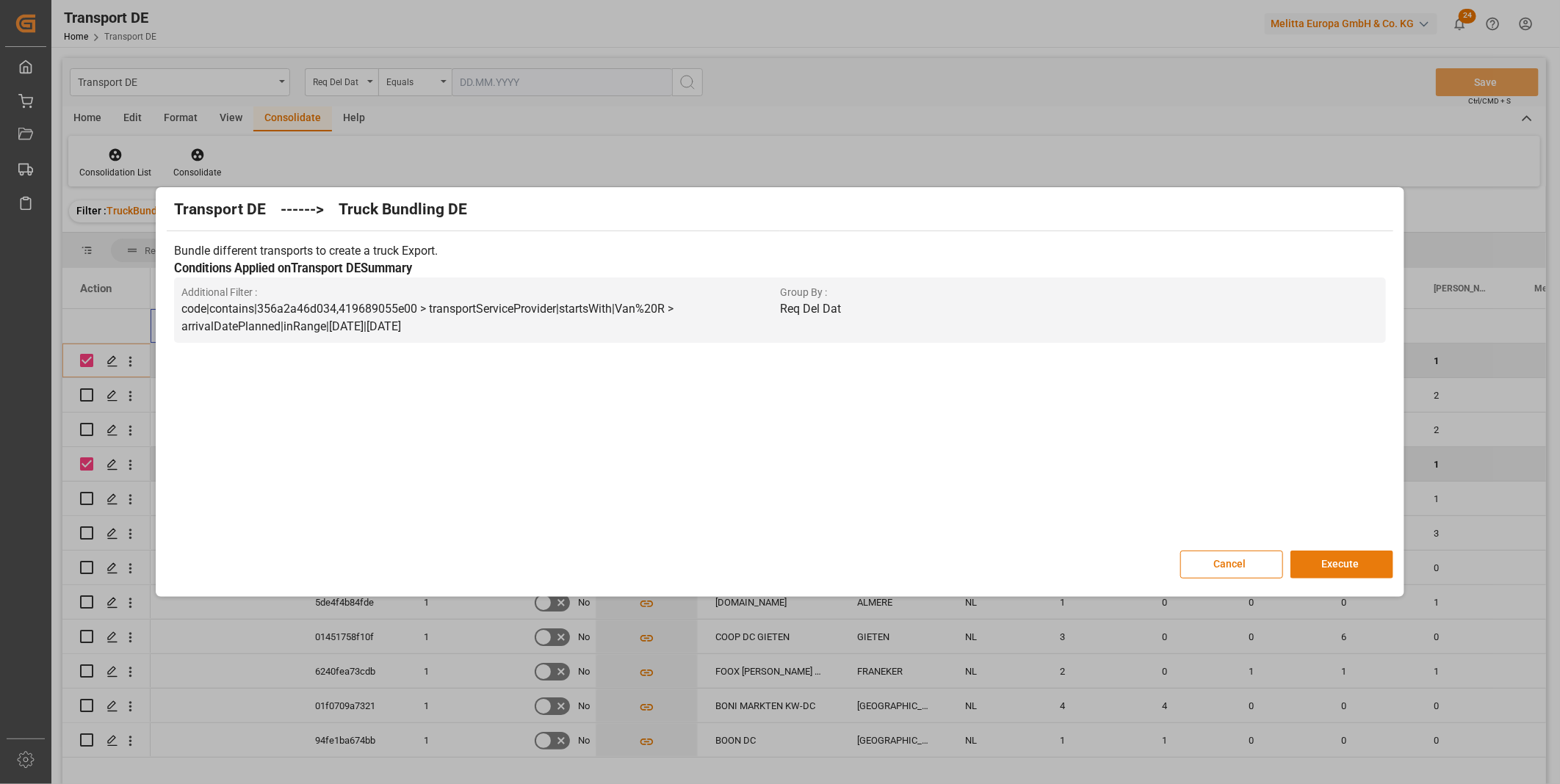
click at [1313, 556] on button "Execute" at bounding box center [1343, 564] width 103 height 28
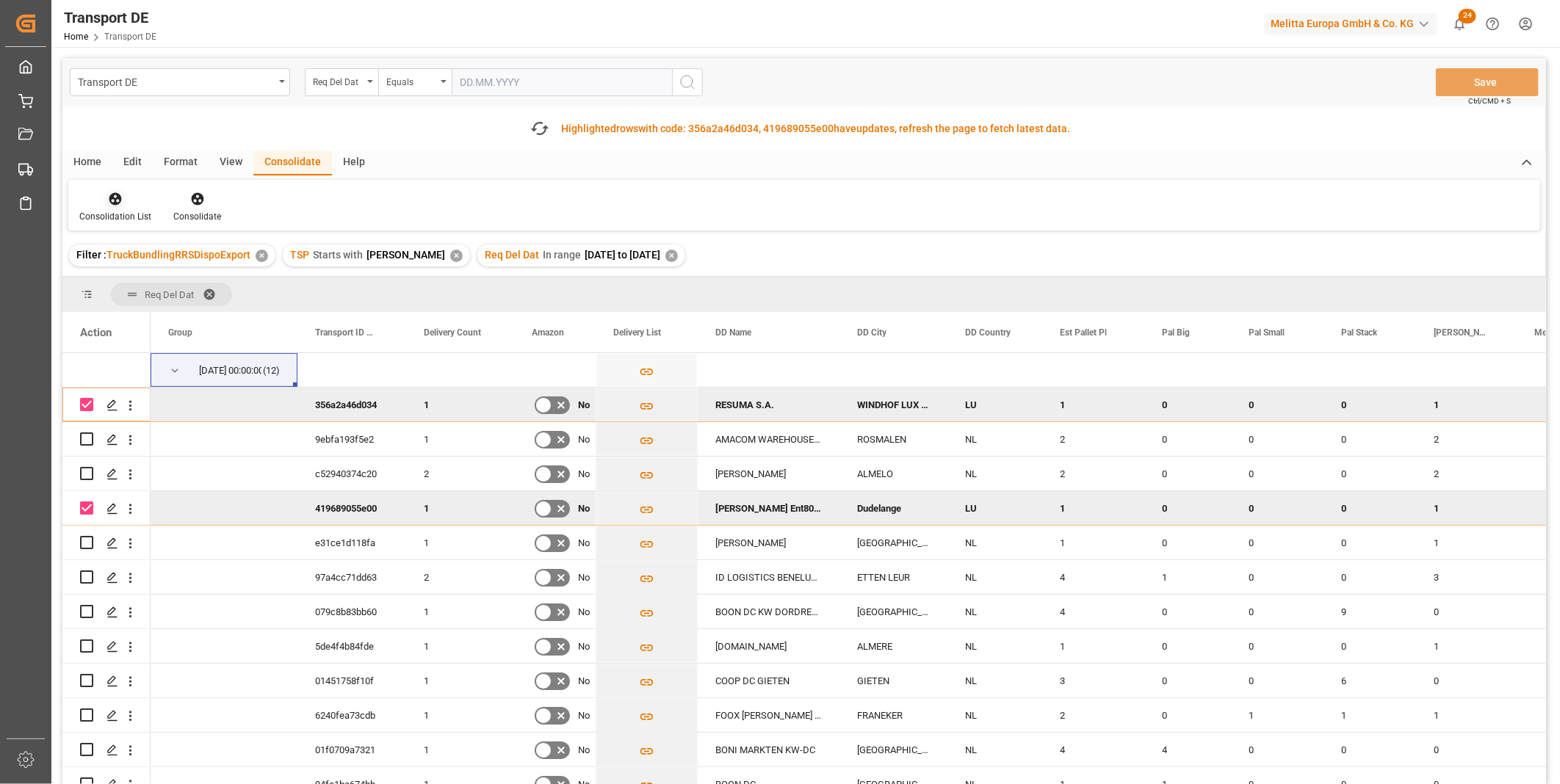
click at [100, 207] on div "Consolidation List" at bounding box center [115, 206] width 95 height 32
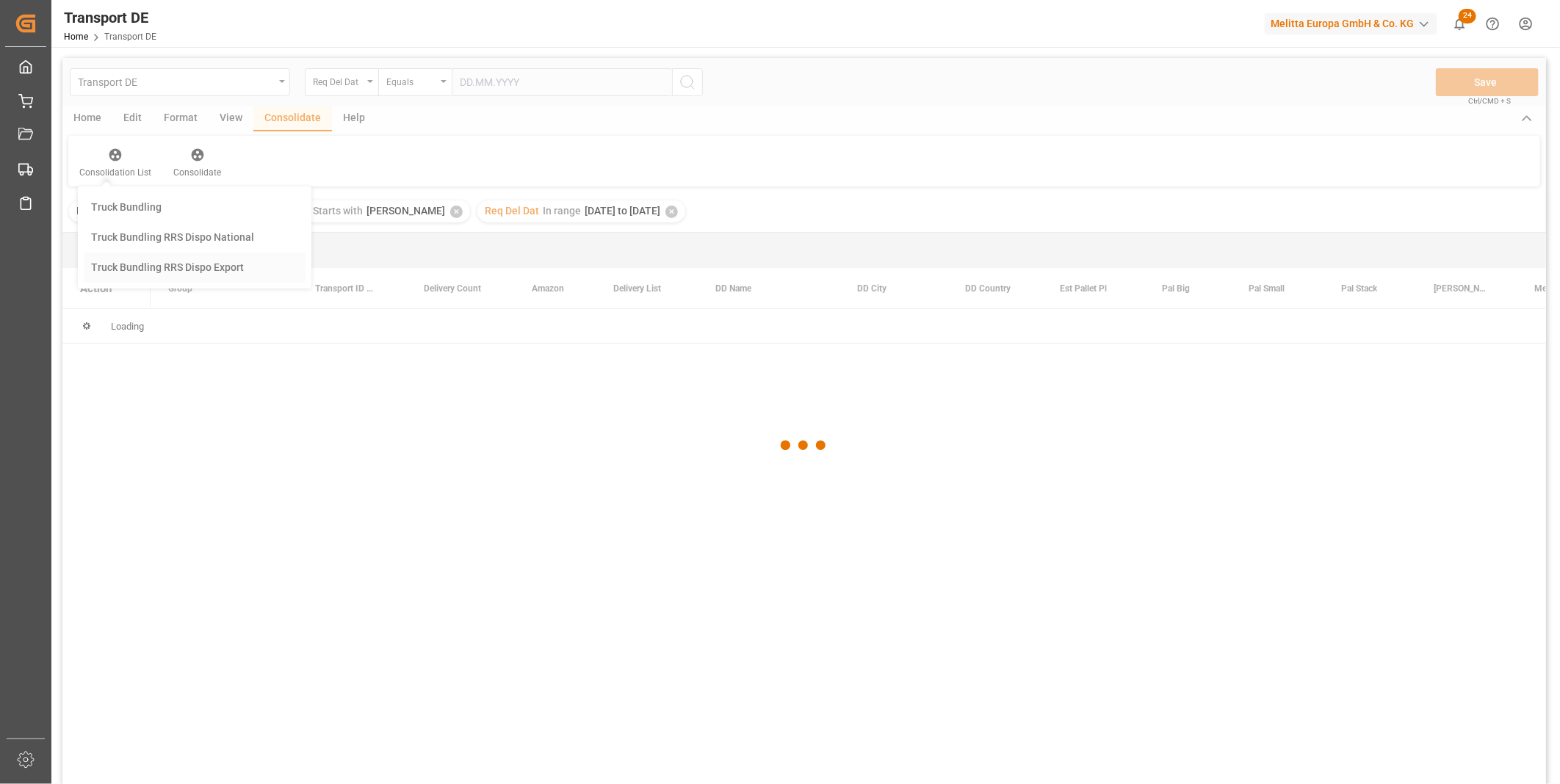
click at [181, 320] on div "Transport DE Req Del Dat Equals Save Ctrl/CMD + S Home Edit Format View Consoli…" at bounding box center [804, 441] width 1484 height 765
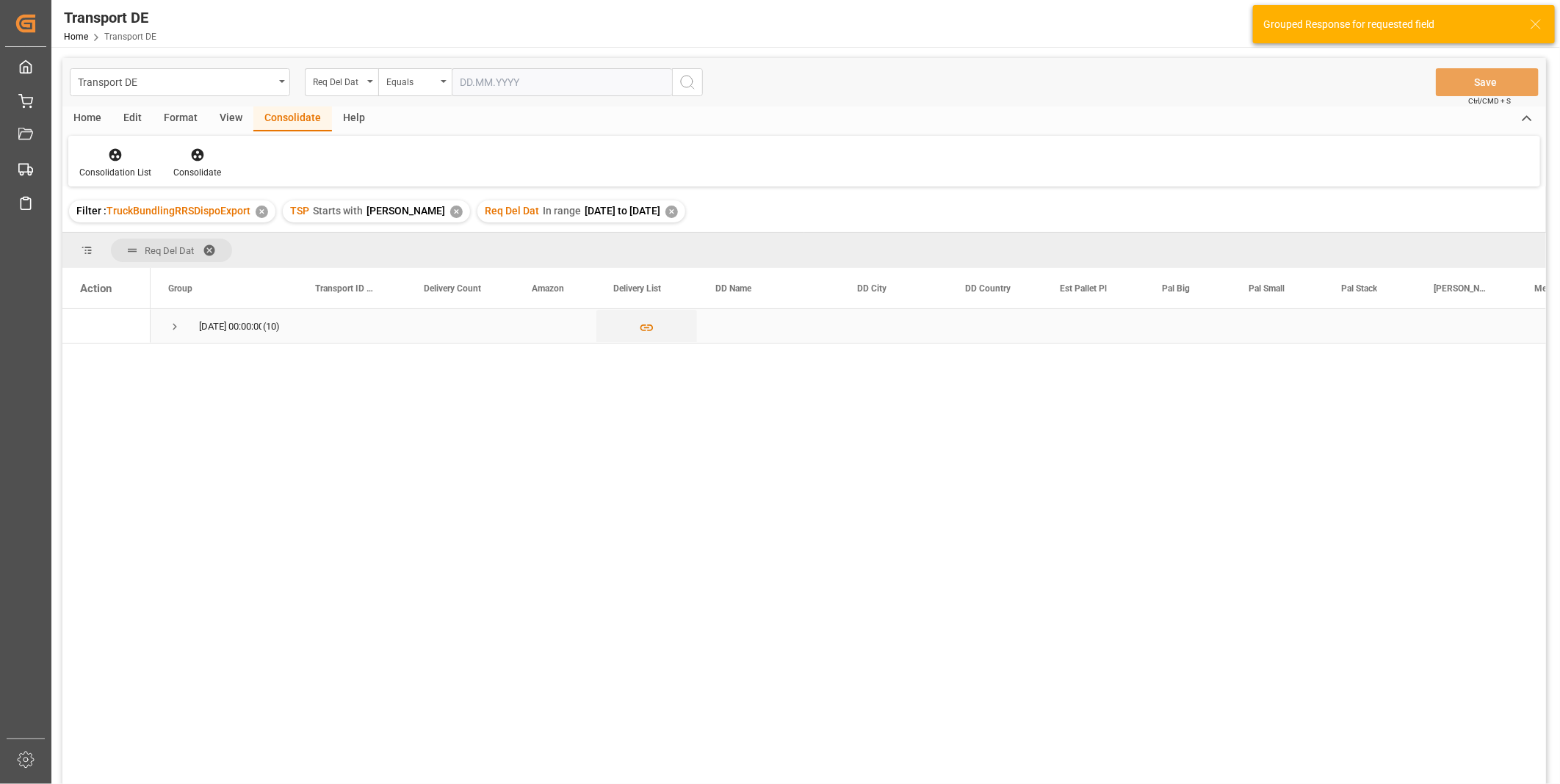
click at [177, 321] on span "Press SPACE to select this row." at bounding box center [175, 327] width 14 height 14
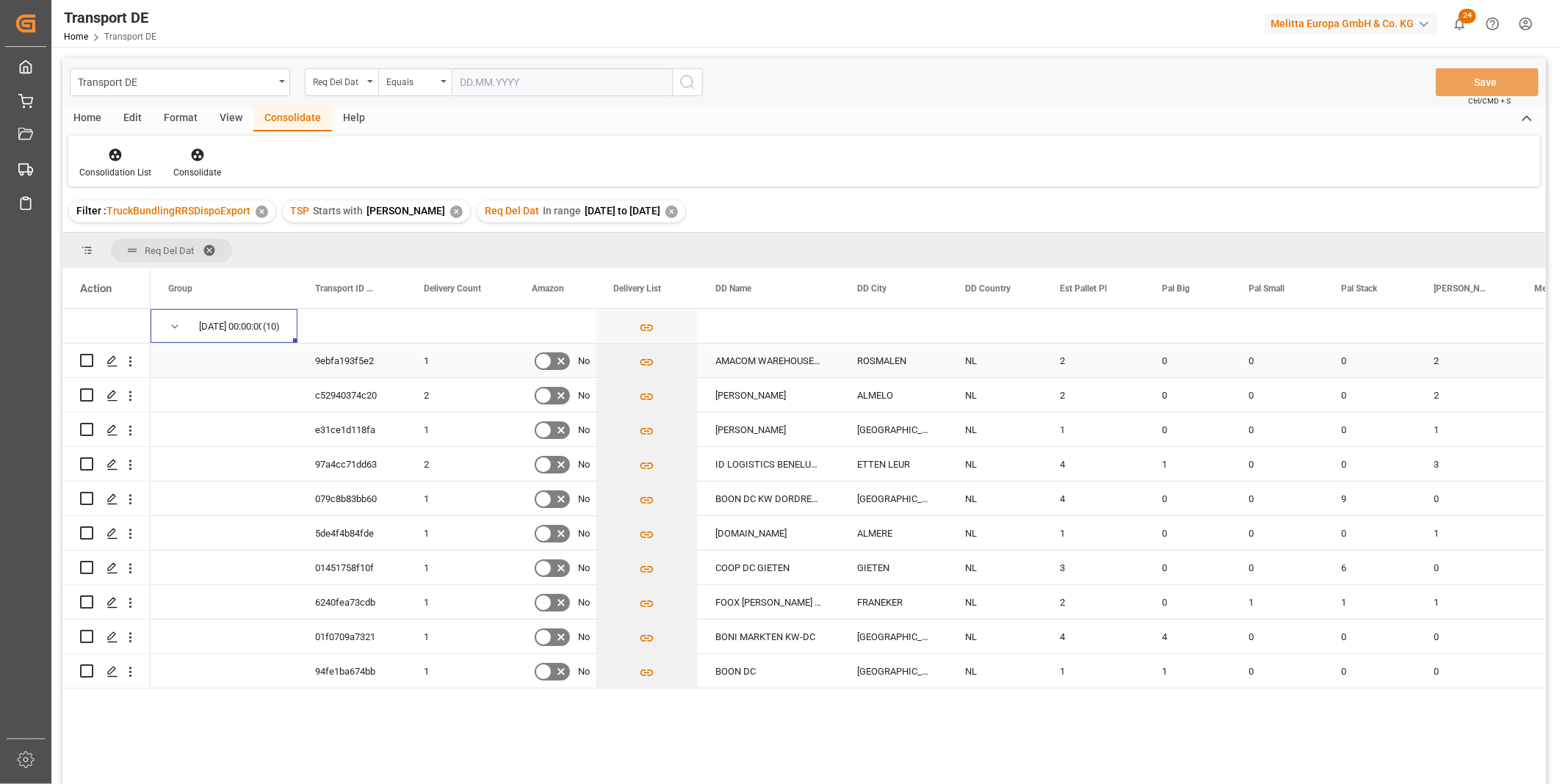
click at [86, 361] on input "Press Space to toggle row selection (unchecked)" at bounding box center [87, 360] width 14 height 14
checkbox input "true"
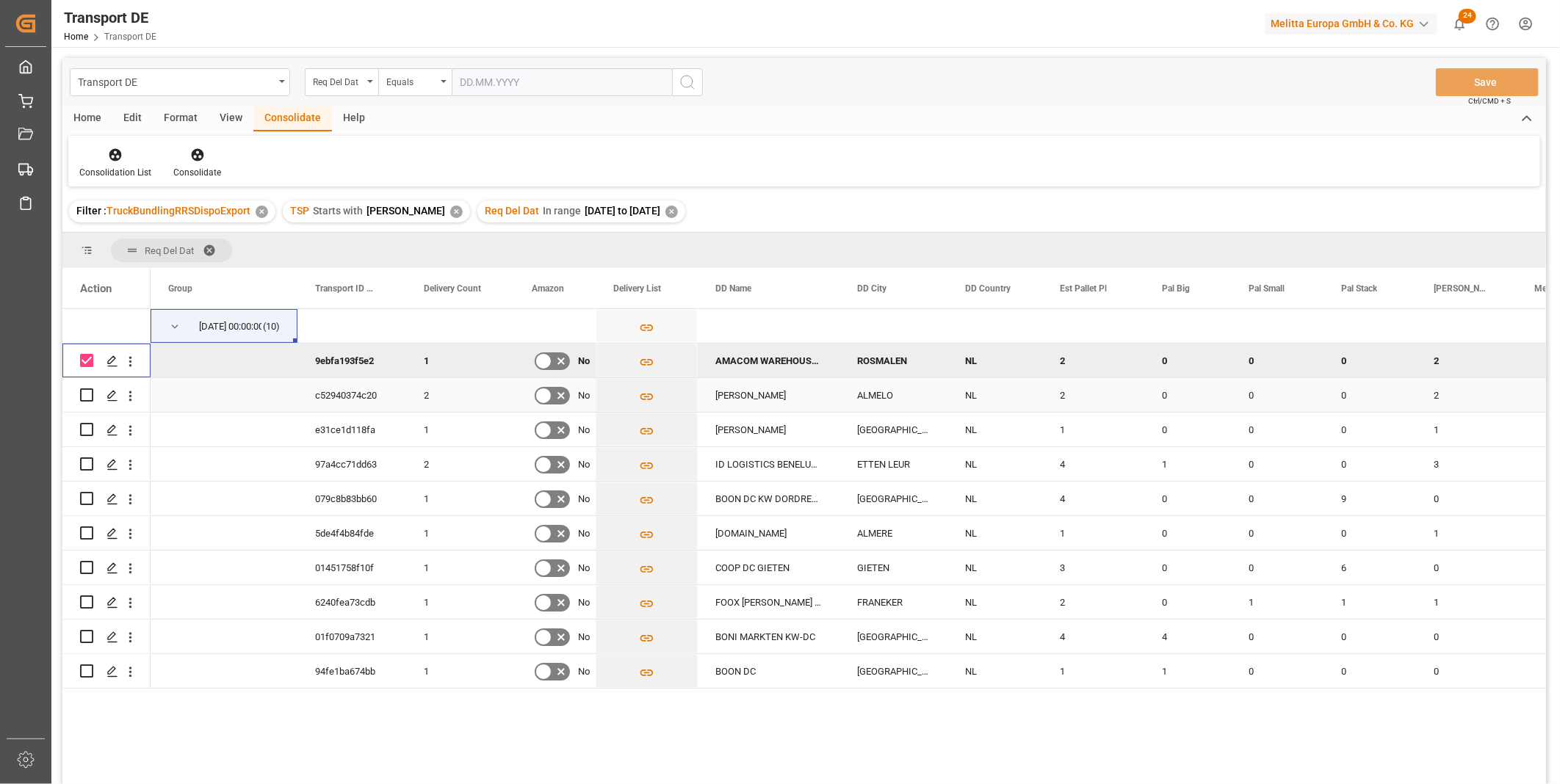
click at [87, 398] on input "Press Space to toggle row selection (unchecked)" at bounding box center [87, 395] width 14 height 14
checkbox input "true"
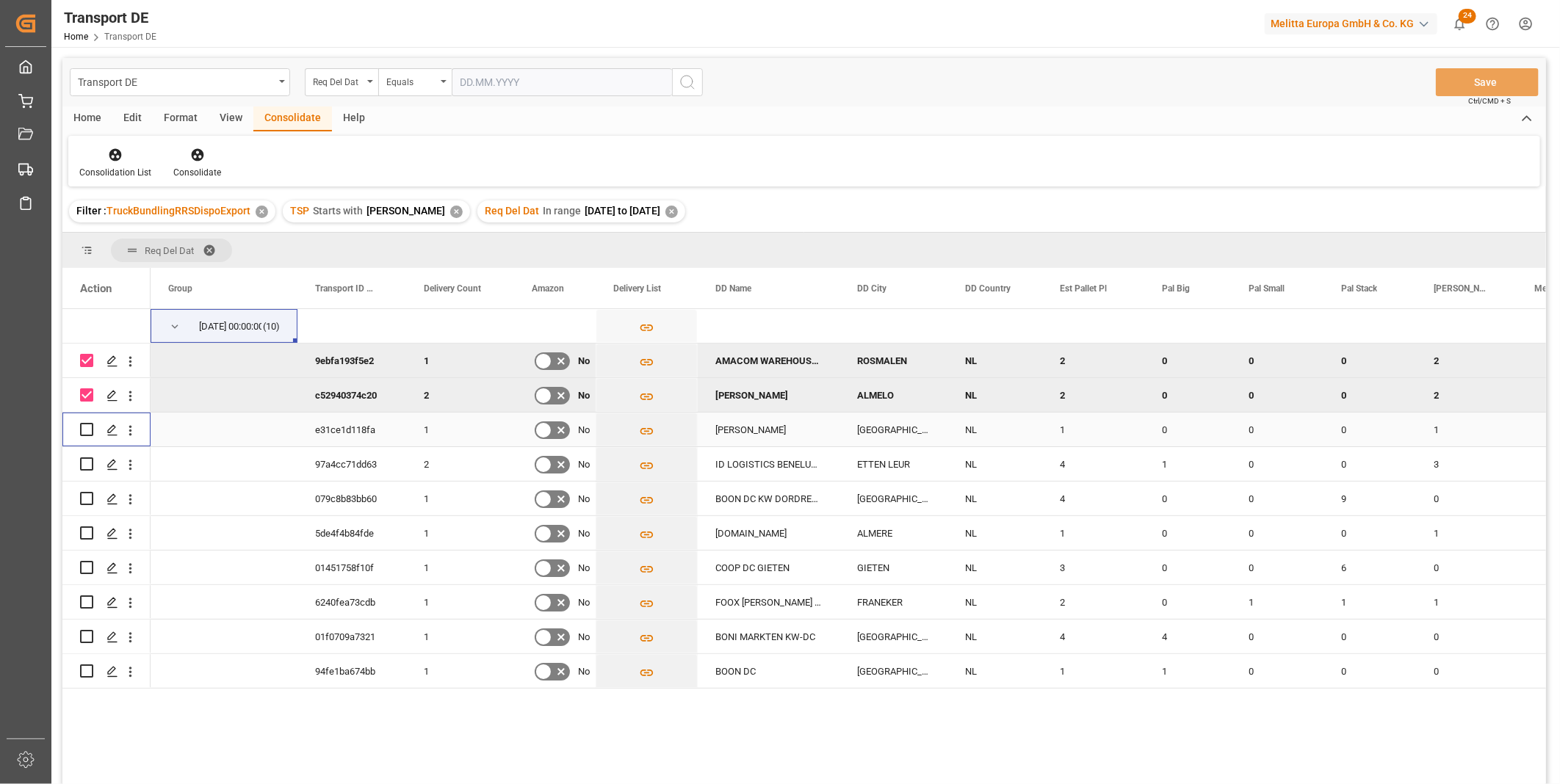
click at [85, 428] on input "Press Space to toggle row selection (unchecked)" at bounding box center [87, 429] width 14 height 14
checkbox input "true"
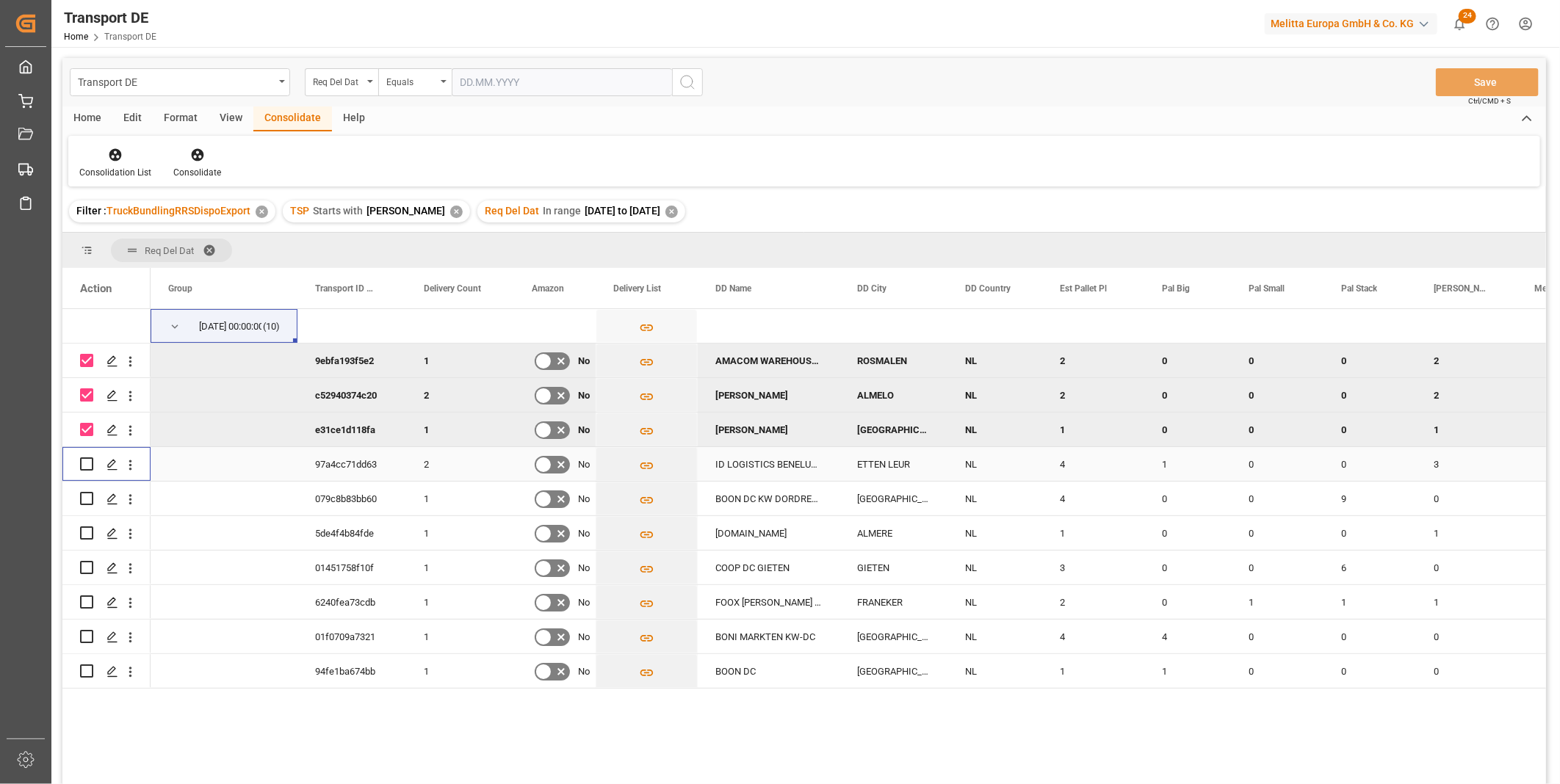
click at [93, 463] on input "Press Space to toggle row selection (unchecked)" at bounding box center [87, 465] width 14 height 14
checkbox input "true"
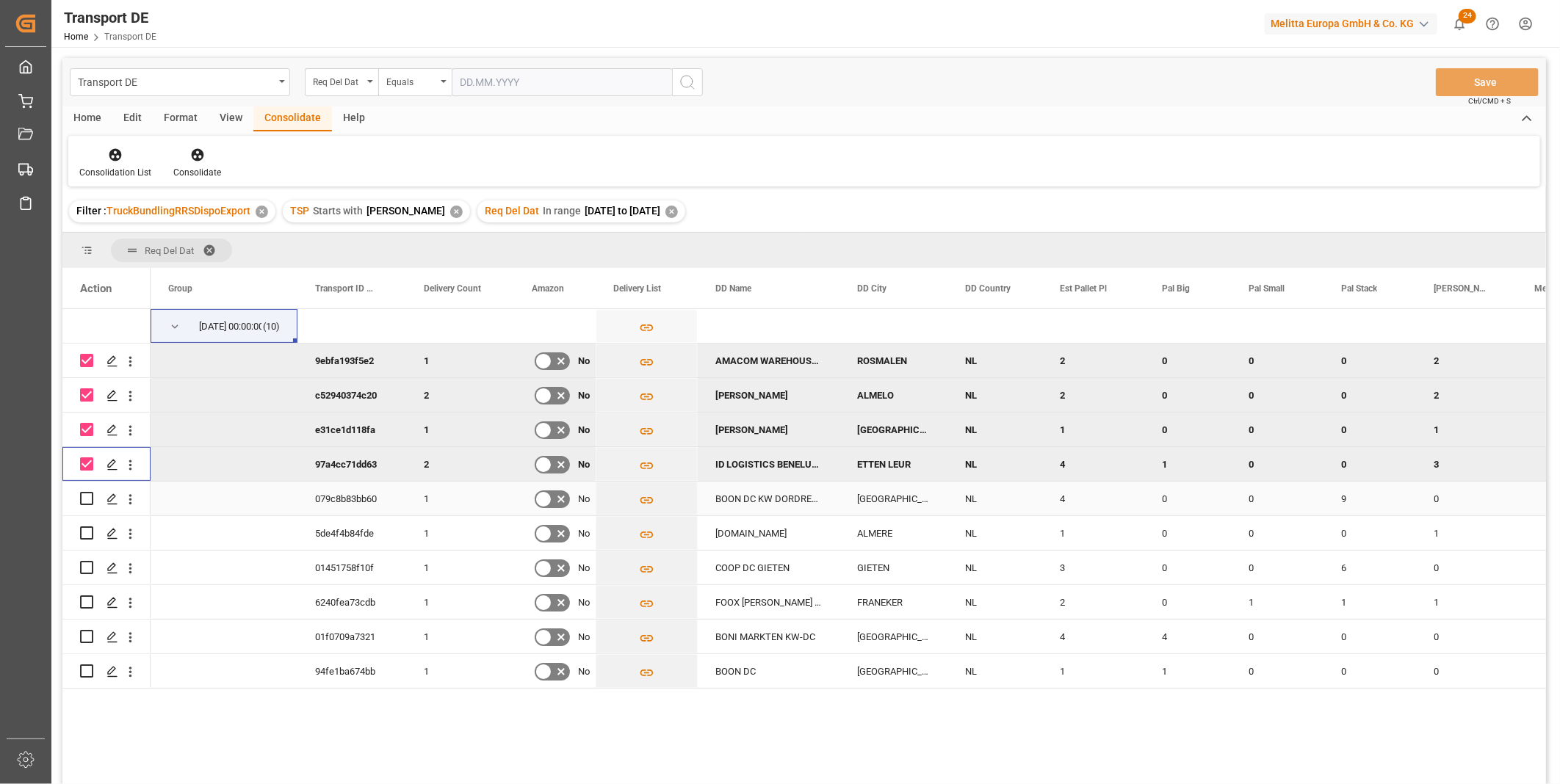
click at [91, 502] on input "Press Space to toggle row selection (unchecked)" at bounding box center [87, 499] width 14 height 14
checkbox input "true"
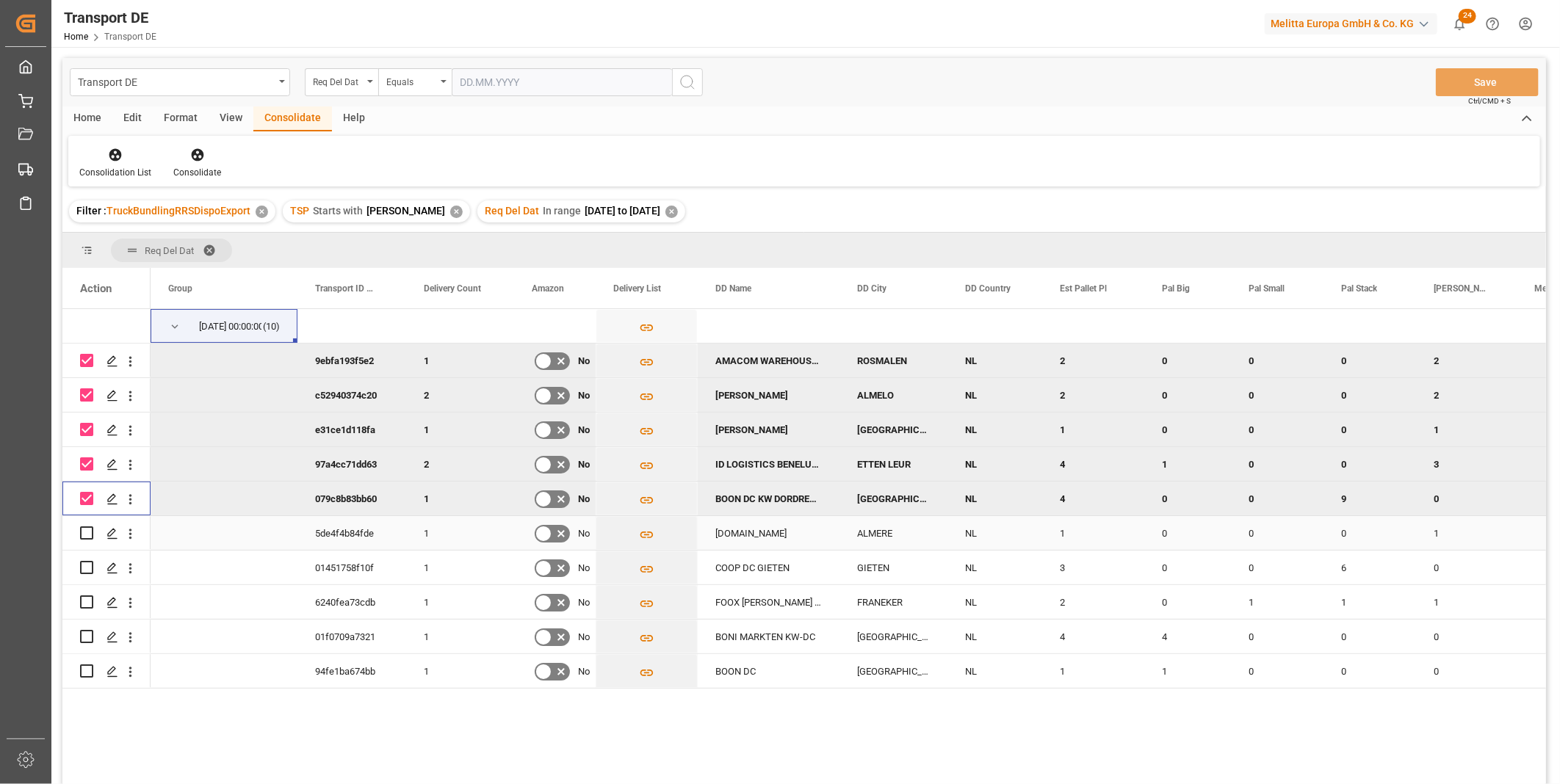
click at [90, 529] on input "Press Space to toggle row selection (unchecked)" at bounding box center [87, 534] width 14 height 14
checkbox input "true"
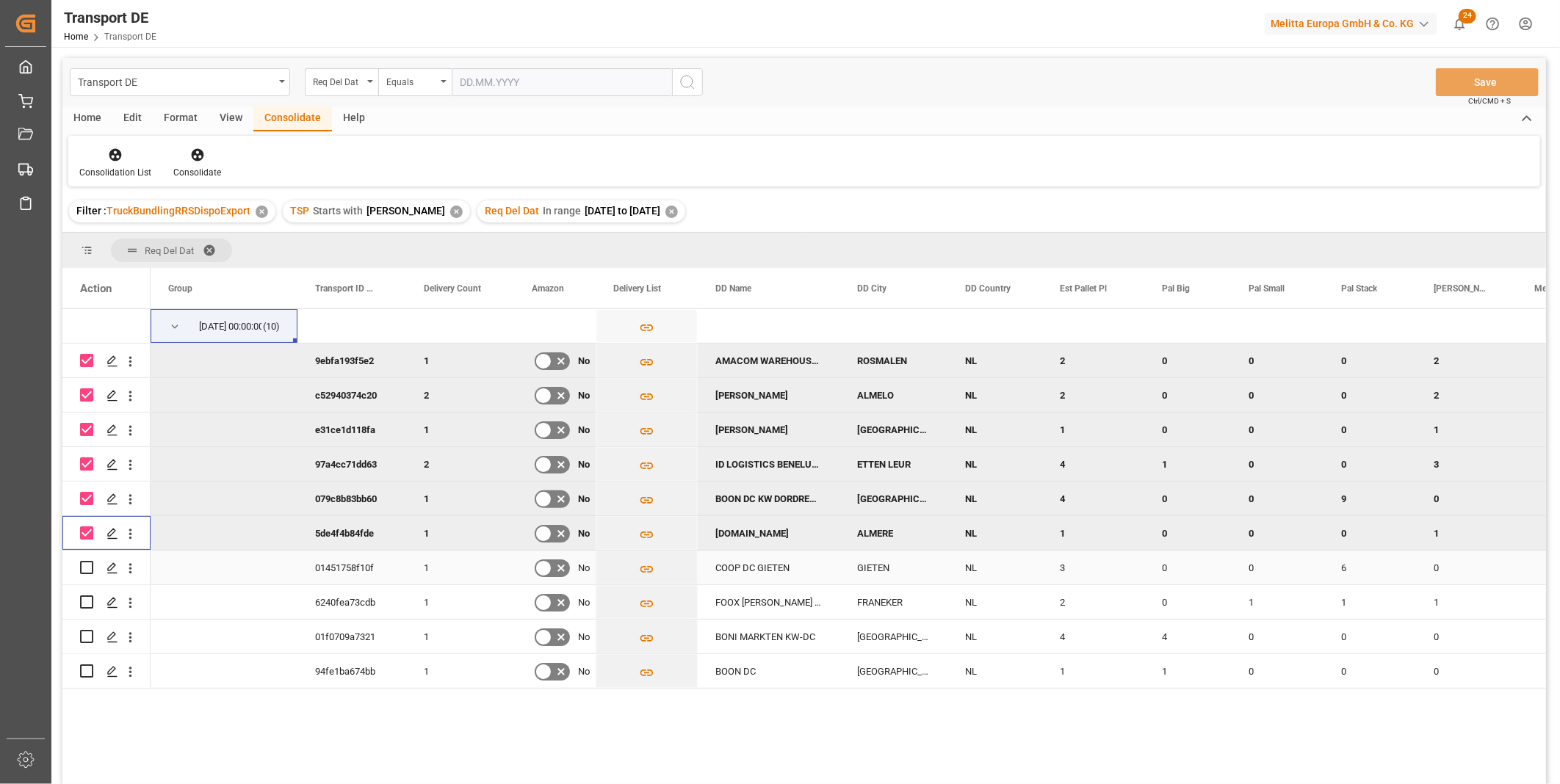
click at [85, 562] on input "Press Space to toggle row selection (unchecked)" at bounding box center [87, 568] width 14 height 14
checkbox input "true"
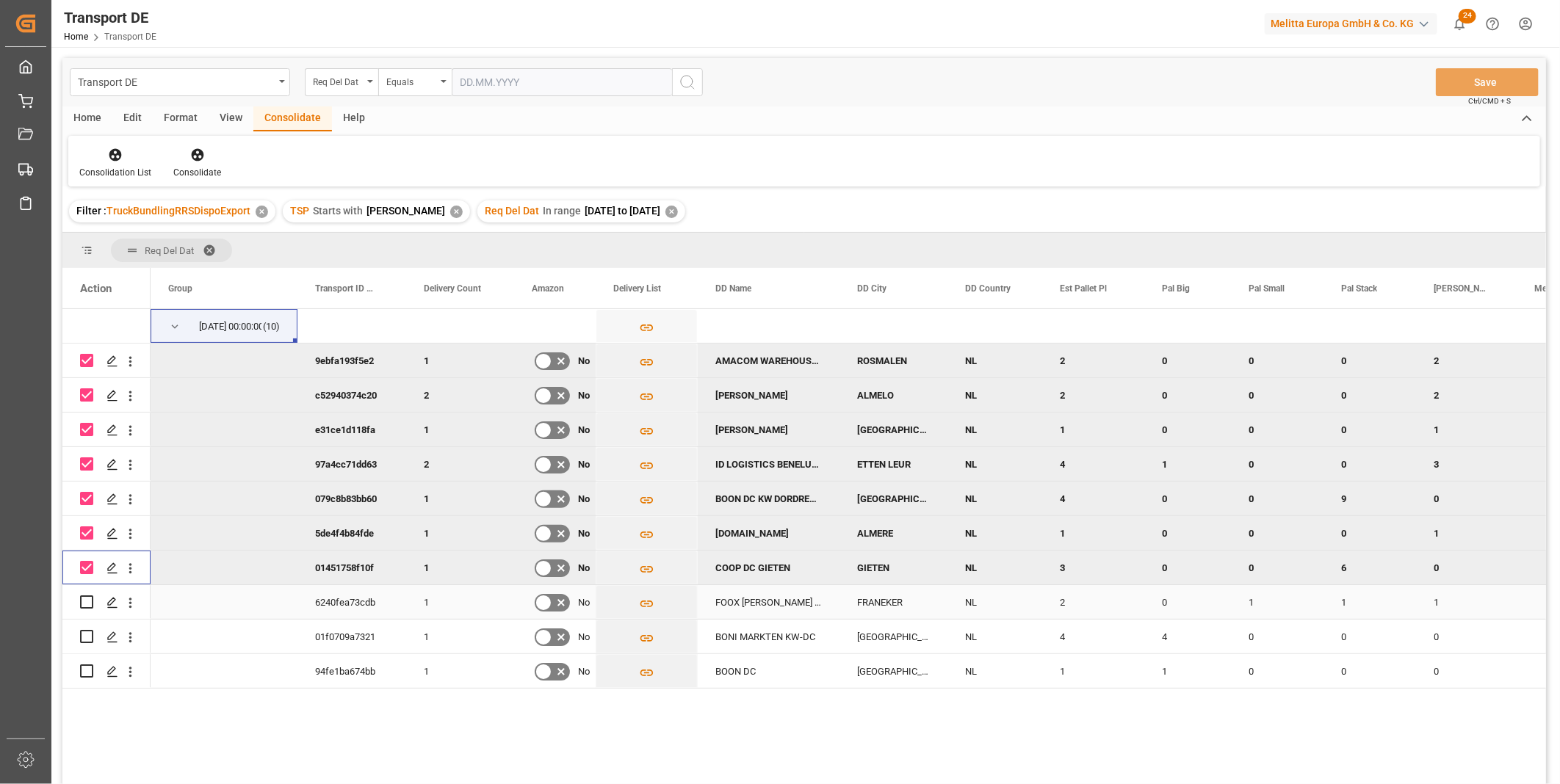
click at [90, 601] on input "Press Space to toggle row selection (unchecked)" at bounding box center [87, 602] width 14 height 14
checkbox input "true"
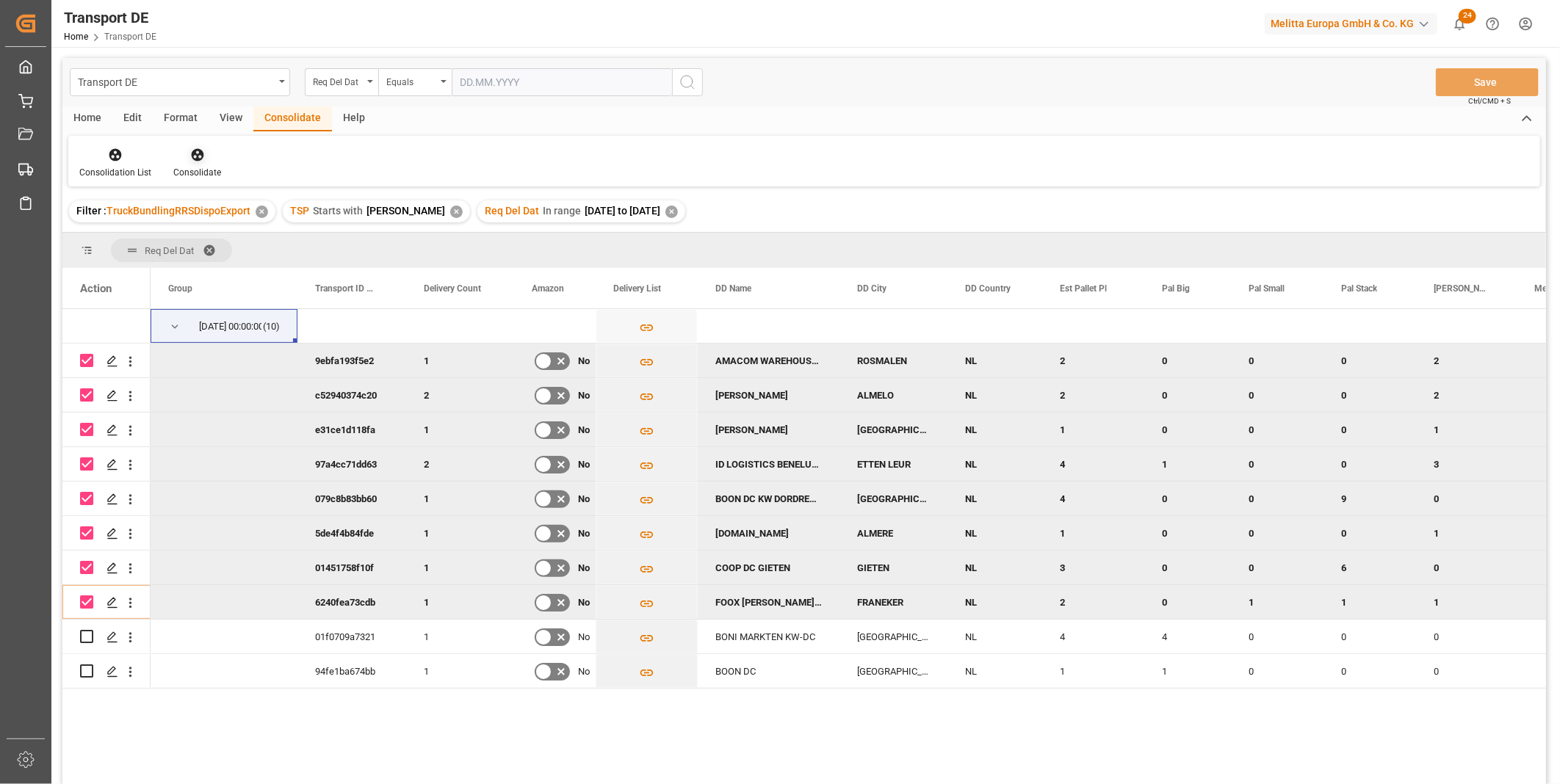
click at [199, 156] on icon at bounding box center [197, 155] width 15 height 15
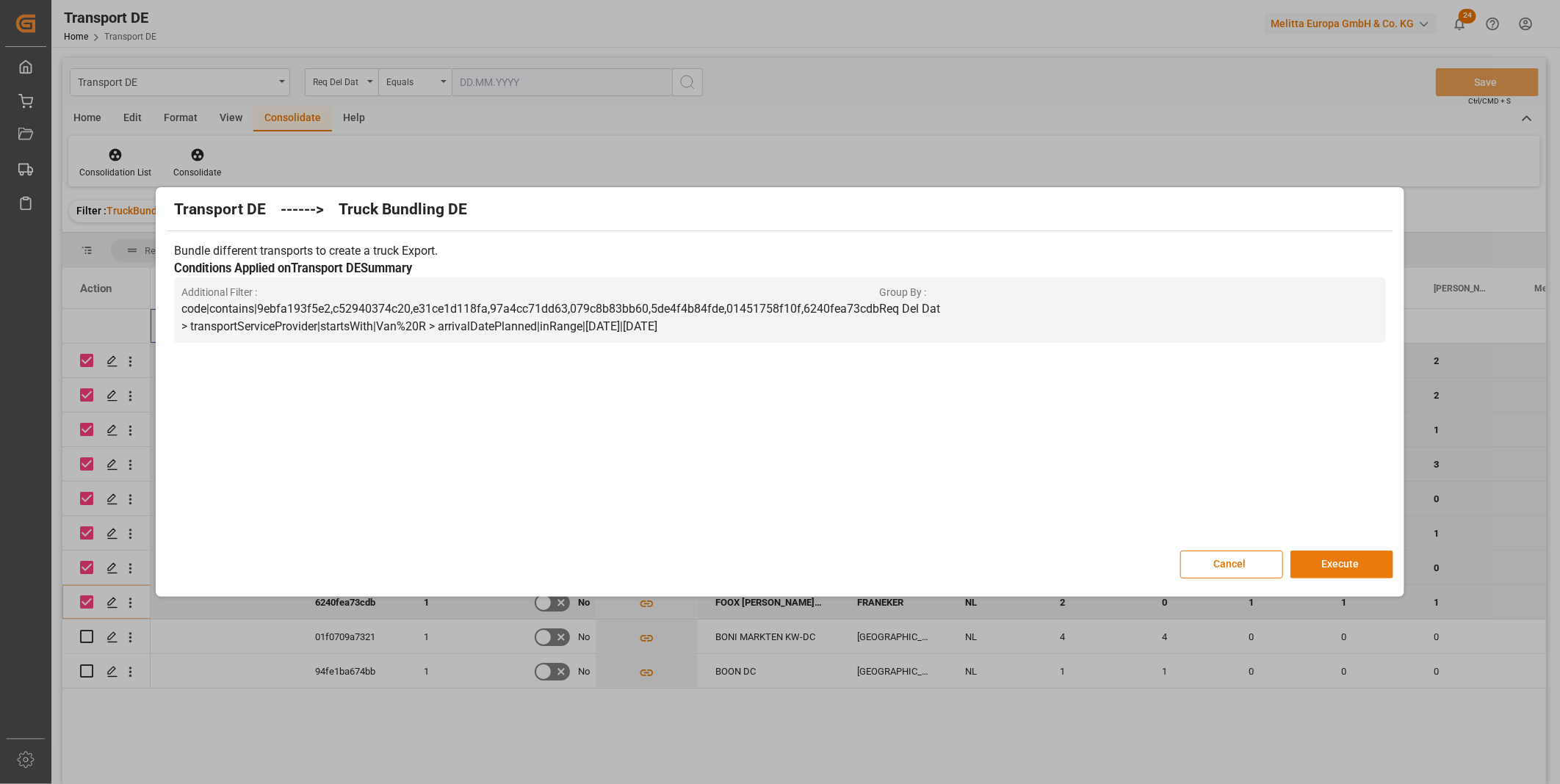
click at [1337, 570] on button "Execute" at bounding box center [1343, 564] width 103 height 28
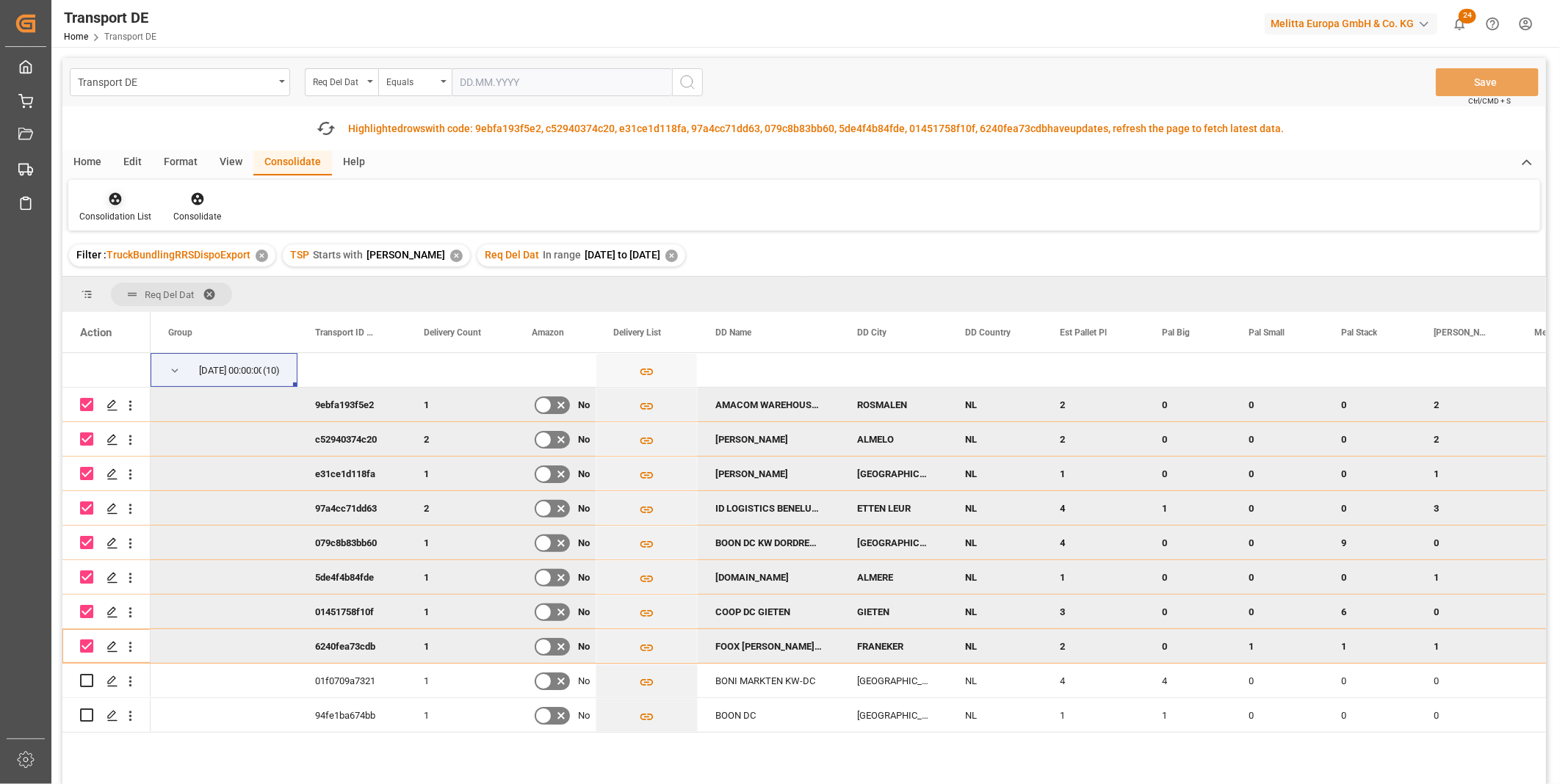
click at [115, 214] on div "Consolidation List" at bounding box center [115, 217] width 72 height 14
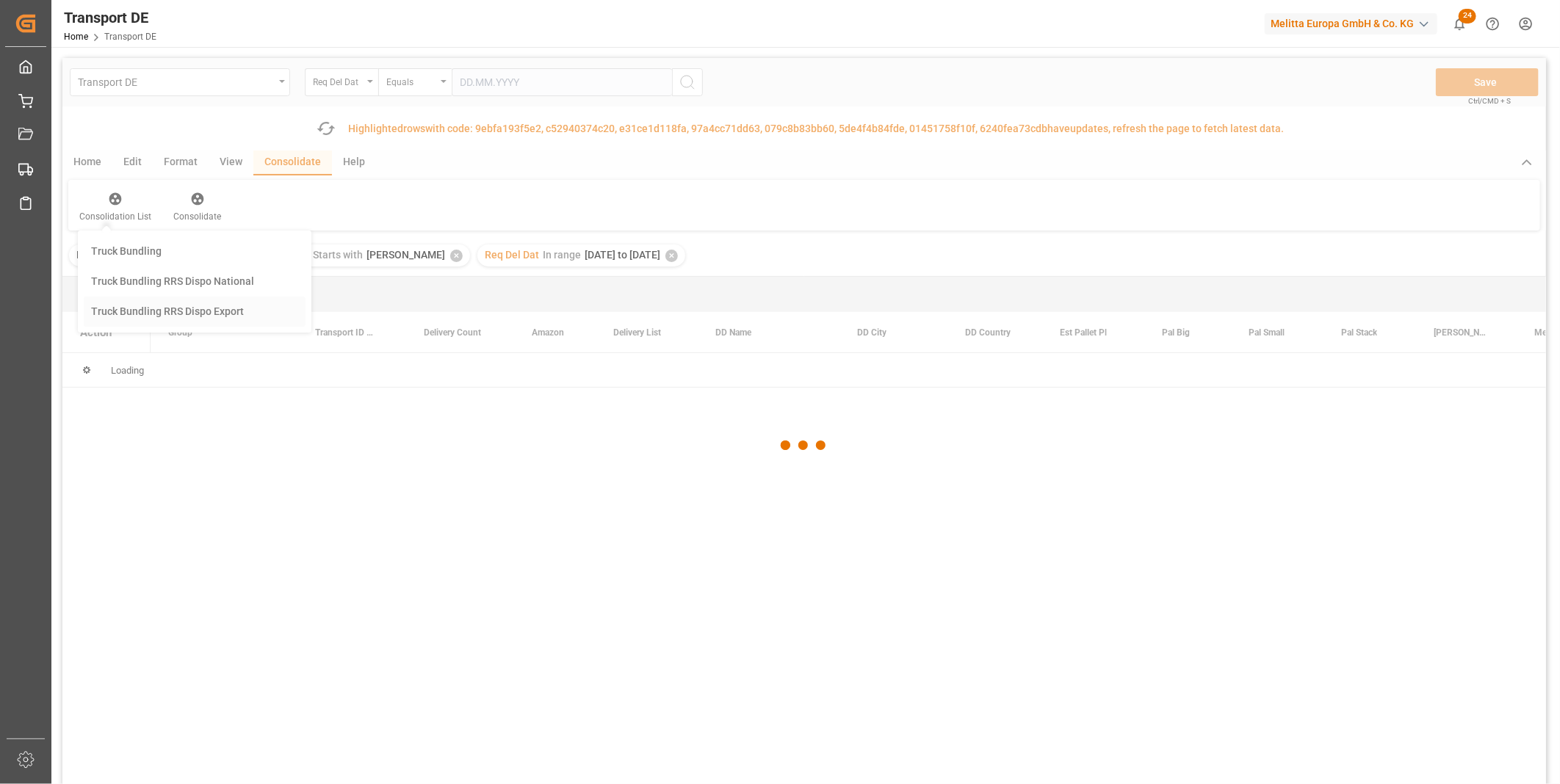
click at [209, 306] on div "Transport DE Req Del Dat Equals Save Ctrl/CMD + S Fetch latest updates Highligh…" at bounding box center [804, 463] width 1484 height 809
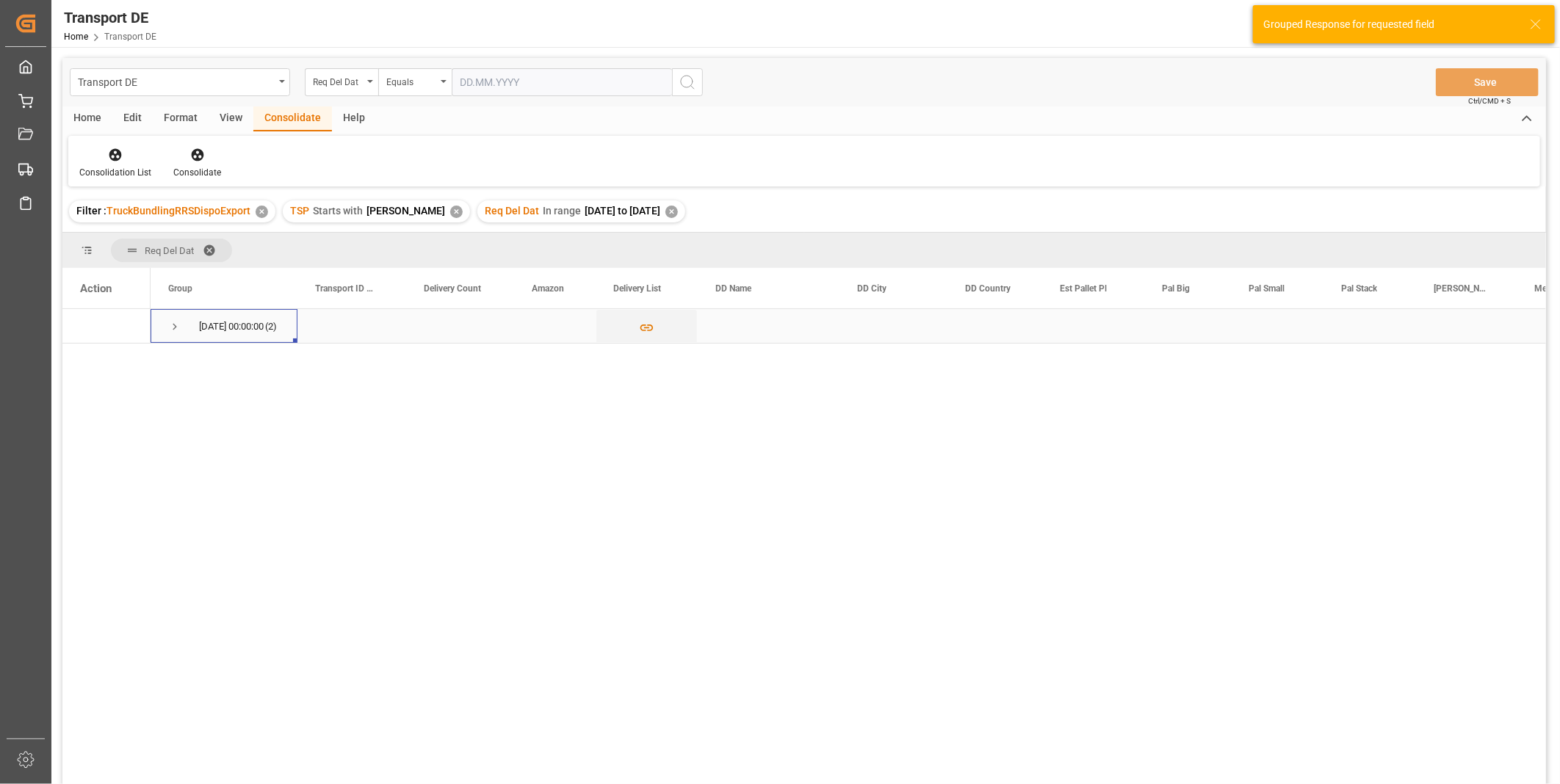
click at [171, 333] on span "Press SPACE to select this row." at bounding box center [175, 326] width 14 height 34
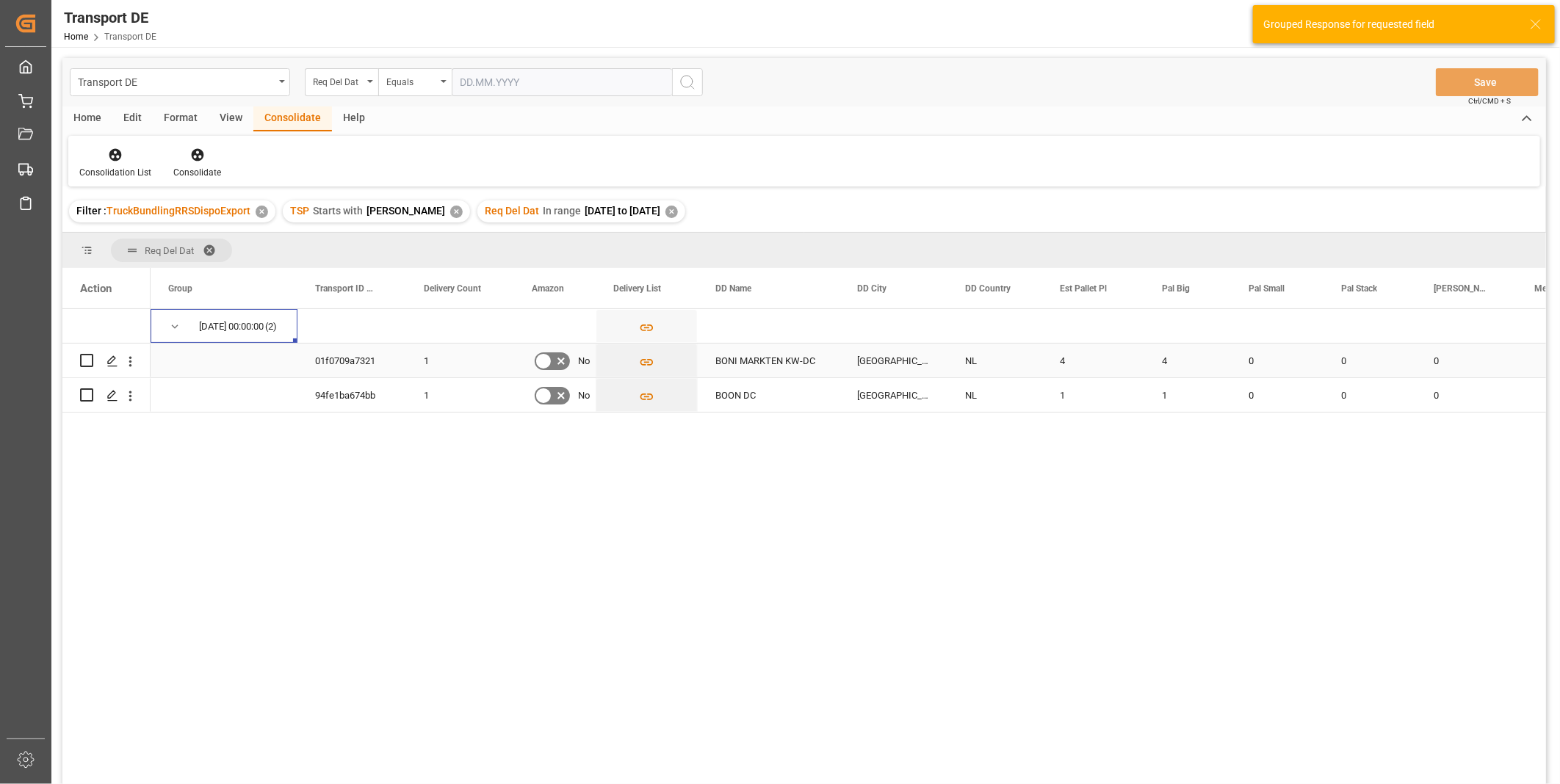
click at [88, 356] on input "Press Space to toggle row selection (unchecked)" at bounding box center [87, 360] width 14 height 14
checkbox input "true"
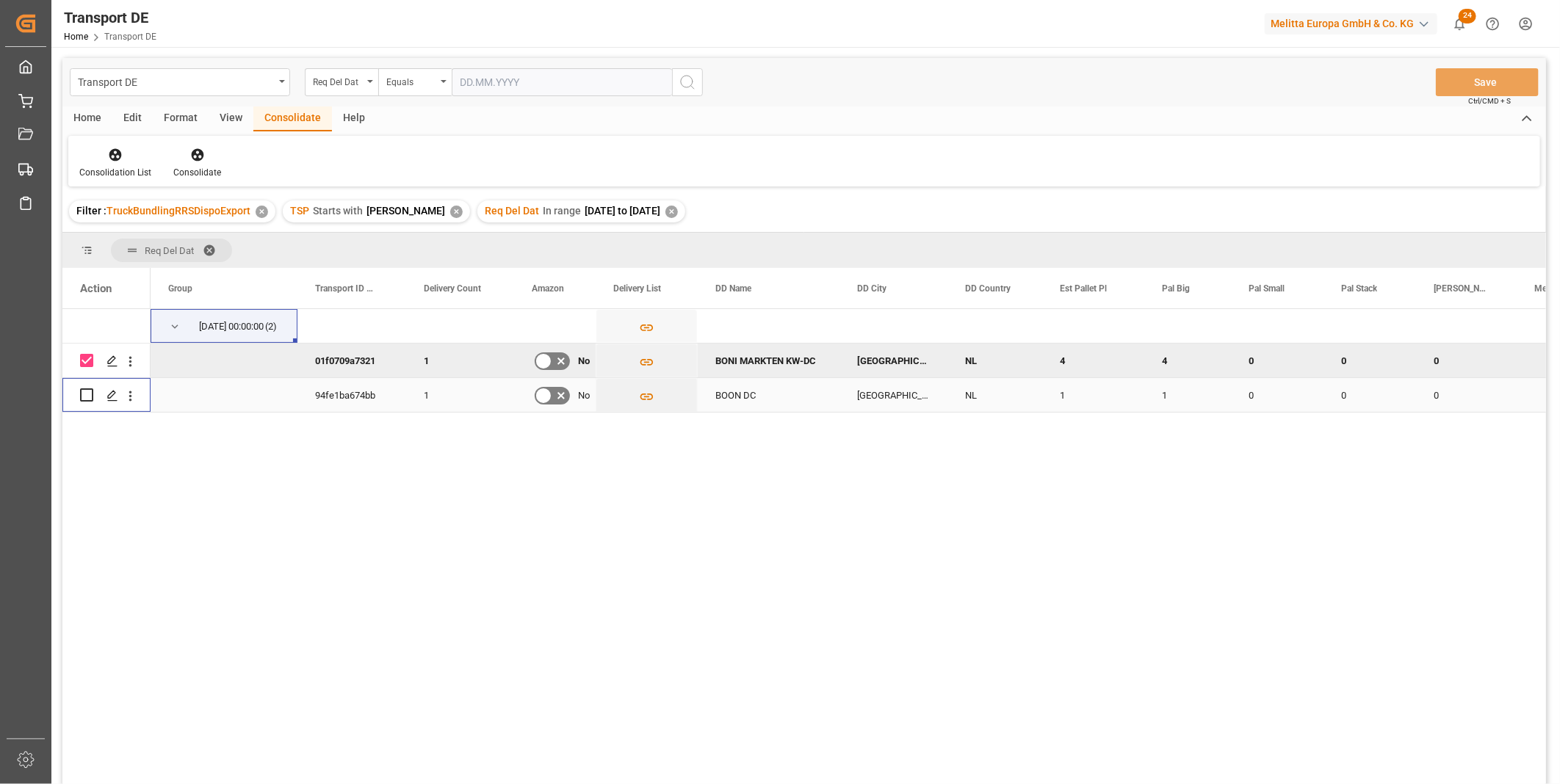
click at [88, 391] on input "Press Space to toggle row selection (unchecked)" at bounding box center [87, 395] width 14 height 14
checkbox input "true"
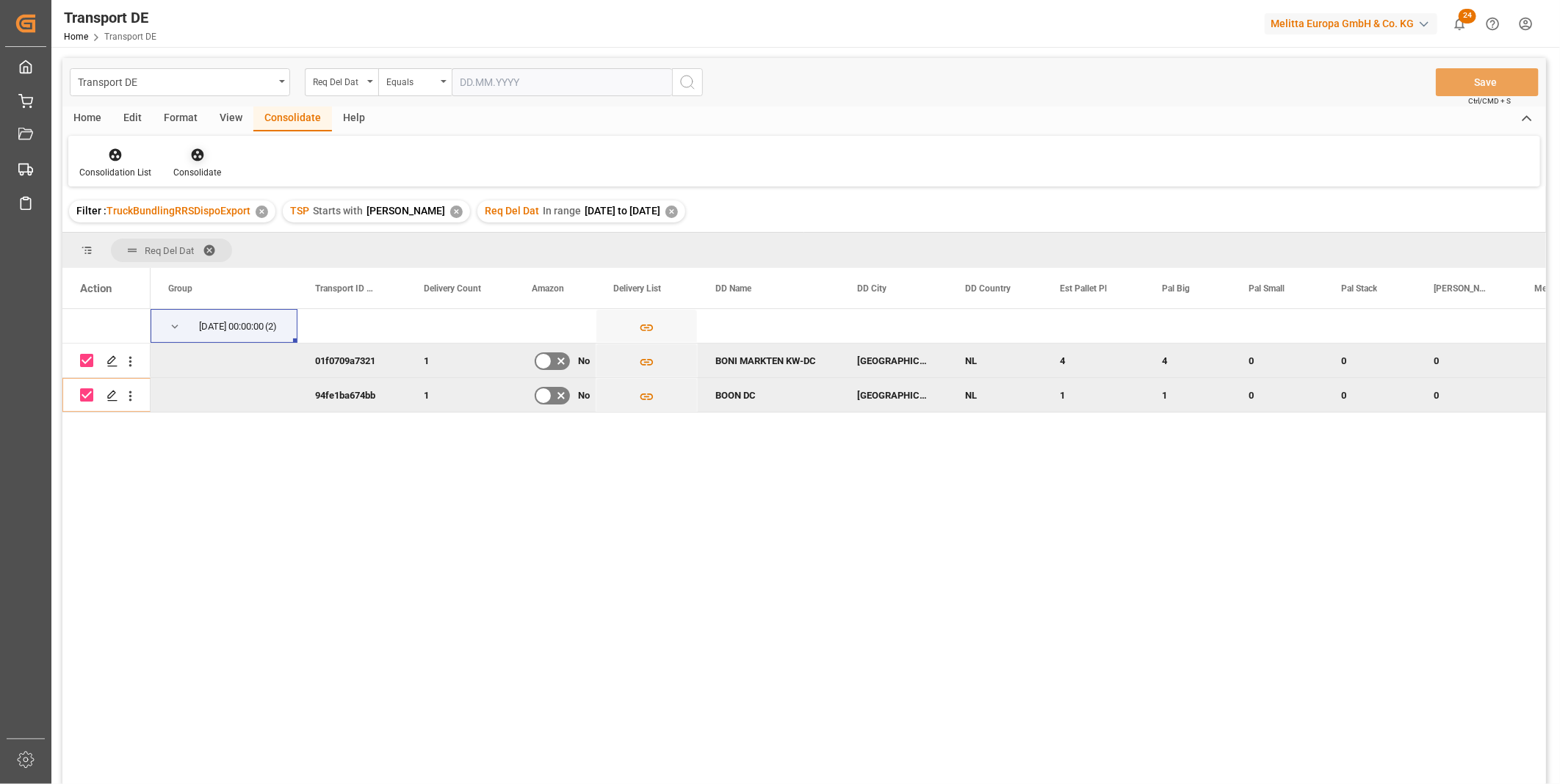
click at [201, 163] on div "Consolidate" at bounding box center [198, 163] width 70 height 32
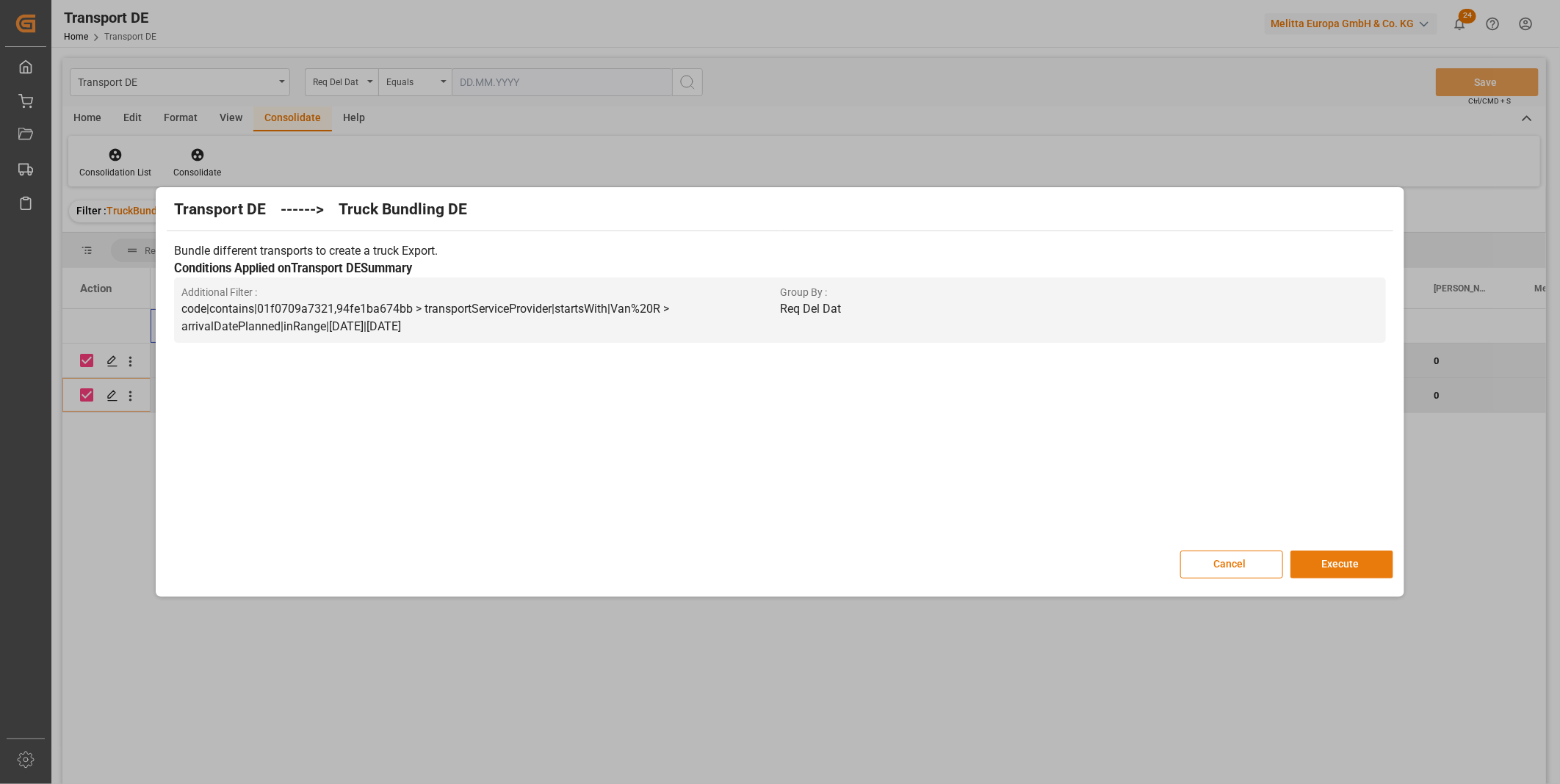
click at [1331, 556] on button "Execute" at bounding box center [1343, 564] width 103 height 28
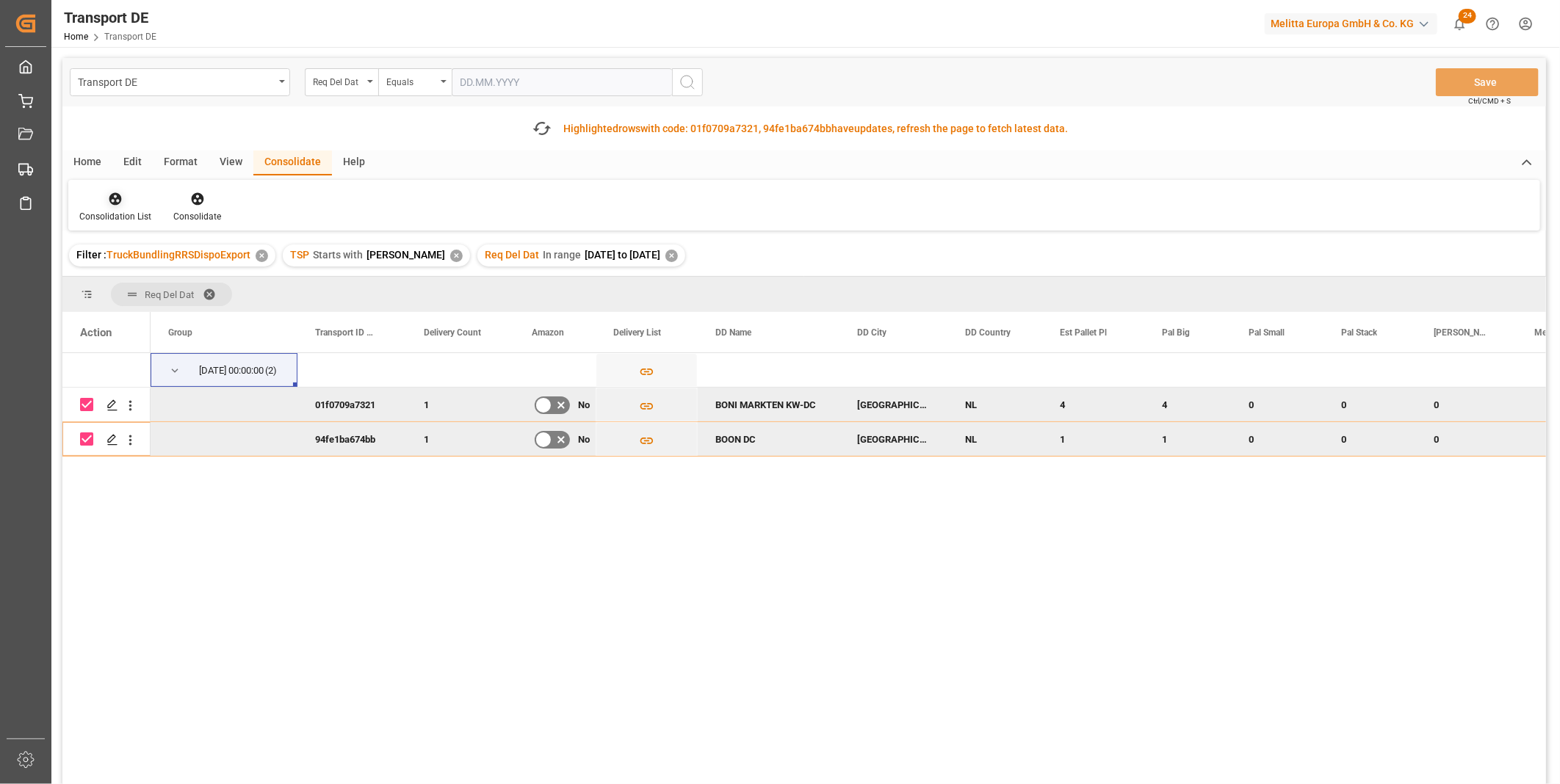
click at [112, 215] on div "Consolidation List" at bounding box center [115, 217] width 72 height 14
click at [165, 317] on div "Transport DE Req Del Dat Equals Save Ctrl/CMD + S Fetch latest updates Highligh…" at bounding box center [804, 463] width 1484 height 809
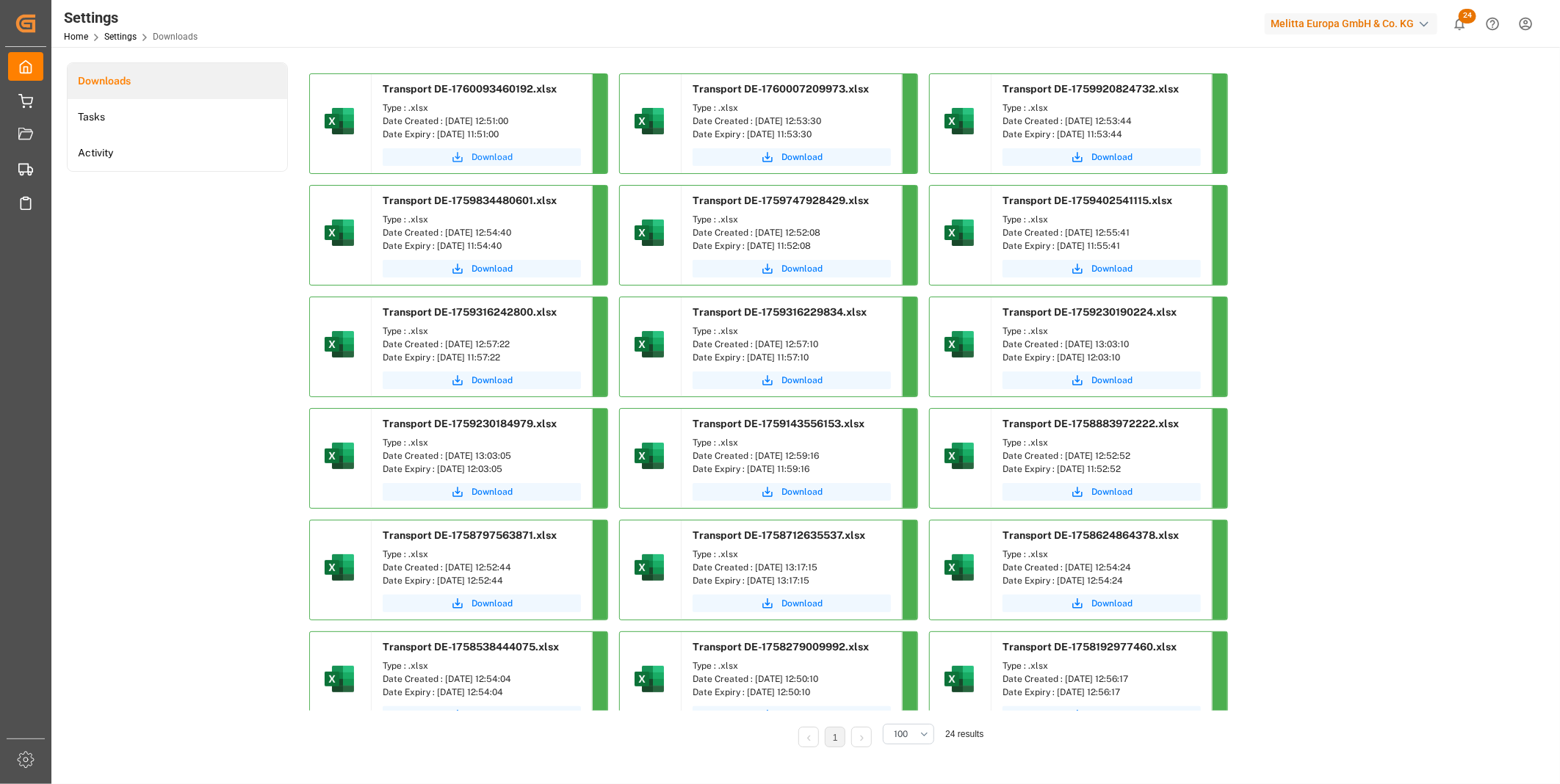
click at [480, 158] on span "Download" at bounding box center [492, 158] width 41 height 14
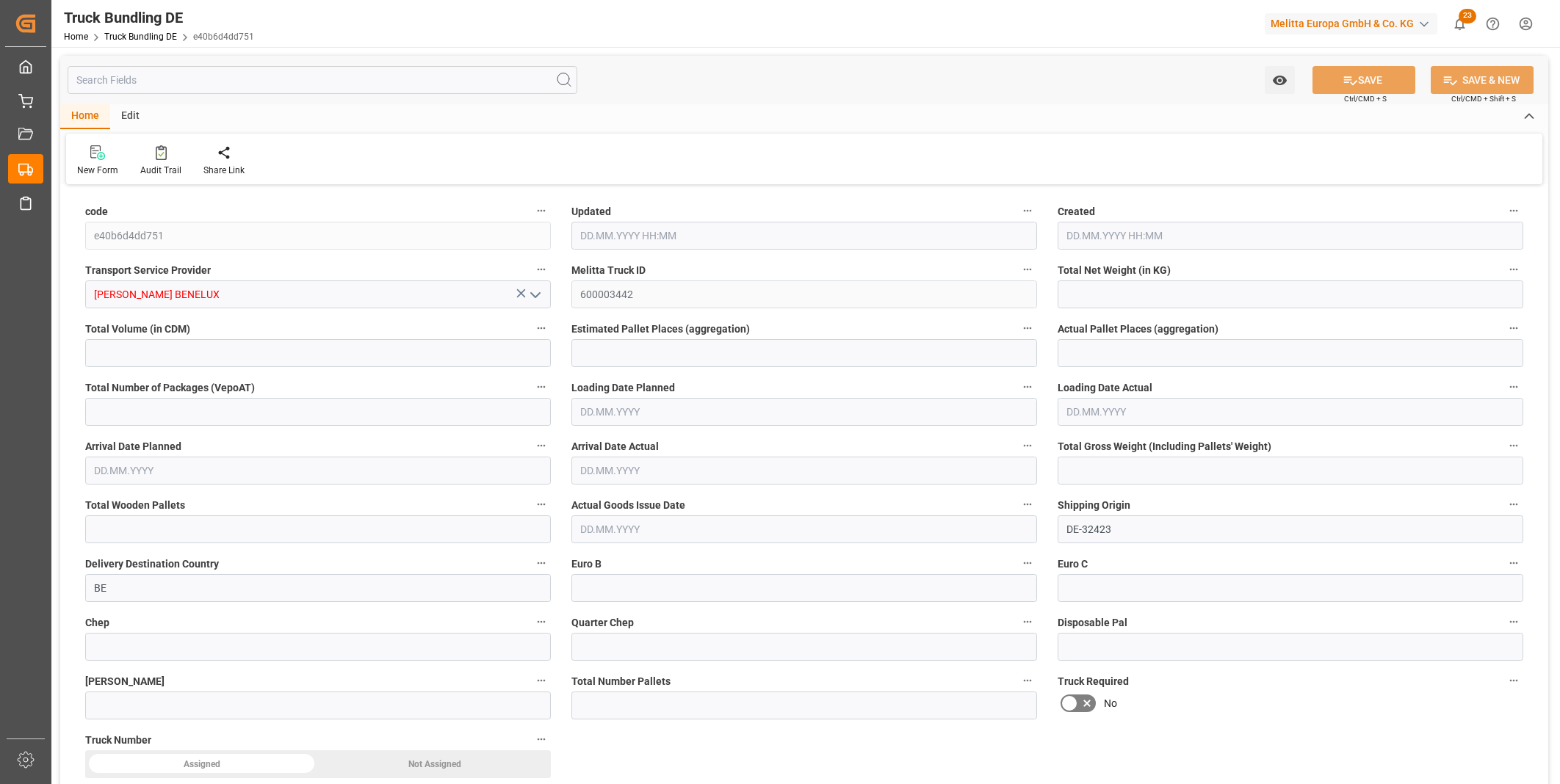
type input "2275.423"
type input "23257.716"
type input "25"
type input "0"
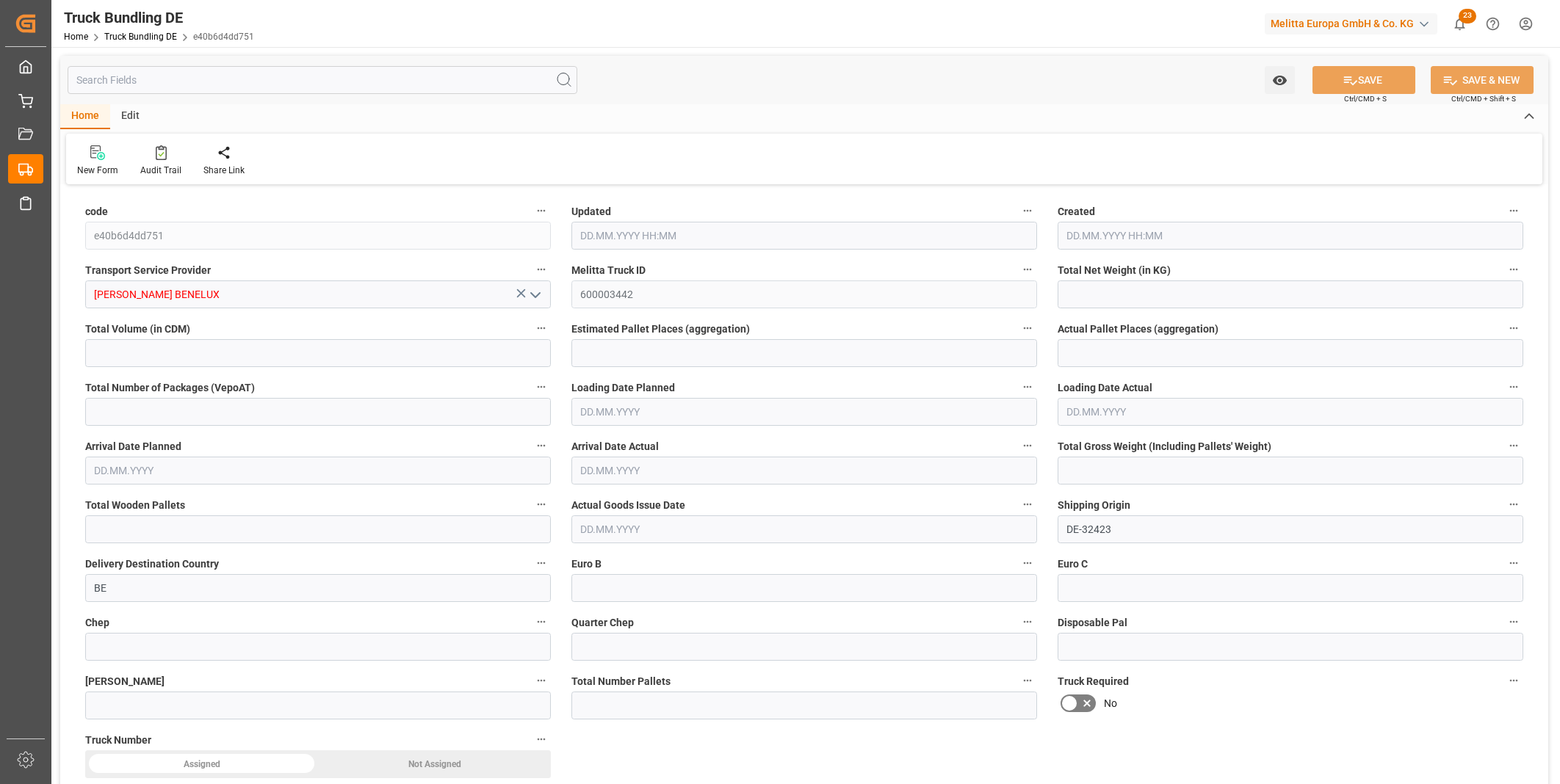
type input "3515.09"
type input "29"
type input "0"
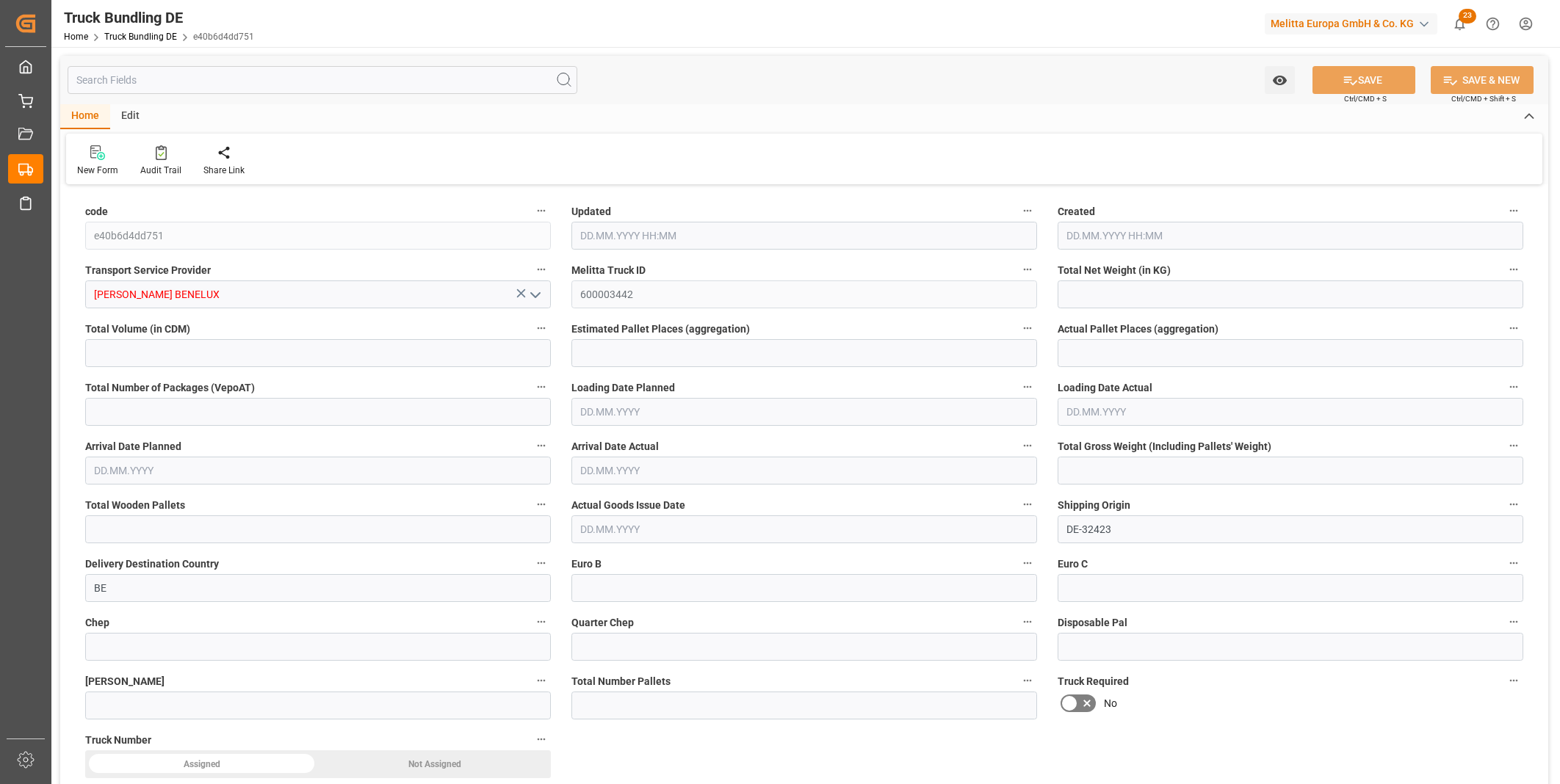
type input "0"
type input "10.10.2025 12:58"
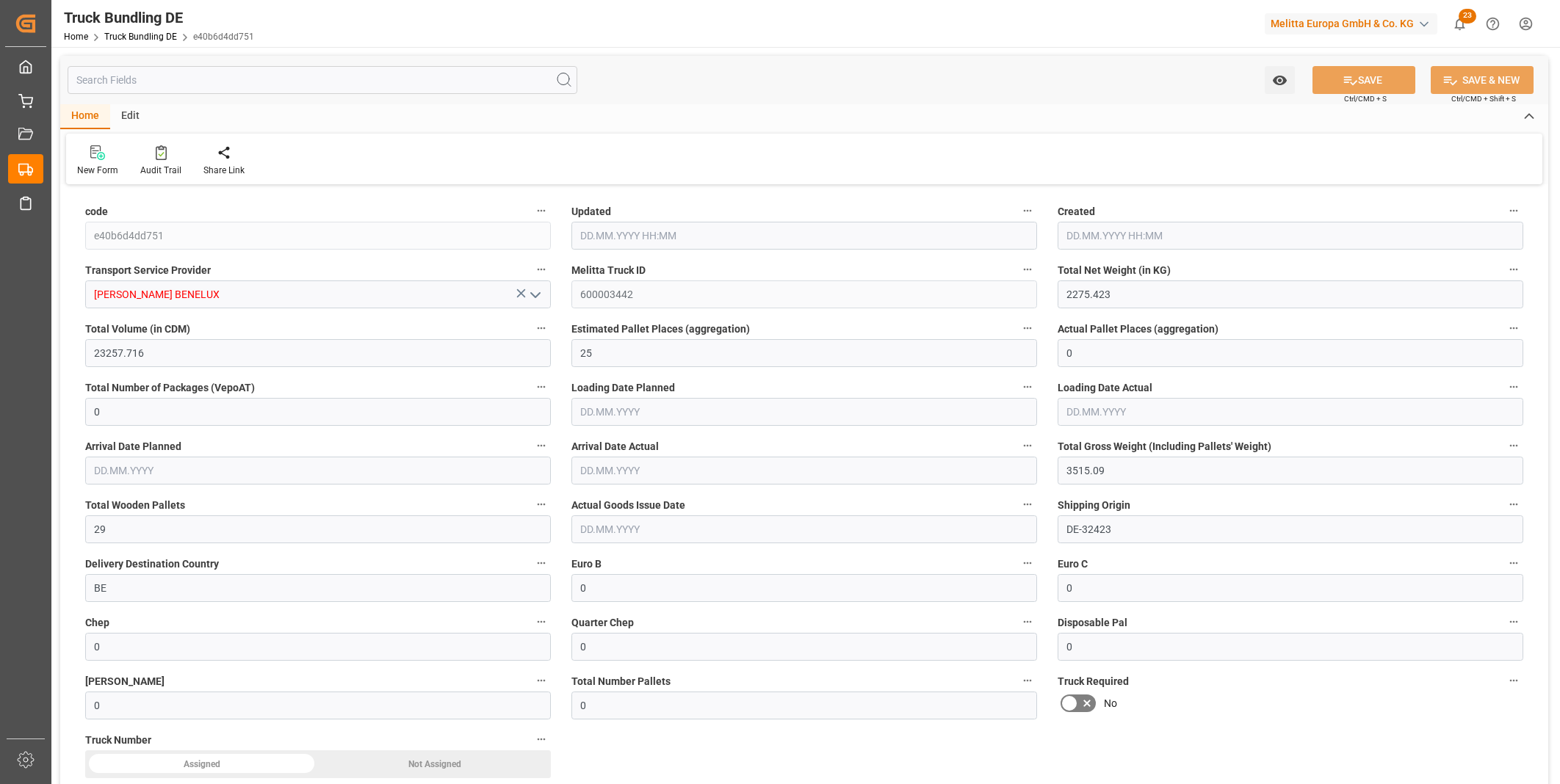
type input "10.10.2025 12:57"
type input "08.10.2025"
type input "09.10.2025"
type input "[DATE]"
type input "158.044"
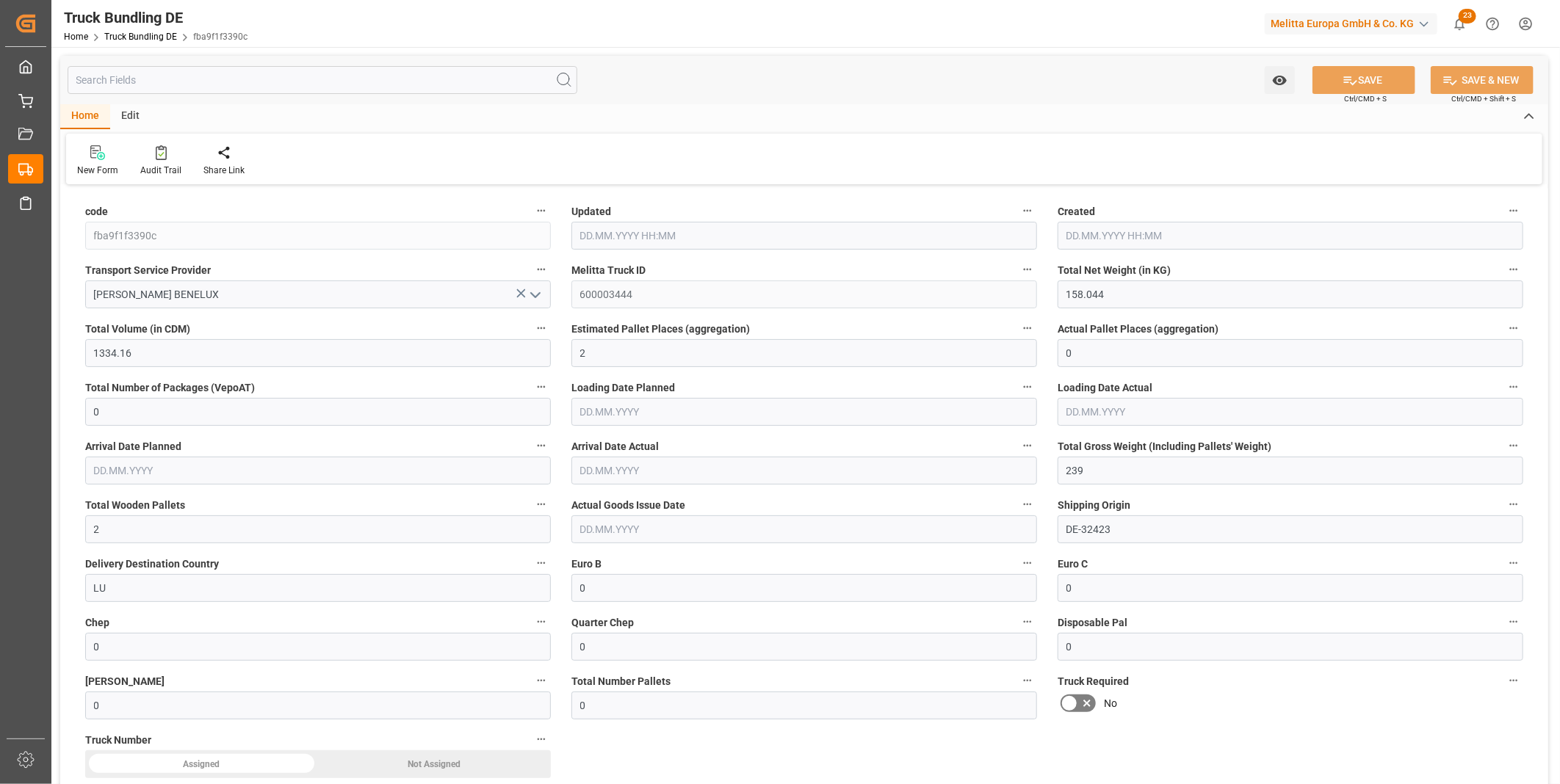
type input "1334.16"
type input "2"
type input "0"
type input "239"
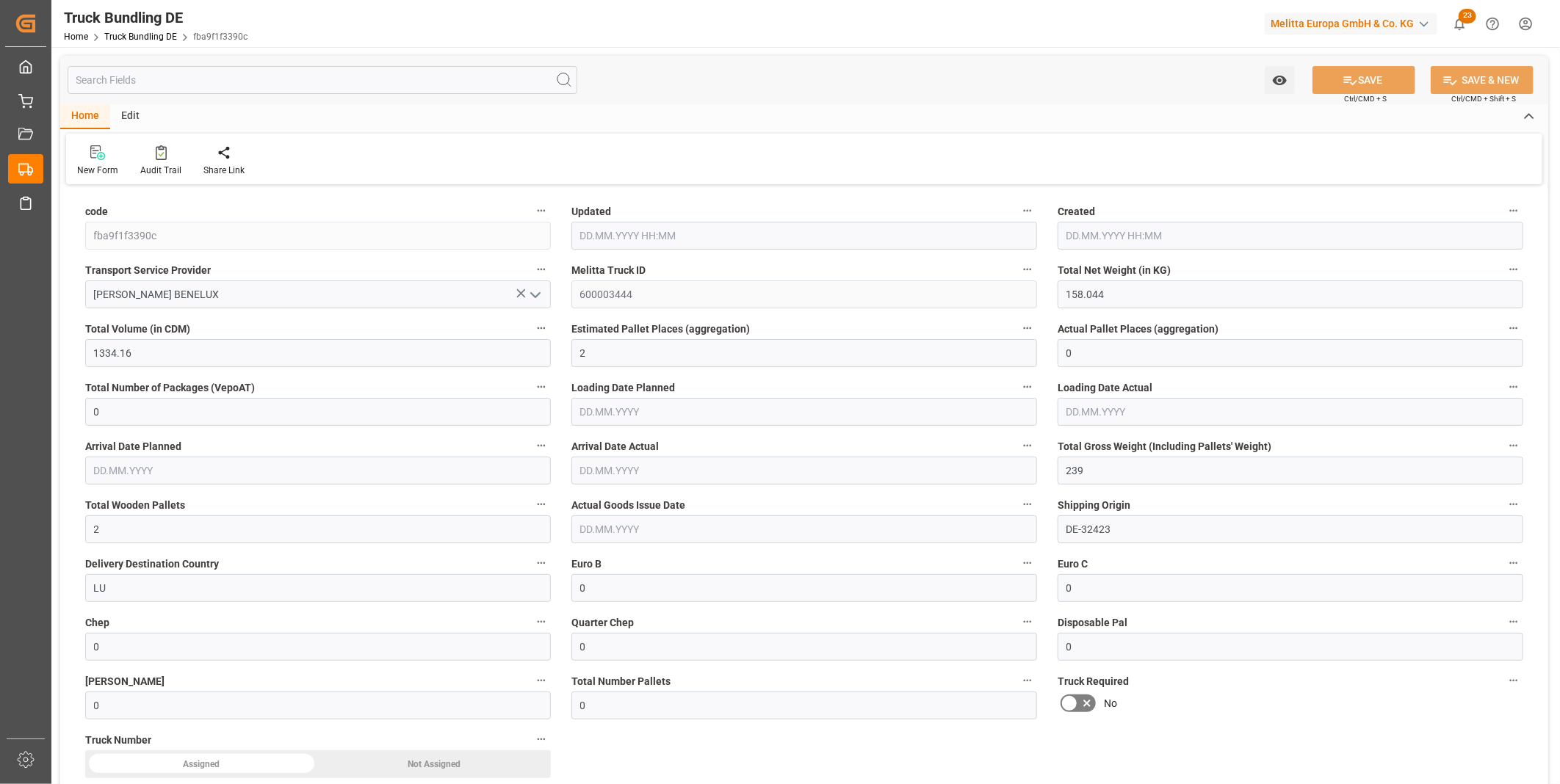
type input "2"
type input "0"
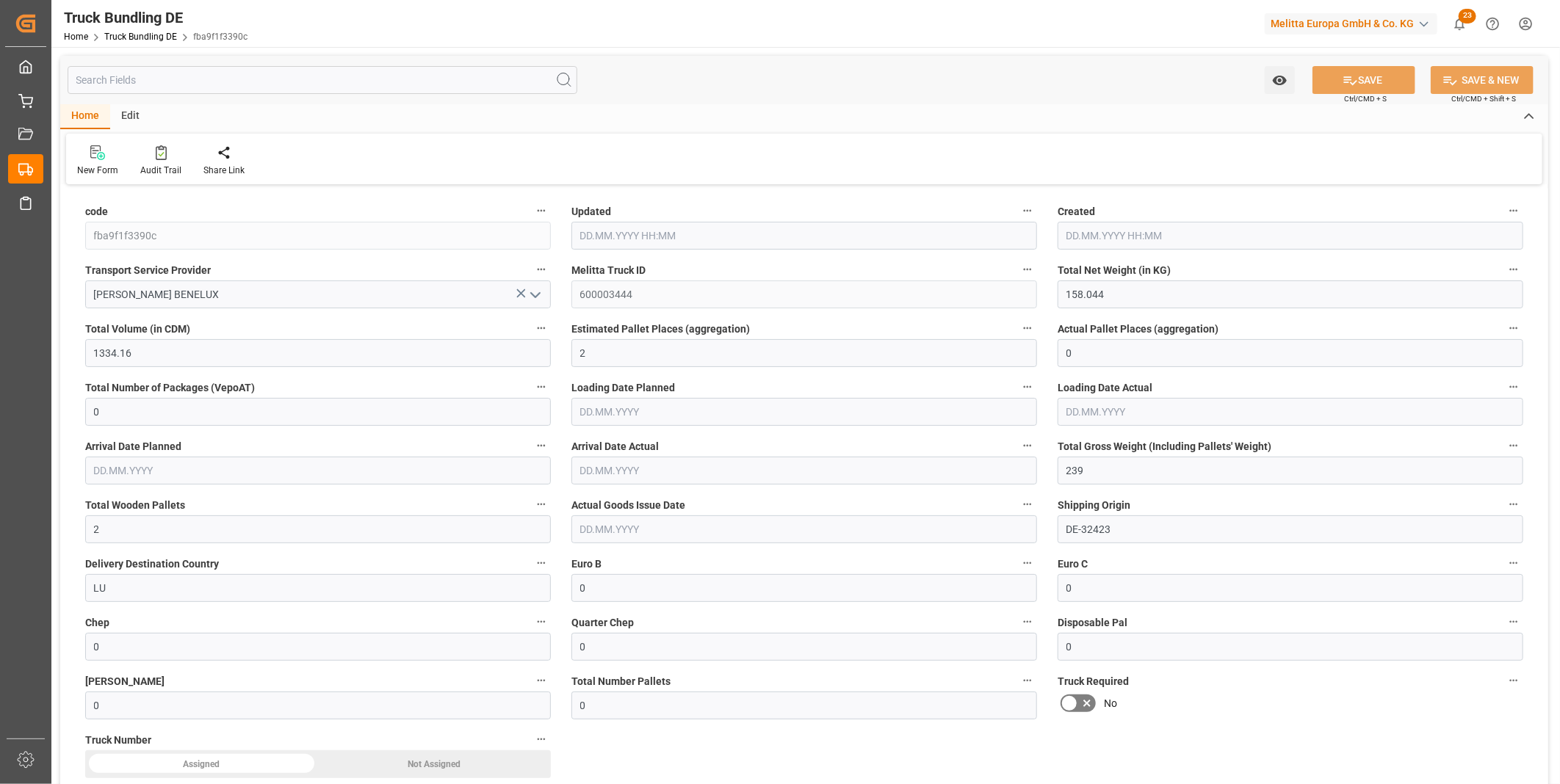
type input "0"
type input "[DATE] 12:59"
type input "10.10.2025 12:58"
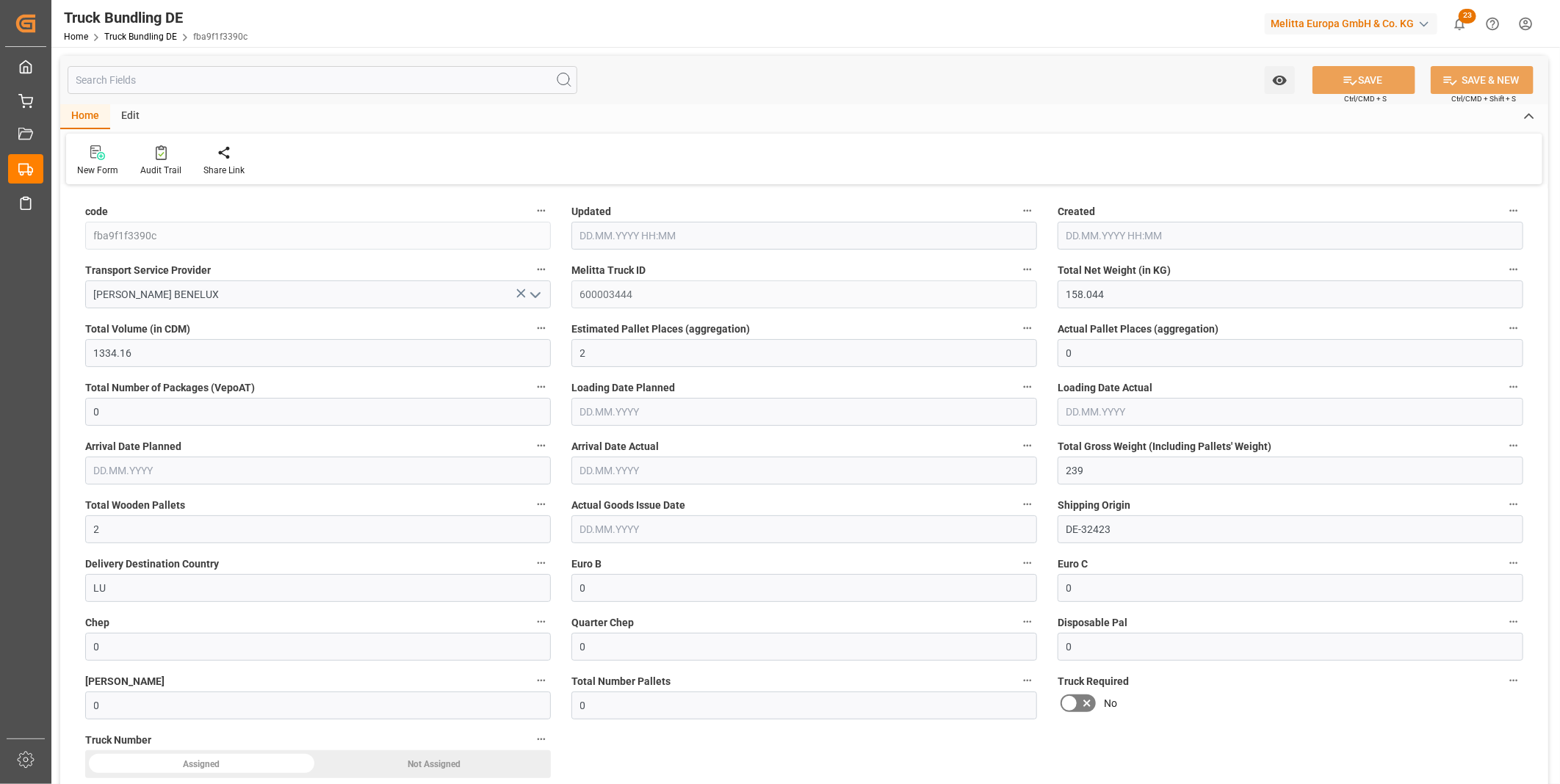
type input "[DATE]"
type input "[DATE] 12:59"
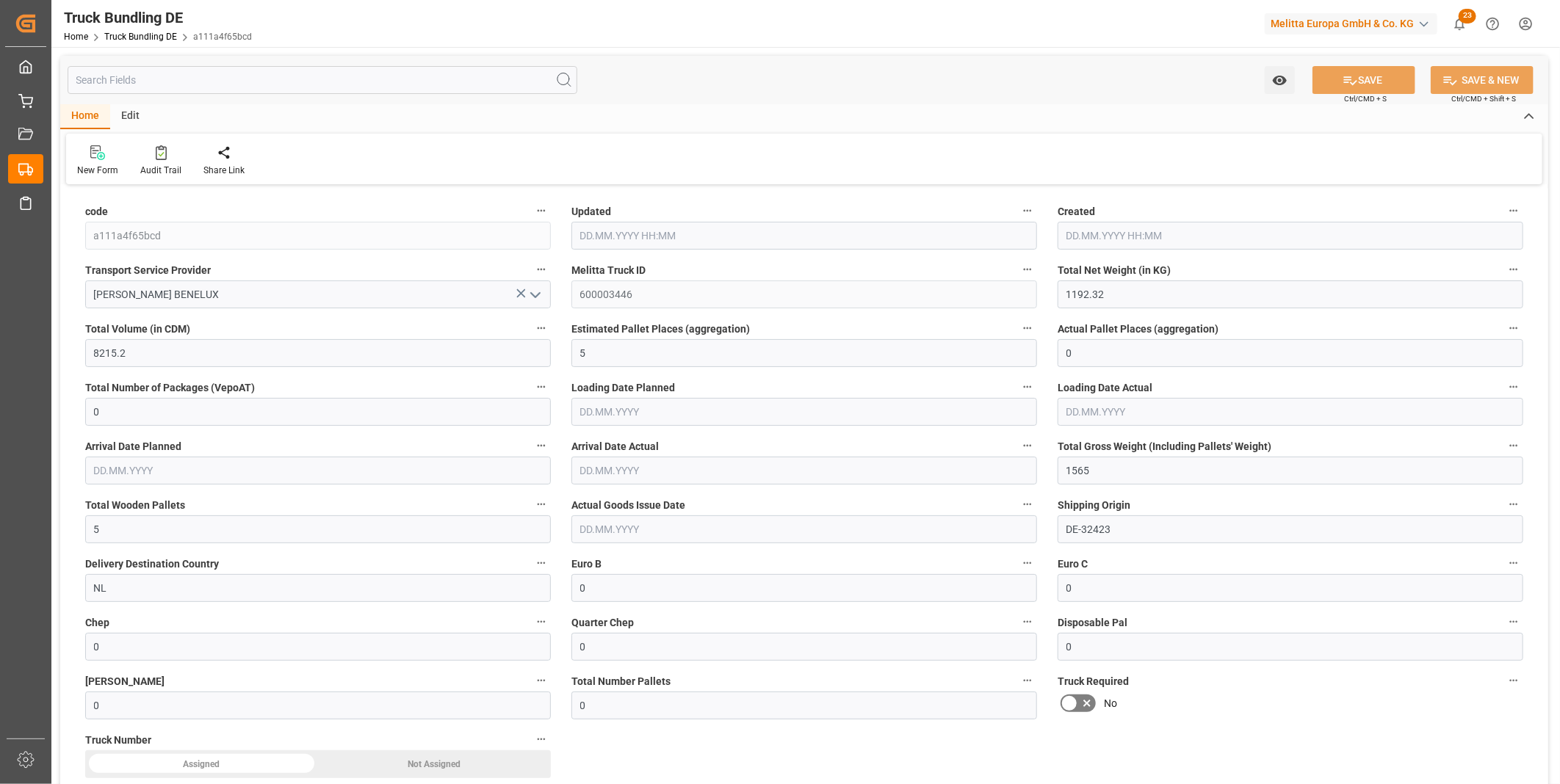
type input "[DATE]"
